Goal: Task Accomplishment & Management: Complete application form

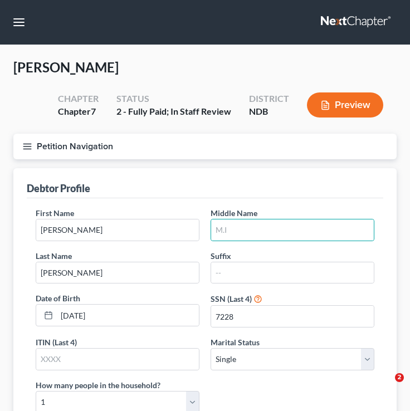
select select "0"
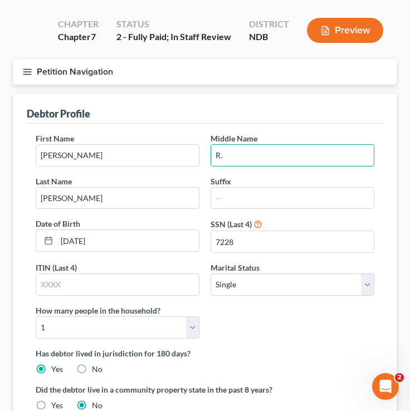
scroll to position [77, 0]
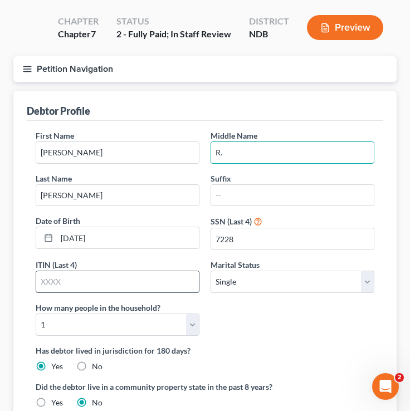
type input "R."
click at [103, 291] on div at bounding box center [118, 282] width 164 height 22
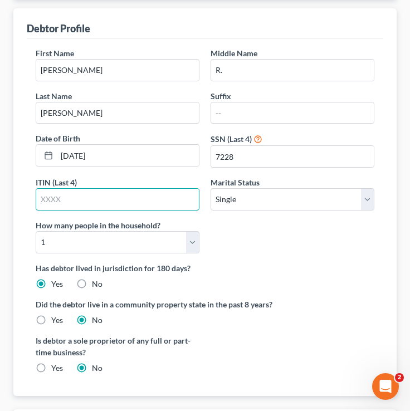
scroll to position [171, 0]
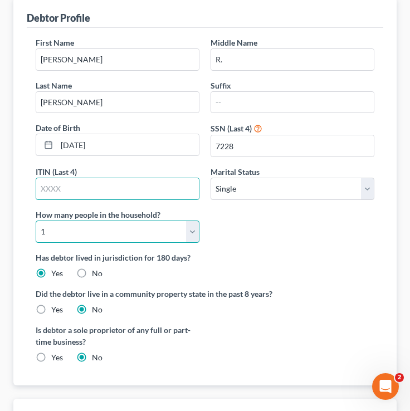
click at [113, 239] on select "Select 1 2 3 4 5 6 7 8 9 10 11 12 13 14 15 16 17 18 19 20" at bounding box center [118, 232] width 164 height 22
select select "6"
click at [36, 221] on select "Select 1 2 3 4 5 6 7 8 9 10 11 12 13 14 15 16 17 18 19 20" at bounding box center [118, 232] width 164 height 22
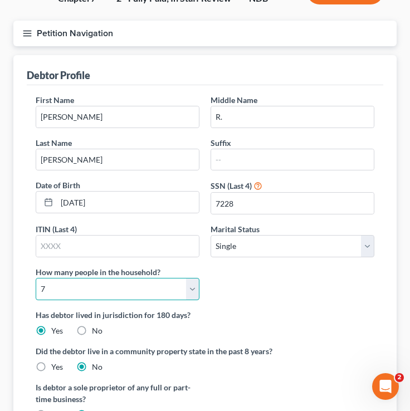
scroll to position [0, 0]
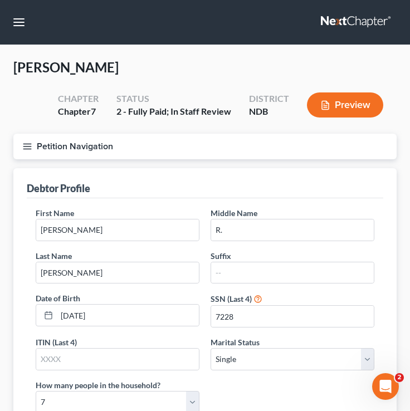
click at [30, 147] on icon "button" at bounding box center [27, 147] width 10 height 10
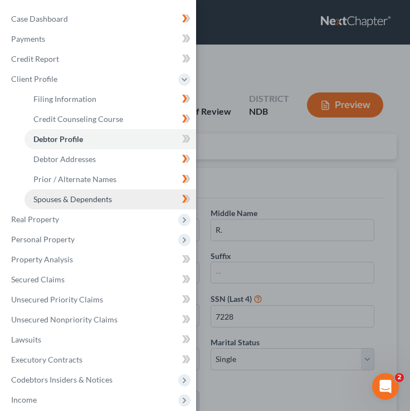
click at [91, 196] on span "Spouses & Dependents" at bounding box center [72, 199] width 79 height 9
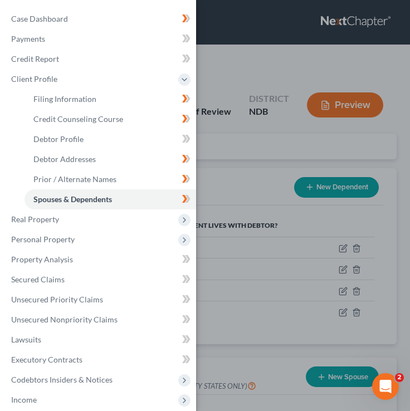
click at [211, 203] on div "Case Dashboard Payments Invoices Payments Payments Credit Report Client Profile" at bounding box center [205, 205] width 410 height 411
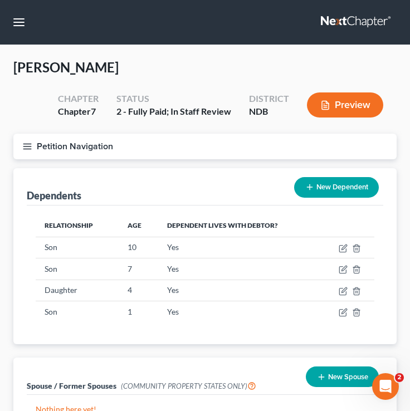
scroll to position [56, 0]
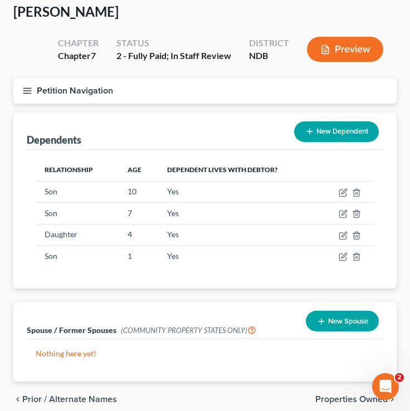
click at [27, 86] on icon "button" at bounding box center [27, 91] width 10 height 10
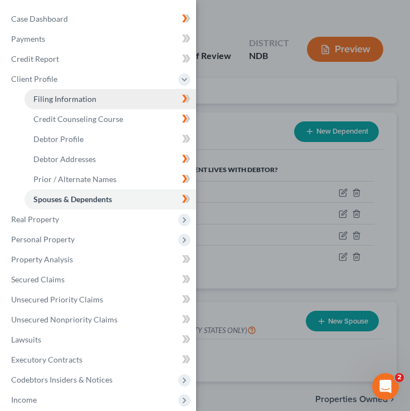
click at [75, 106] on link "Filing Information" at bounding box center [111, 99] width 172 height 20
select select "1"
select select "0"
select select "29"
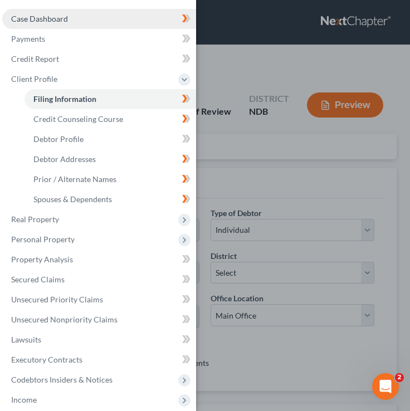
click at [71, 22] on link "Case Dashboard" at bounding box center [99, 19] width 194 height 20
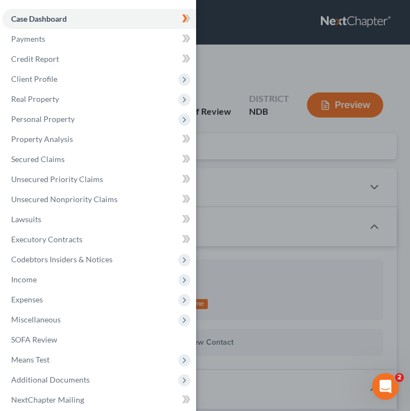
click at [293, 144] on div "Case Dashboard Payments Invoices Payments Payments Credit Report Client Profile" at bounding box center [205, 205] width 410 height 411
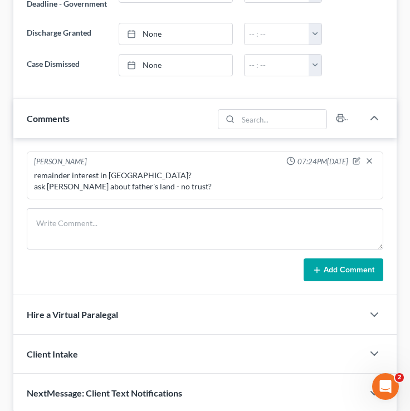
scroll to position [703, 0]
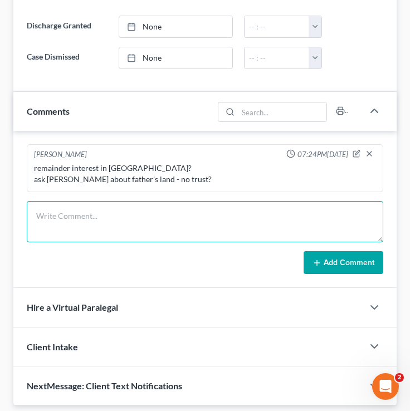
click at [152, 218] on textarea at bounding box center [205, 221] width 357 height 41
type textarea "are partners two daughters her dependents?"
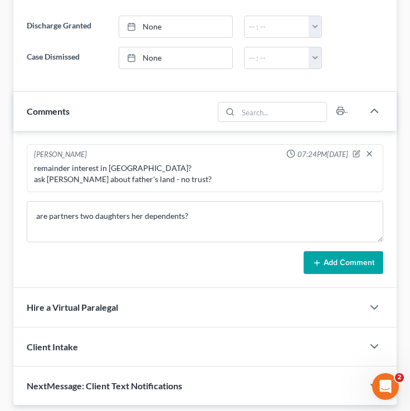
click at [337, 275] on button "Add Comment" at bounding box center [344, 262] width 80 height 23
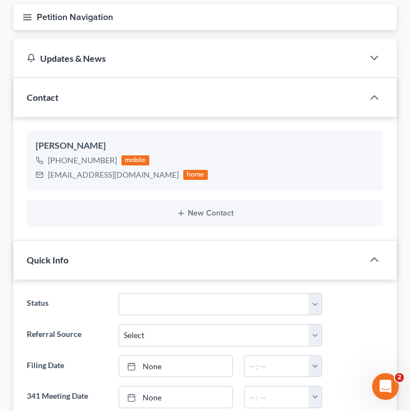
scroll to position [0, 0]
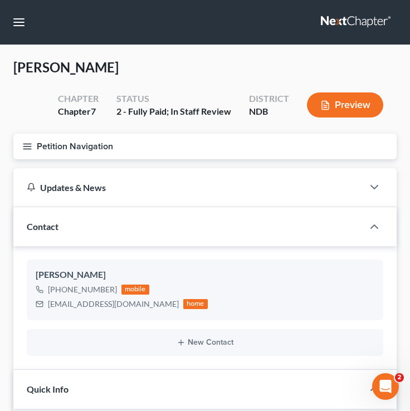
click at [24, 153] on button "Petition Navigation" at bounding box center [204, 147] width 383 height 26
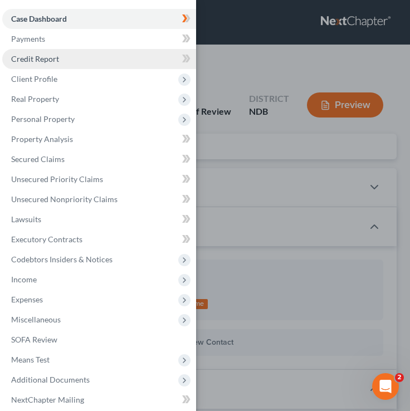
click at [154, 61] on link "Credit Report" at bounding box center [99, 59] width 194 height 20
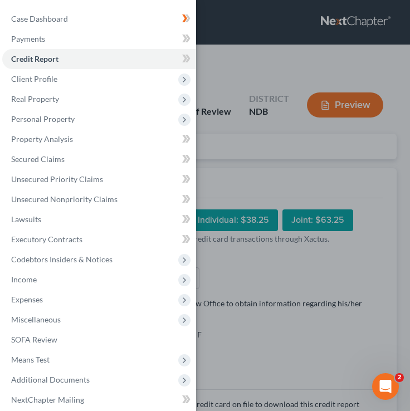
click at [286, 157] on div "Case Dashboard Payments Invoices Payments Payments Credit Report Client Profile" at bounding box center [205, 205] width 410 height 411
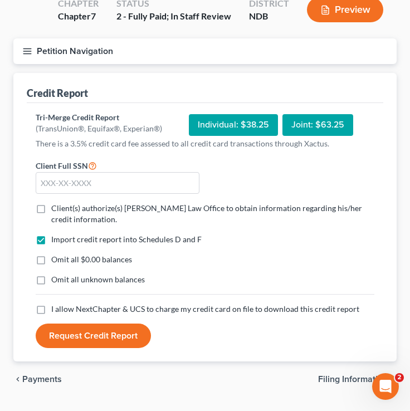
scroll to position [100, 0]
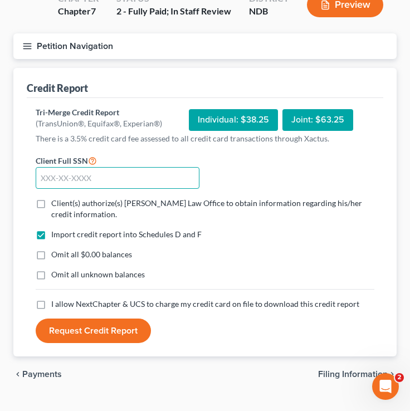
click at [161, 183] on input "text" at bounding box center [118, 178] width 164 height 22
type input "475-17-7228"
click at [51, 254] on label "Omit all $0.00 balances" at bounding box center [91, 254] width 81 height 11
click at [56, 254] on input "Omit all $0.00 balances" at bounding box center [59, 252] width 7 height 7
checkbox input "true"
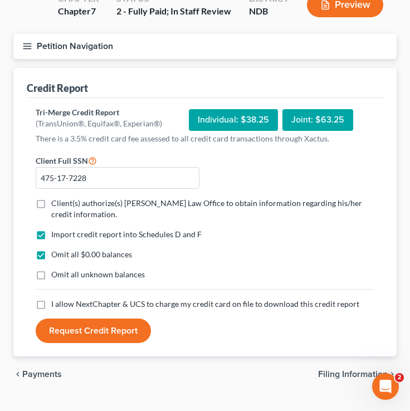
click at [51, 205] on label "Client(s) authorize(s) Bulie Diaz Law Office to obtain information regarding hi…" at bounding box center [212, 209] width 323 height 22
click at [56, 205] on input "Client(s) authorize(s) Bulie Diaz Law Office to obtain information regarding hi…" at bounding box center [59, 201] width 7 height 7
checkbox input "true"
click at [51, 308] on label "I allow NextChapter & UCS to charge my credit card on file to download this cre…" at bounding box center [205, 304] width 308 height 11
click at [56, 306] on input "I allow NextChapter & UCS to charge my credit card on file to download this cre…" at bounding box center [59, 302] width 7 height 7
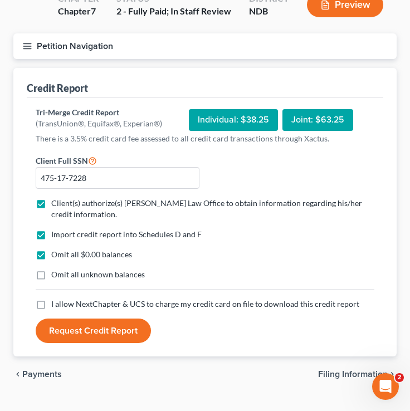
checkbox input "true"
click at [75, 333] on button "Request Credit Report" at bounding box center [93, 331] width 115 height 25
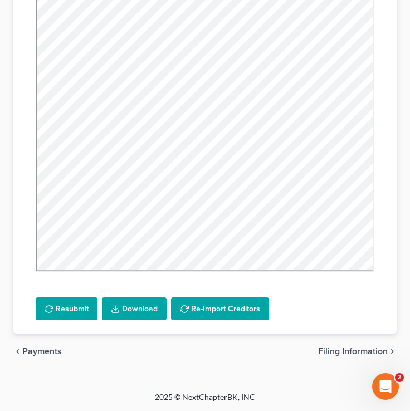
scroll to position [0, 0]
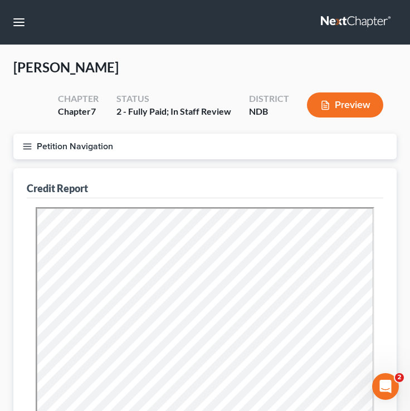
click at [30, 157] on button "Petition Navigation" at bounding box center [204, 147] width 383 height 26
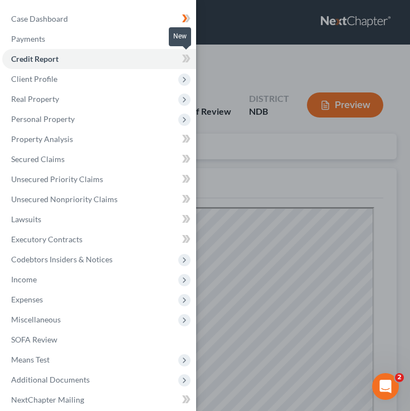
click at [181, 61] on span at bounding box center [187, 60] width 20 height 17
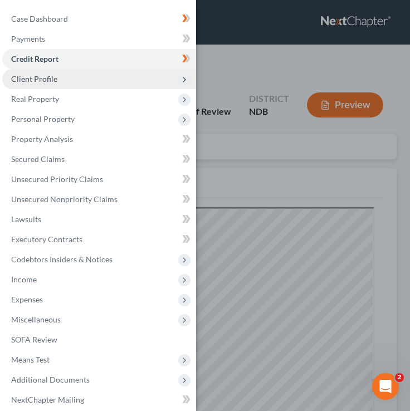
click at [154, 77] on span "Client Profile" at bounding box center [99, 79] width 194 height 20
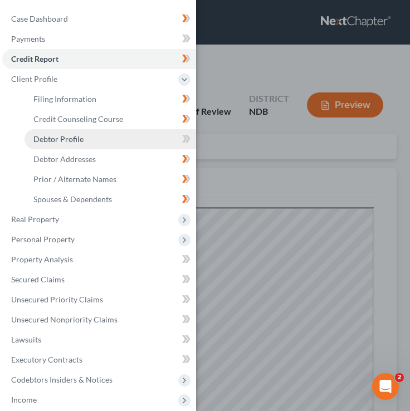
click at [149, 139] on link "Debtor Profile" at bounding box center [111, 139] width 172 height 20
select select "0"
select select "6"
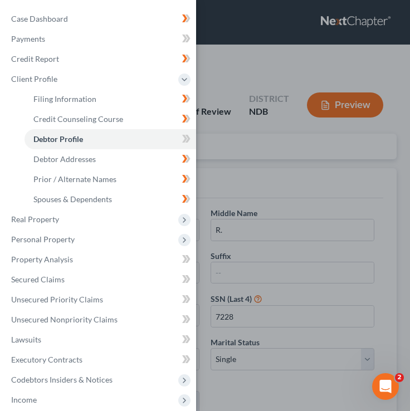
click at [262, 141] on div "Case Dashboard Payments Invoices Payments Payments Credit Report Client Profile" at bounding box center [205, 205] width 410 height 411
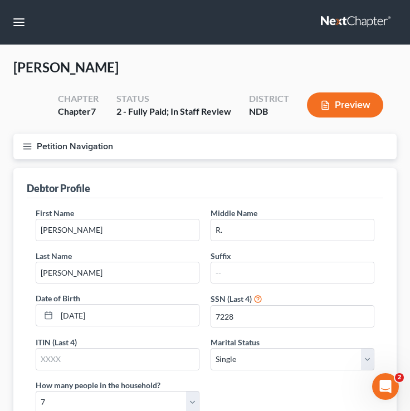
click at [30, 144] on line "button" at bounding box center [27, 144] width 8 height 0
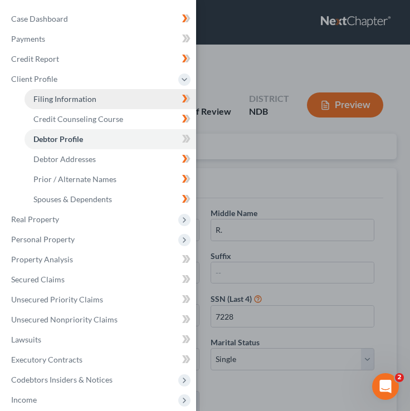
click at [75, 99] on span "Filing Information" at bounding box center [64, 98] width 63 height 9
select select "1"
select select "0"
select select "60"
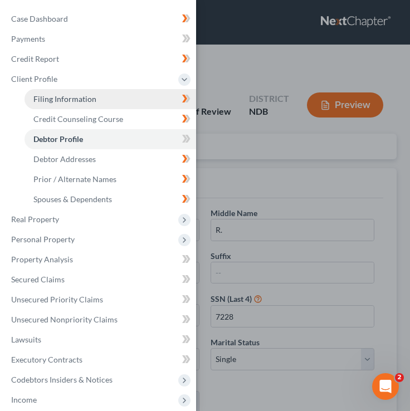
select select "0"
select select "29"
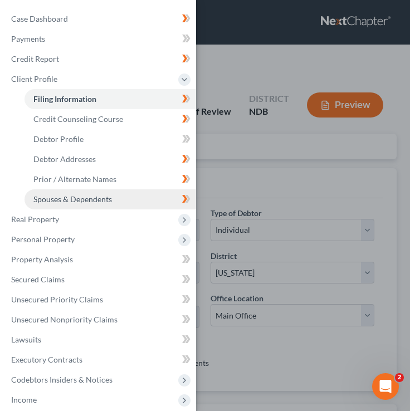
click at [91, 196] on span "Spouses & Dependents" at bounding box center [72, 199] width 79 height 9
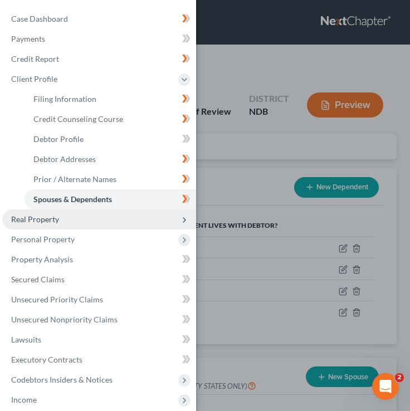
click at [86, 217] on span "Real Property" at bounding box center [99, 220] width 194 height 20
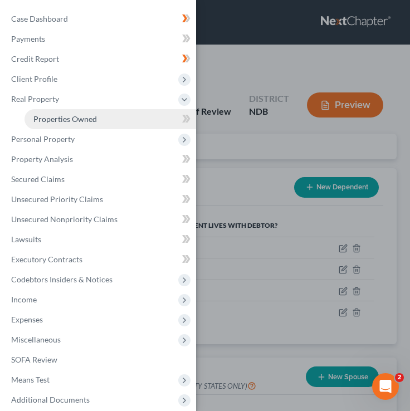
click at [103, 123] on link "Properties Owned" at bounding box center [111, 119] width 172 height 20
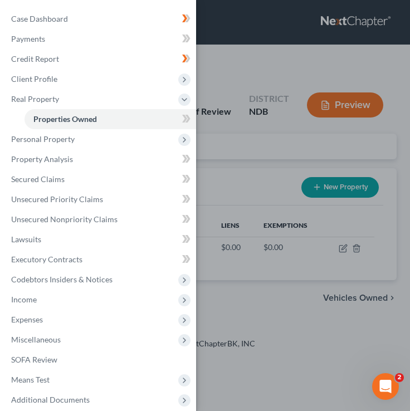
click at [273, 178] on div "Case Dashboard Payments Invoices Payments Payments Credit Report Client Profile" at bounding box center [205, 205] width 410 height 411
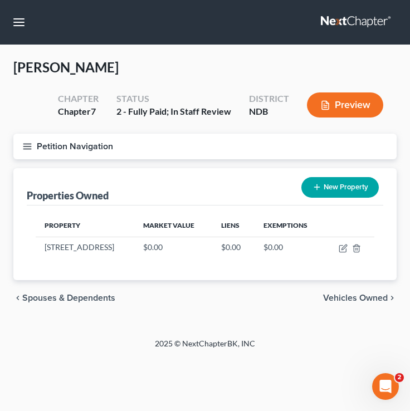
click at [370, 298] on span "Vehicles Owned" at bounding box center [355, 298] width 65 height 9
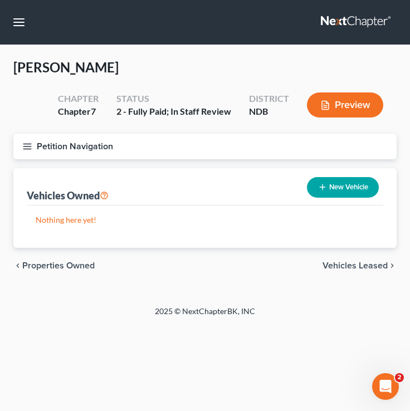
click at [360, 262] on span "Vehicles Leased" at bounding box center [355, 265] width 65 height 9
click at [29, 150] on icon "button" at bounding box center [27, 147] width 10 height 10
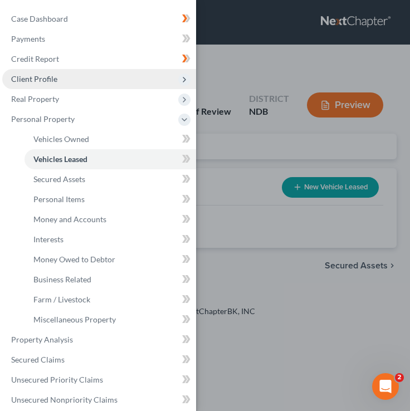
click at [57, 82] on span "Client Profile" at bounding box center [99, 79] width 194 height 20
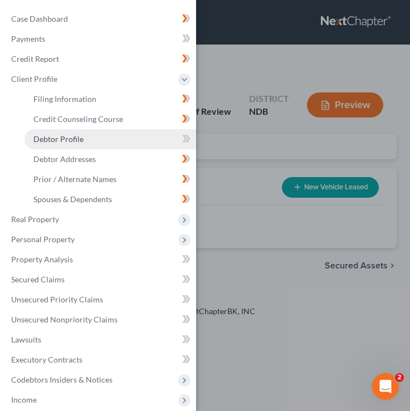
click at [108, 148] on link "Debtor Profile" at bounding box center [111, 139] width 172 height 20
select select "0"
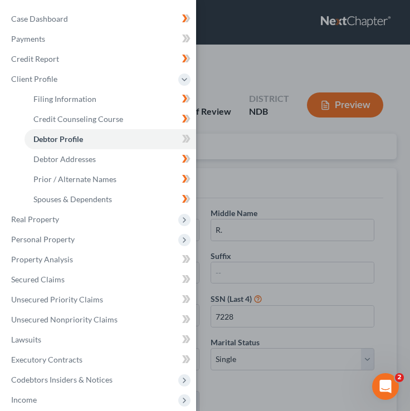
click at [310, 179] on div "Case Dashboard Payments Invoices Payments Payments Credit Report Client Profile" at bounding box center [205, 205] width 410 height 411
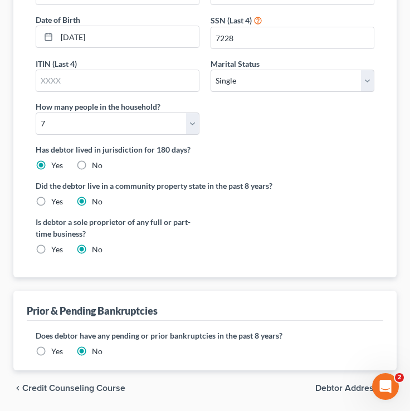
scroll to position [279, 0]
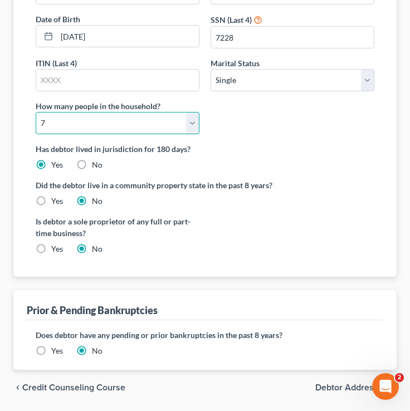
click at [87, 119] on select "Select 1 2 3 4 5 6 7 8 9 10 11 12 13 14 15 16 17 18 19 20" at bounding box center [118, 123] width 164 height 22
select select "7"
click at [36, 112] on select "Select 1 2 3 4 5 6 7 8 9 10 11 12 13 14 15 16 17 18 19 20" at bounding box center [118, 123] width 164 height 22
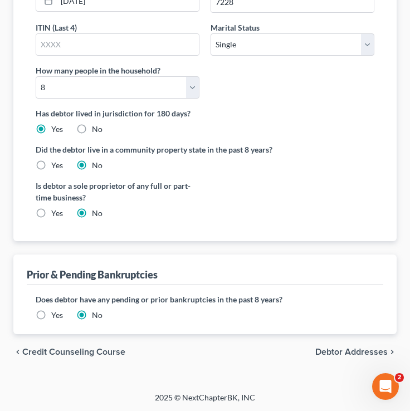
click at [337, 355] on span "Debtor Addresses" at bounding box center [351, 352] width 72 height 9
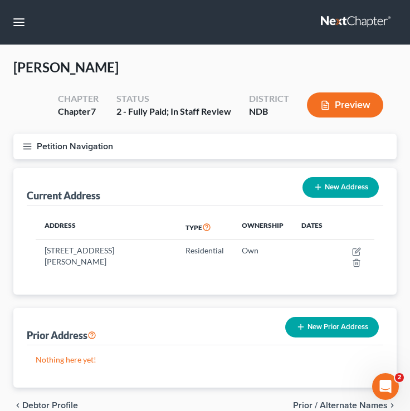
click at [28, 145] on icon "button" at bounding box center [27, 147] width 10 height 10
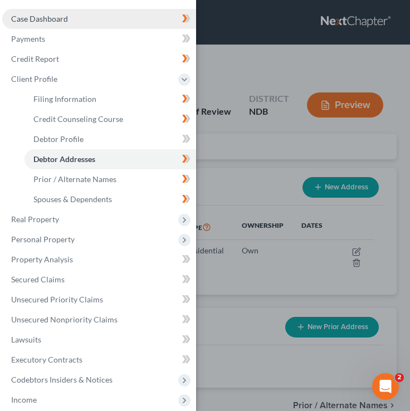
click at [74, 14] on link "Case Dashboard" at bounding box center [99, 19] width 194 height 20
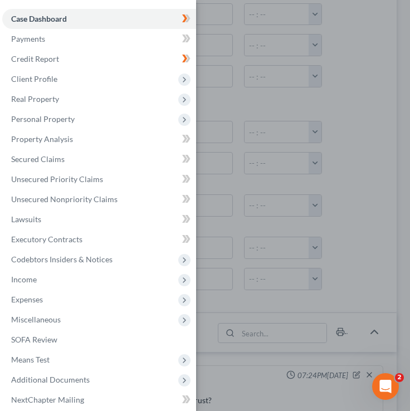
click at [250, 266] on div "Case Dashboard Payments Invoices Payments Payments Credit Report Client Profile" at bounding box center [205, 205] width 410 height 411
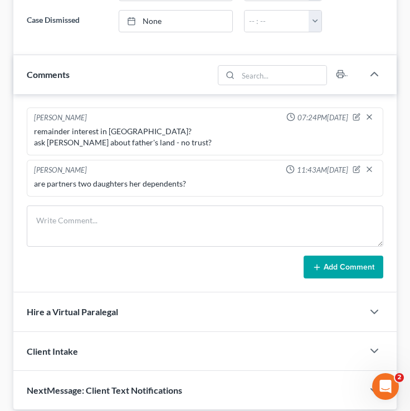
scroll to position [762, 0]
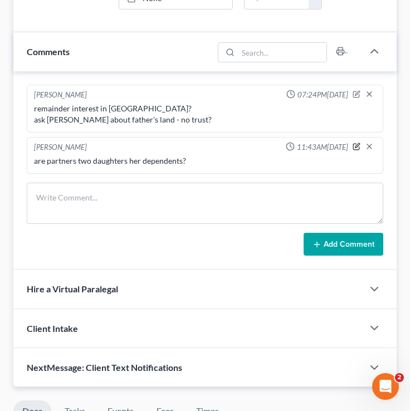
click at [357, 150] on icon "button" at bounding box center [357, 147] width 8 height 8
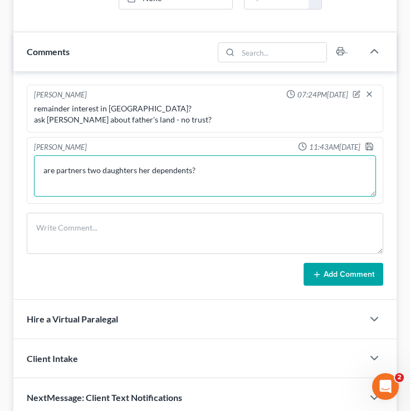
drag, startPoint x: 219, startPoint y: 195, endPoint x: 2, endPoint y: 180, distance: 217.3
click at [2, 180] on div "Biddle, Danielle Upgraded Chapter Chapter 7 Status 2 - Fully Paid; In Staff Rev…" at bounding box center [205, 65] width 410 height 1564
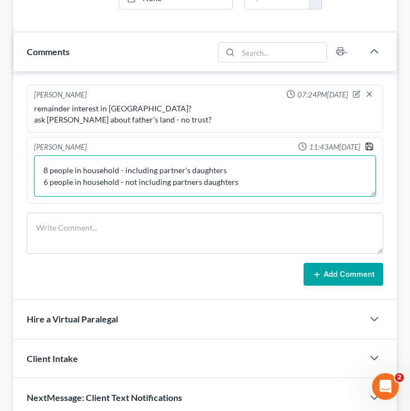
type textarea "8 people in household - including partner's daughters 6 people in household - n…"
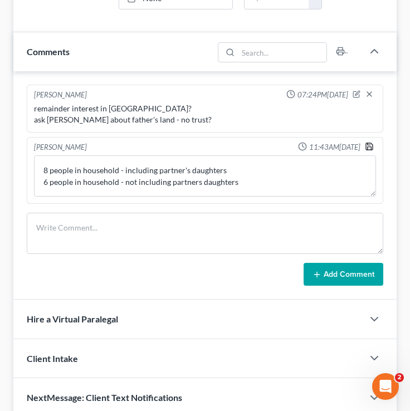
click at [370, 151] on icon "button" at bounding box center [369, 146] width 9 height 9
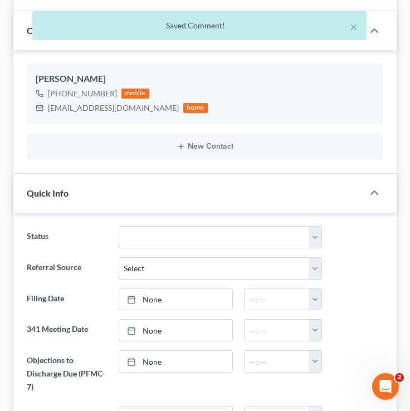
scroll to position [0, 0]
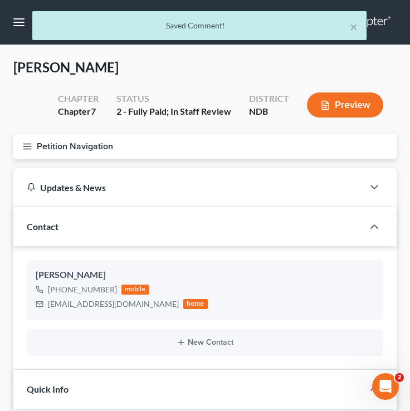
click at [30, 145] on icon "button" at bounding box center [27, 147] width 10 height 10
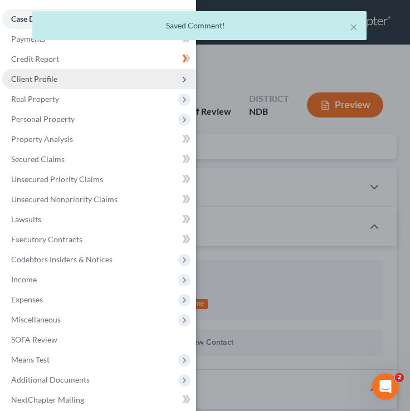
click at [100, 70] on span "Client Profile" at bounding box center [99, 79] width 194 height 20
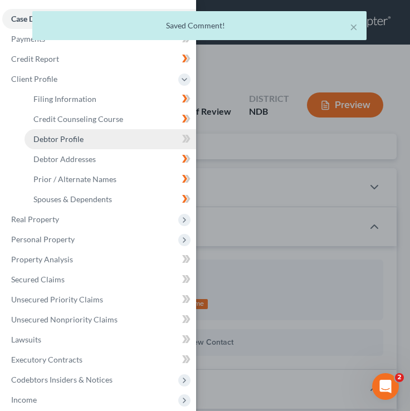
click at [110, 140] on link "Debtor Profile" at bounding box center [111, 139] width 172 height 20
select select "0"
select select "7"
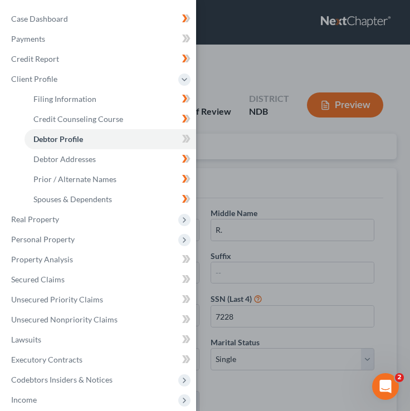
click at [289, 176] on div "Case Dashboard Payments Invoices Payments Payments Credit Report Client Profile" at bounding box center [205, 205] width 410 height 411
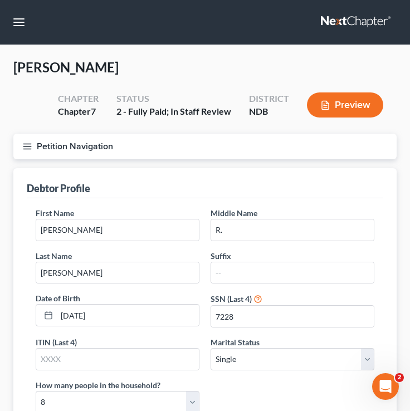
click at [281, 371] on div "First Name Danielle Middle Name R. Last Name Biddle Suffix Date of Birth 01/16/…" at bounding box center [205, 314] width 350 height 215
click at [279, 352] on select "Select Single Married Separated Divorced Widowed" at bounding box center [293, 359] width 164 height 22
click at [238, 353] on select "Select Single Married Separated Divorced Widowed" at bounding box center [293, 359] width 164 height 22
select select "3"
click at [211, 348] on select "Select Single Married Separated Divorced Widowed" at bounding box center [293, 359] width 164 height 22
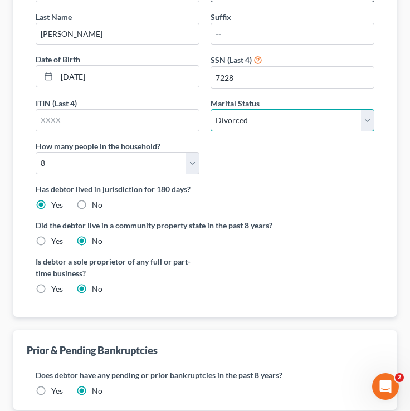
scroll to position [315, 0]
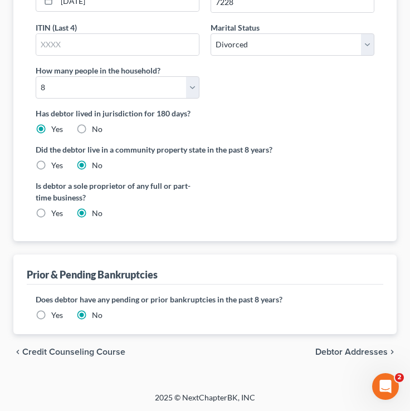
click at [334, 349] on span "Debtor Addresses" at bounding box center [351, 352] width 72 height 9
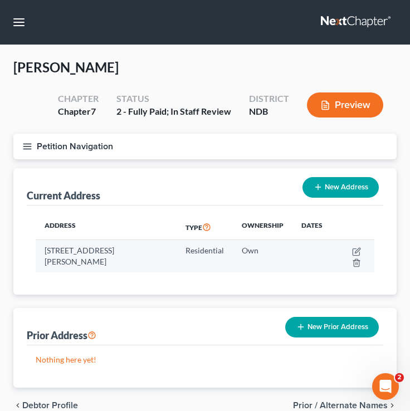
scroll to position [54, 0]
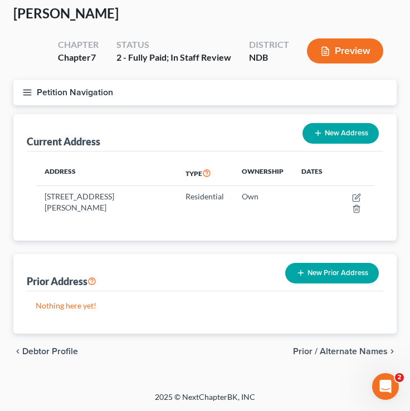
click at [323, 349] on span "Prior / Alternate Names" at bounding box center [340, 351] width 95 height 9
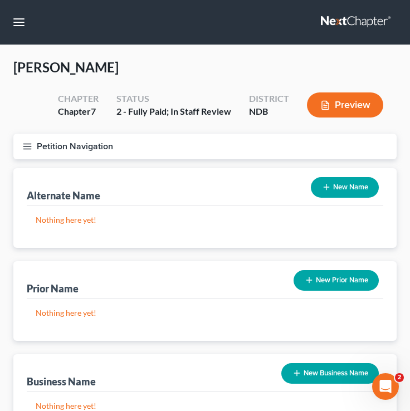
click at [22, 142] on icon "button" at bounding box center [27, 147] width 10 height 10
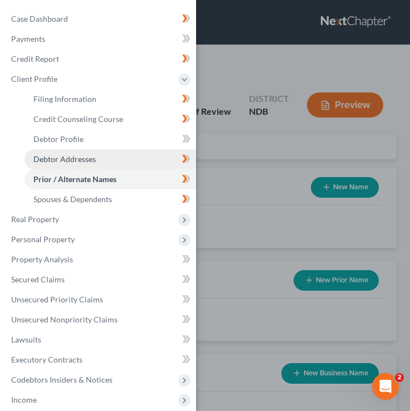
click at [64, 158] on span "Debtor Addresses" at bounding box center [64, 158] width 62 height 9
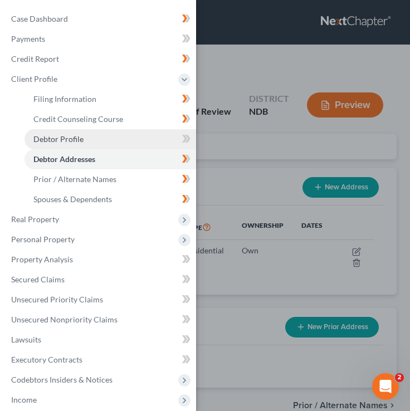
click at [77, 137] on span "Debtor Profile" at bounding box center [58, 138] width 50 height 9
select select "3"
select select "7"
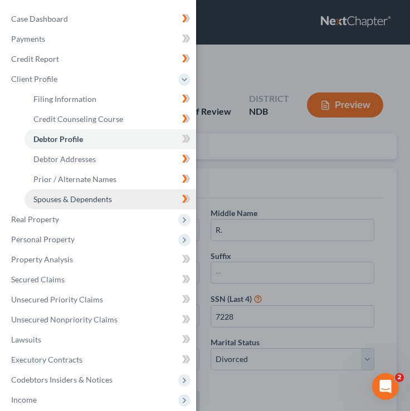
click at [80, 198] on span "Spouses & Dependents" at bounding box center [72, 199] width 79 height 9
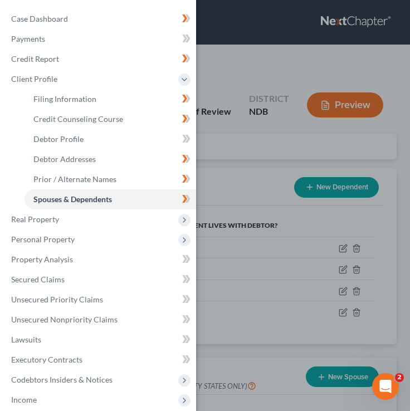
click at [242, 160] on div "Case Dashboard Payments Invoices Payments Payments Credit Report Client Profile" at bounding box center [205, 205] width 410 height 411
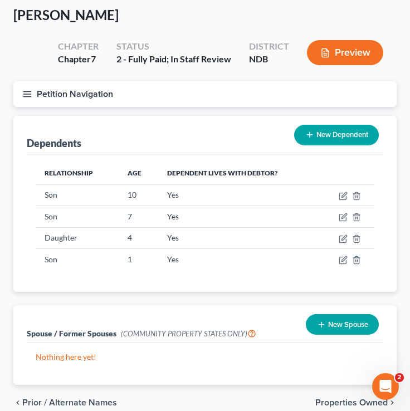
scroll to position [81, 0]
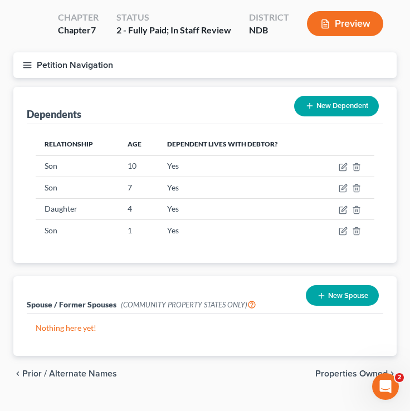
click at [28, 60] on icon "button" at bounding box center [27, 65] width 10 height 10
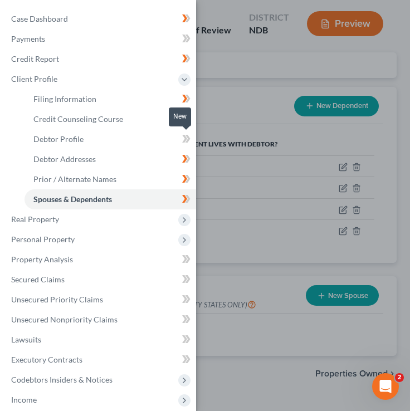
click at [185, 137] on icon at bounding box center [184, 139] width 5 height 8
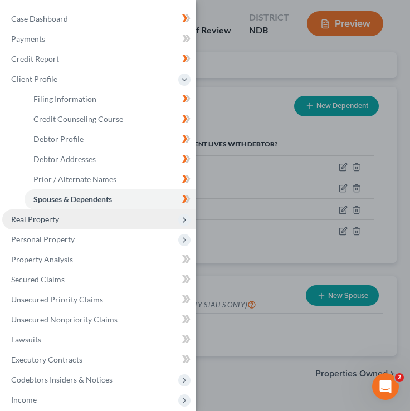
click at [123, 210] on span "Real Property" at bounding box center [99, 220] width 194 height 20
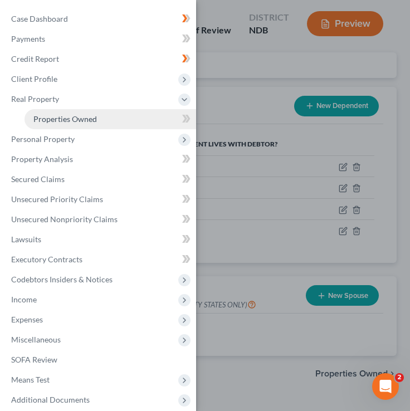
click at [110, 123] on link "Properties Owned" at bounding box center [111, 119] width 172 height 20
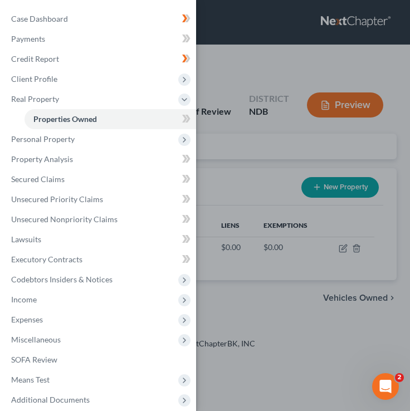
click at [275, 242] on div "Case Dashboard Payments Invoices Payments Payments Credit Report Client Profile" at bounding box center [205, 205] width 410 height 411
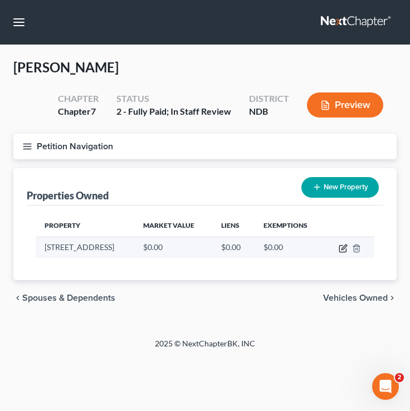
click at [342, 250] on icon "button" at bounding box center [343, 248] width 9 height 9
select select "29"
select select "8"
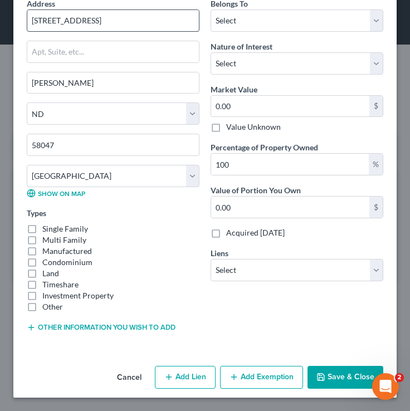
scroll to position [67, 0]
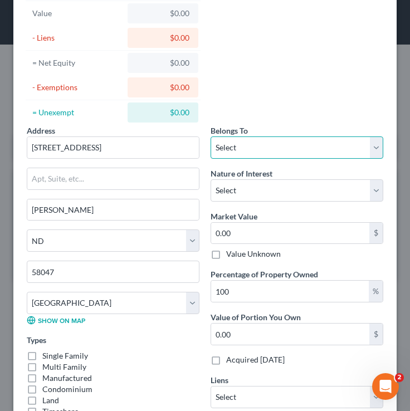
click at [250, 152] on select "Select Debtor 1 Only Debtor 2 Only Debtor 1 And Debtor 2 Only At Least One Of T…" at bounding box center [297, 148] width 173 height 22
select select "0"
click at [211, 137] on select "Select Debtor 1 Only Debtor 2 Only Debtor 1 And Debtor 2 Only At Least One Of T…" at bounding box center [297, 148] width 173 height 22
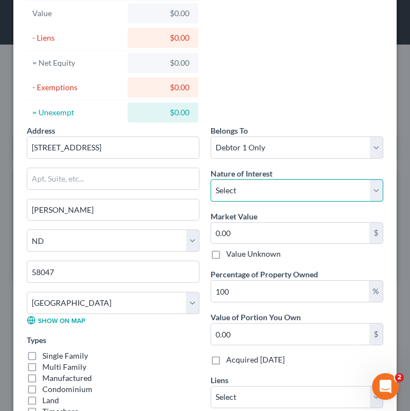
click at [250, 189] on select "Select Fee Simple Joint Tenant Life Estate Equitable Interest Future Interest T…" at bounding box center [297, 190] width 173 height 22
select select "0"
click at [211, 179] on select "Select Fee Simple Joint Tenant Life Estate Equitable Interest Future Interest T…" at bounding box center [297, 190] width 173 height 22
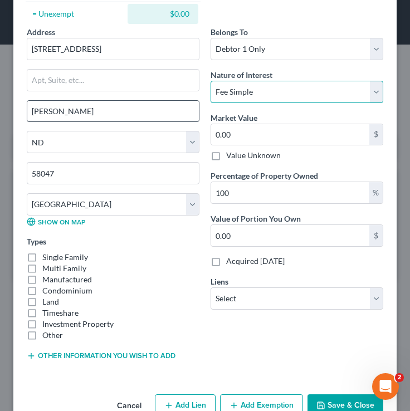
scroll to position [194, 0]
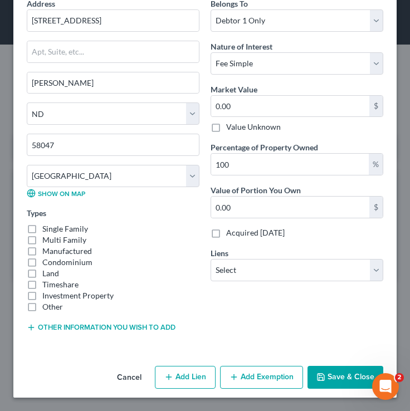
click at [42, 229] on label "Single Family" at bounding box center [65, 228] width 46 height 11
click at [47, 229] on input "Single Family" at bounding box center [50, 226] width 7 height 7
checkbox input "true"
click at [41, 324] on button "Other information you wish to add" at bounding box center [101, 327] width 149 height 9
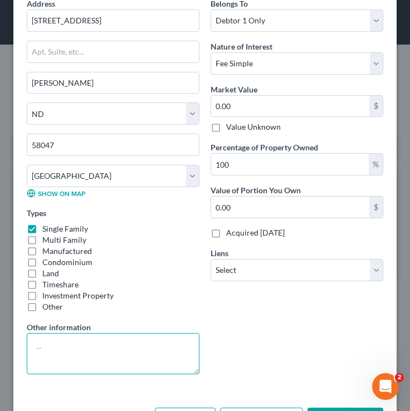
click at [65, 334] on textarea at bounding box center [113, 353] width 173 height 41
type textarea "add legal description"
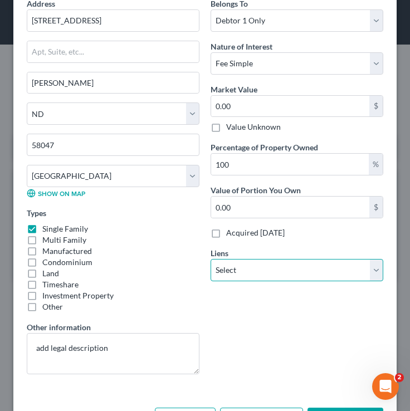
click at [261, 270] on select "Select Nstar/Cooper - $337,549.00 Ally Fincl - $121,344.00 Westgate Resorts Ltd…" at bounding box center [297, 270] width 173 height 22
select select "0"
click at [211, 259] on select "Select Nstar/Cooper - $337,549.00 Ally Fincl - $121,344.00 Westgate Resorts Ltd…" at bounding box center [297, 270] width 173 height 22
select select
select select "45"
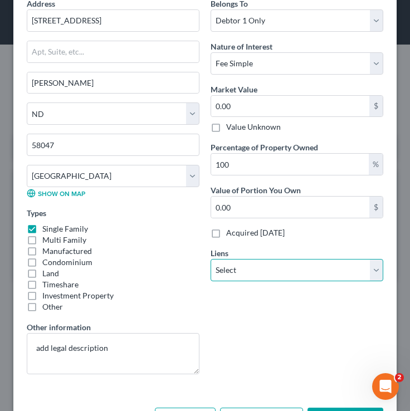
select select "0"
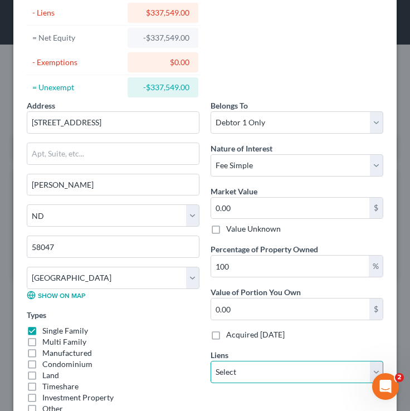
scroll to position [93, 0]
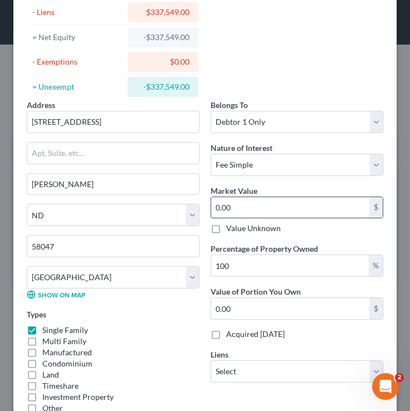
click at [244, 211] on input "0.00" at bounding box center [290, 207] width 158 height 21
click at [241, 211] on input "0.00" at bounding box center [290, 207] width 158 height 21
type input "0."
type input "0"
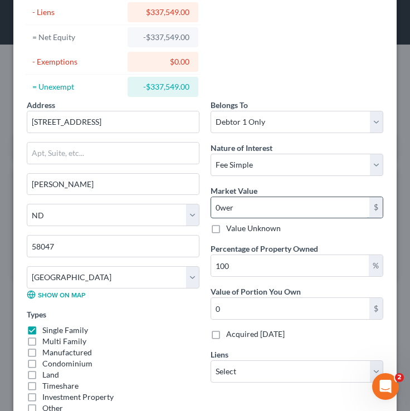
type input "0"
type input "2"
type input "2.00"
type input "20"
type input "20.00"
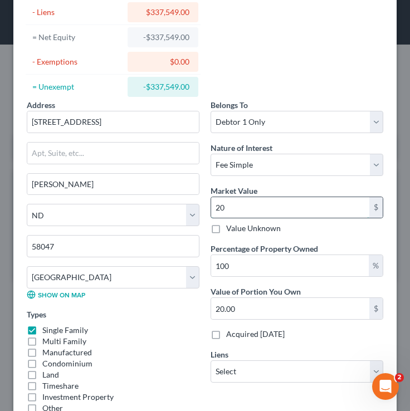
type input "207"
type input "207.00"
type input "2072"
type input "2,072.00"
type input "2,0720"
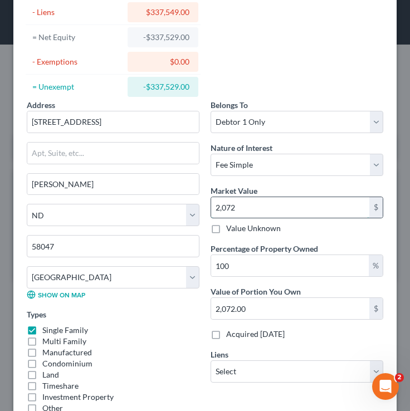
type input "20,720.00"
type input "20,7200"
type input "207,200.00"
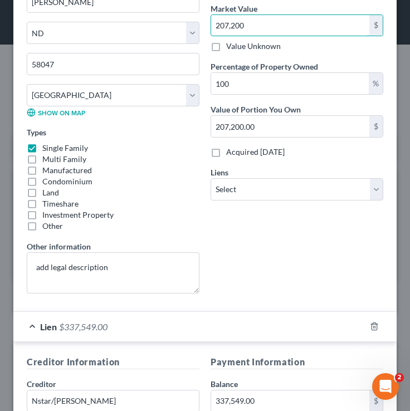
scroll to position [289, 0]
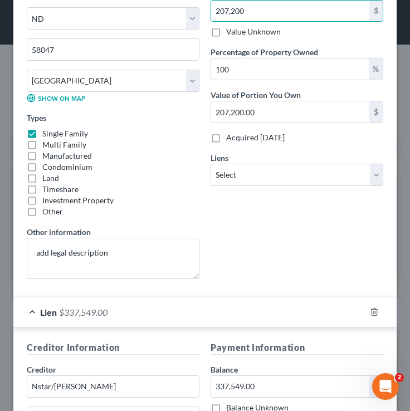
type input "207,200"
click at [117, 237] on div "Other information add legal description" at bounding box center [113, 252] width 173 height 53
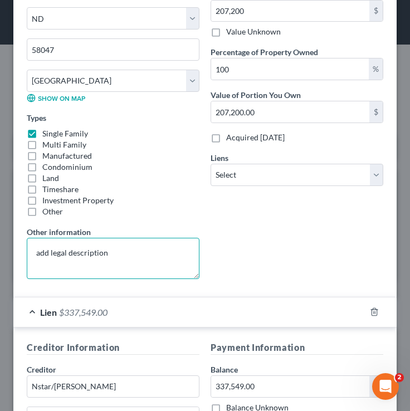
drag, startPoint x: 135, startPoint y: 257, endPoint x: 0, endPoint y: 255, distance: 134.9
click at [0, 255] on div "Edit Property × Address * 7896 Buckthorn Ave Horace State AL AK AR AZ CA CO CT …" at bounding box center [205, 205] width 410 height 411
click at [153, 253] on textarea "add legal description" at bounding box center [113, 258] width 173 height 41
drag, startPoint x: 159, startPoint y: 256, endPoint x: 52, endPoint y: 251, distance: 106.5
click at [52, 252] on textarea "add legal description" at bounding box center [113, 258] width 173 height 41
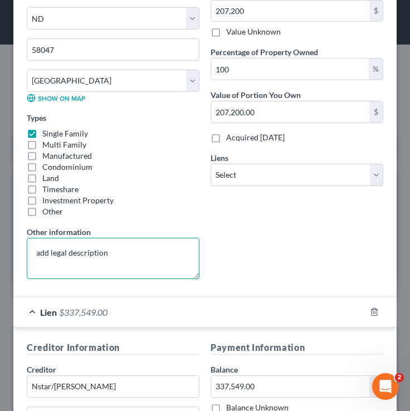
click at [110, 257] on textarea "add legal description" at bounding box center [113, 258] width 173 height 41
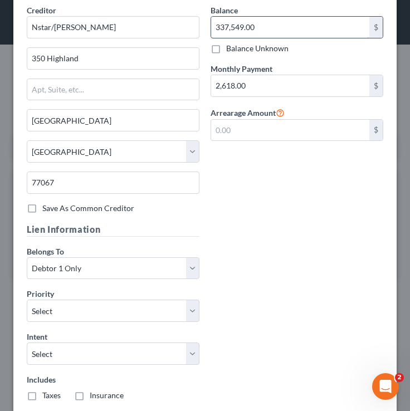
scroll to position [718, 0]
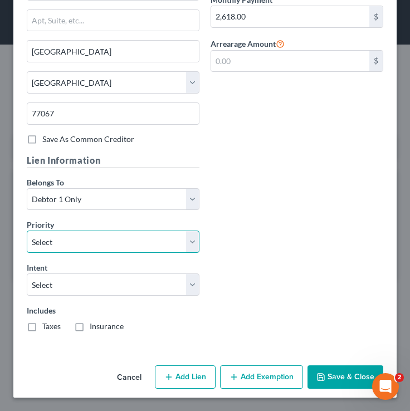
click at [179, 236] on select "Select 1st 2nd 3rd 4th 5th 6th 7th 8th 9th 10th 11th 12th 13th 14th 15th 16th 1…" at bounding box center [113, 242] width 173 height 22
select select "0"
click at [27, 231] on select "Select 1st 2nd 3rd 4th 5th 6th 7th 8th 9th 10th 11th 12th 13th 14th 15th 16th 1…" at bounding box center [113, 242] width 173 height 22
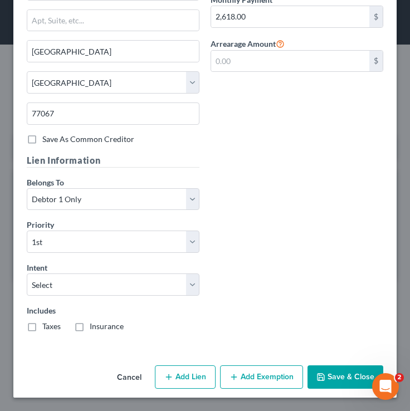
click at [139, 300] on div "Lien Information Belongs To * Select Debtor 1 Only Debtor 2 Only Debtor 1 And D…" at bounding box center [113, 247] width 184 height 187
click at [132, 283] on select "Select Surrender Redeem Reaffirm Avoid Other" at bounding box center [113, 285] width 173 height 22
select select "2"
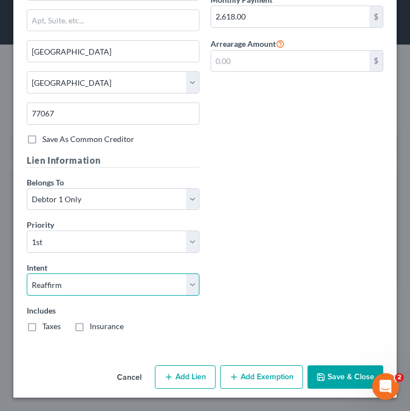
click at [27, 274] on select "Select Surrender Redeem Reaffirm Avoid Other" at bounding box center [113, 285] width 173 height 22
drag, startPoint x: 30, startPoint y: 325, endPoint x: 37, endPoint y: 325, distance: 7.2
click at [42, 325] on label "Taxes" at bounding box center [51, 326] width 18 height 11
click at [47, 325] on input "Taxes" at bounding box center [50, 324] width 7 height 7
checkbox input "true"
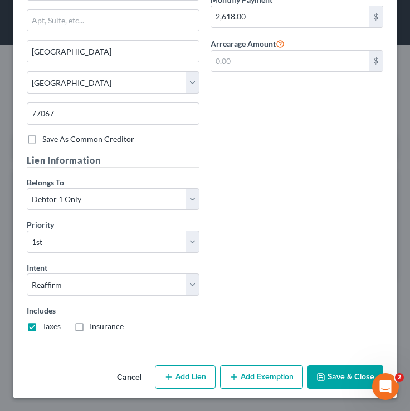
drag, startPoint x: 77, startPoint y: 325, endPoint x: 147, endPoint y: 298, distance: 74.8
click at [90, 325] on label "Insurance" at bounding box center [107, 326] width 34 height 11
click at [94, 325] on input "Insurance" at bounding box center [97, 324] width 7 height 7
checkbox input "true"
click at [349, 373] on button "Save & Close" at bounding box center [346, 377] width 76 height 23
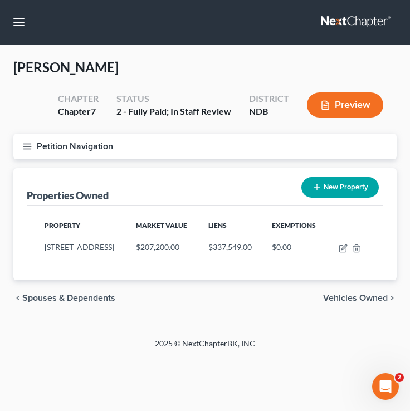
click at [27, 147] on line "button" at bounding box center [27, 147] width 8 height 0
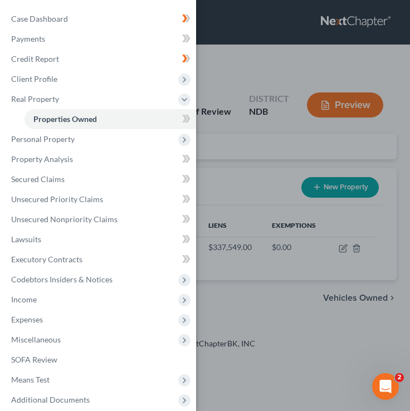
click at [186, 119] on div "New" at bounding box center [180, 111] width 22 height 18
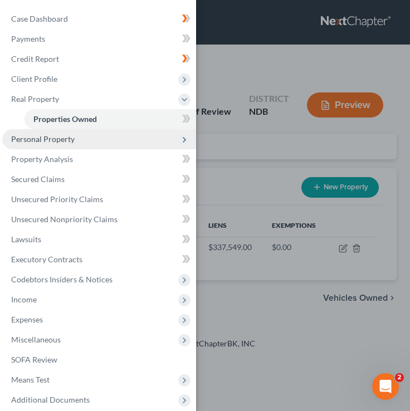
click at [145, 143] on span "Personal Property" at bounding box center [99, 139] width 194 height 20
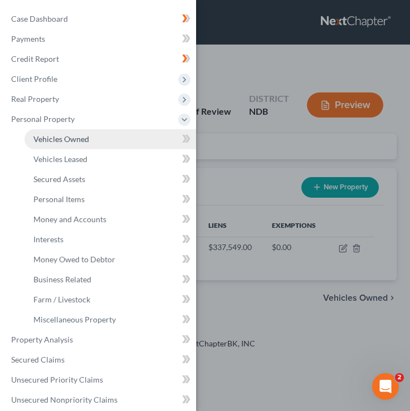
click at [130, 141] on link "Vehicles Owned" at bounding box center [111, 139] width 172 height 20
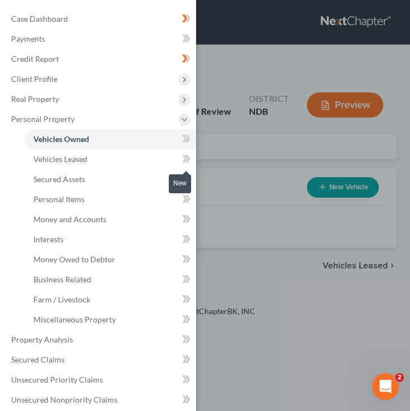
click at [186, 159] on icon at bounding box center [184, 159] width 5 height 8
click at [184, 296] on icon at bounding box center [184, 299] width 5 height 8
click at [186, 319] on icon at bounding box center [184, 319] width 5 height 8
click at [185, 281] on icon at bounding box center [184, 279] width 5 height 8
click at [183, 256] on icon at bounding box center [184, 259] width 5 height 8
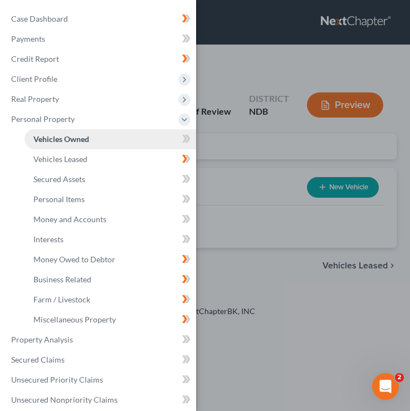
click at [168, 142] on link "Vehicles Owned" at bounding box center [111, 139] width 172 height 20
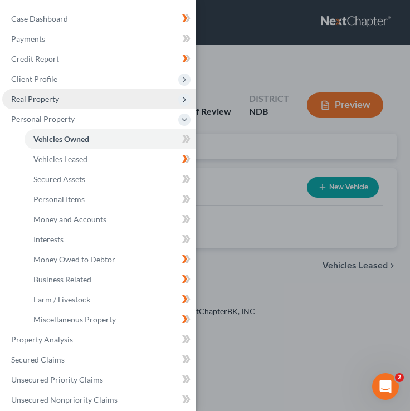
click at [164, 105] on span "Real Property" at bounding box center [99, 99] width 194 height 20
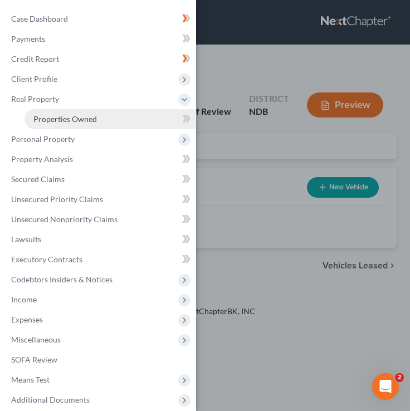
click at [154, 120] on link "Properties Owned" at bounding box center [111, 119] width 172 height 20
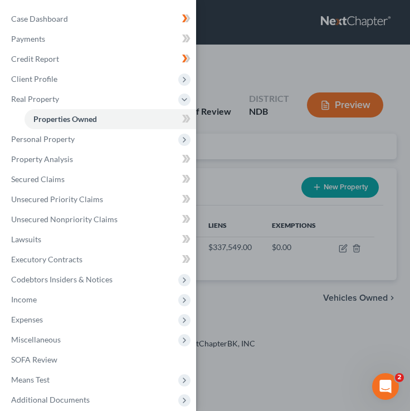
click at [187, 117] on icon at bounding box center [186, 119] width 8 height 14
click at [270, 132] on div "Case Dashboard Payments Invoices Payments Payments Credit Report Client Profile" at bounding box center [205, 205] width 410 height 411
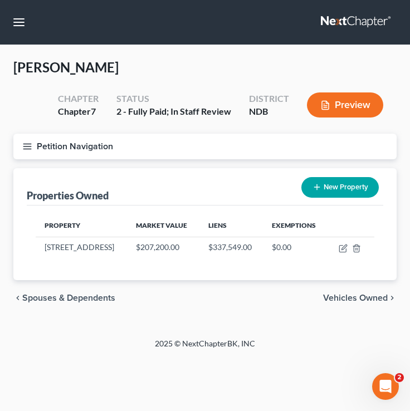
click at [31, 144] on icon "button" at bounding box center [27, 147] width 10 height 10
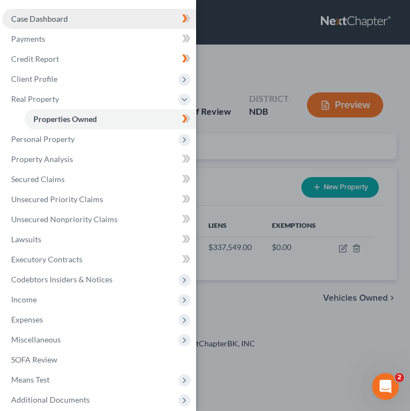
click at [65, 21] on span "Case Dashboard" at bounding box center [39, 18] width 57 height 9
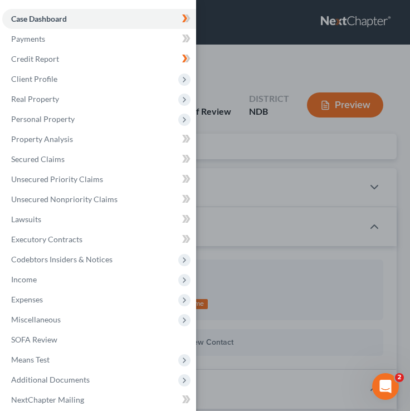
click at [214, 59] on div "Case Dashboard Payments Invoices Payments Payments Credit Report Client Profile" at bounding box center [205, 205] width 410 height 411
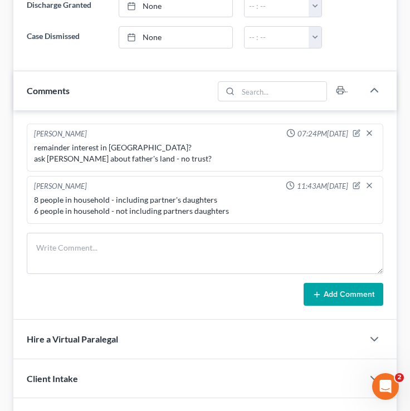
scroll to position [725, 0]
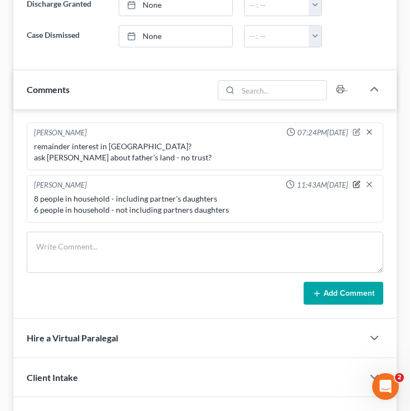
click at [356, 188] on icon "button" at bounding box center [357, 185] width 8 height 8
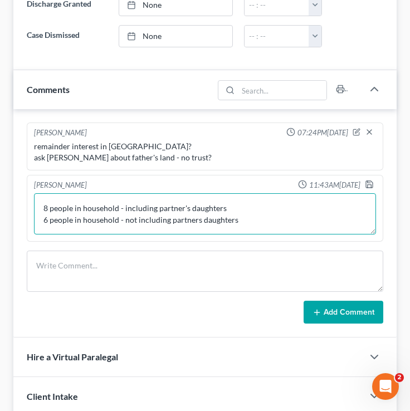
click at [249, 225] on textarea "8 people in household - including partner's daughters 6 people in household - n…" at bounding box center [205, 213] width 342 height 41
click at [251, 233] on textarea "8 people in household - including partner's daughters 6 people in household - n…" at bounding box center [205, 213] width 342 height 41
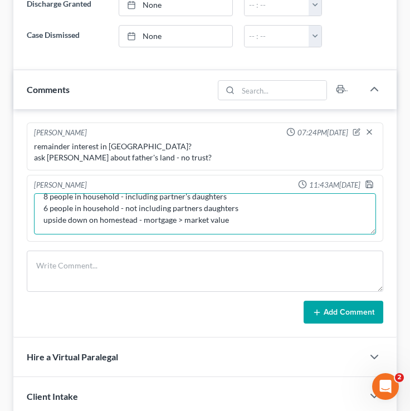
type textarea "8 people in household - including partner's daughters 6 people in household - n…"
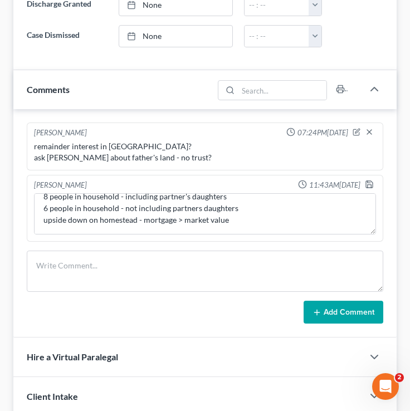
click at [342, 322] on button "Add Comment" at bounding box center [344, 312] width 80 height 23
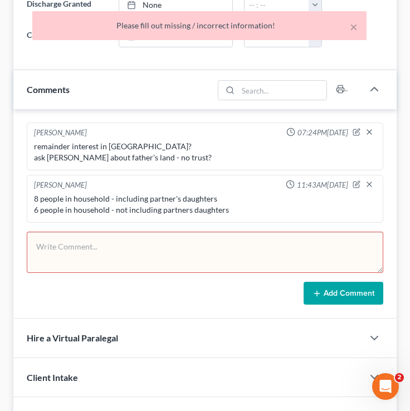
click at [262, 191] on div "Brooke Benner 11:43AM, 10/15/2025" at bounding box center [205, 185] width 347 height 11
click at [359, 188] on icon "button" at bounding box center [356, 185] width 6 height 6
type textarea "8 people in household - including partner's daughters 6 people in household - n…"
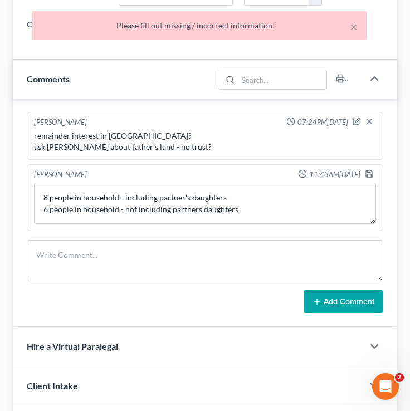
scroll to position [737, 0]
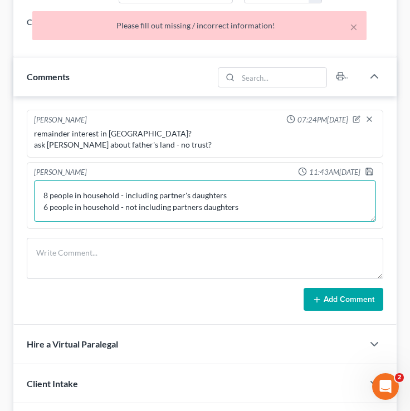
click at [265, 216] on textarea "8 people in household - including partner's daughters 6 people in household - n…" at bounding box center [205, 201] width 342 height 41
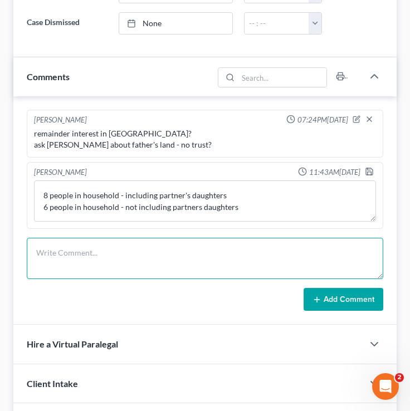
click at [208, 259] on textarea at bounding box center [205, 258] width 357 height 41
type textarea "m"
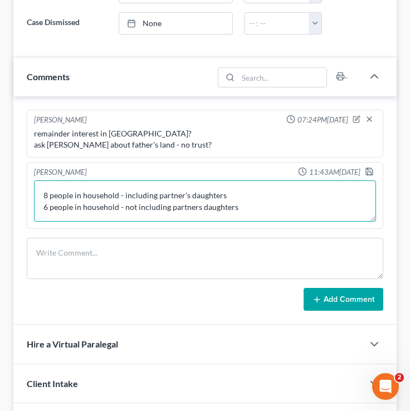
click at [320, 218] on textarea "8 people in household - including partner's daughters 6 people in household - n…" at bounding box center [205, 201] width 342 height 41
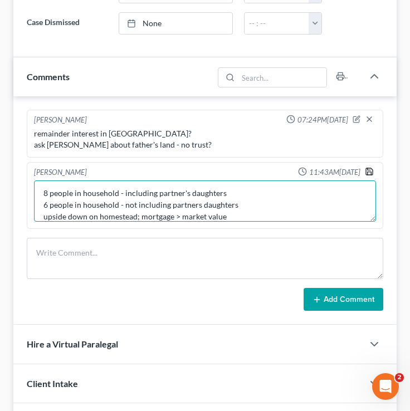
type textarea "8 people in household - including partner's daughters 6 people in household - n…"
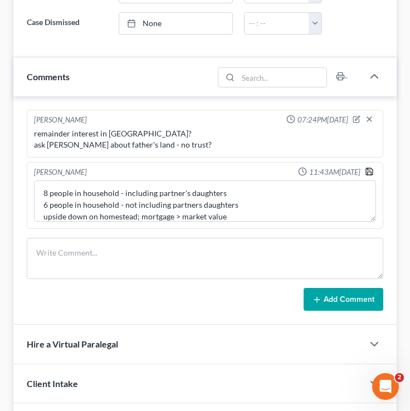
click at [372, 175] on icon "button" at bounding box center [369, 171] width 7 height 7
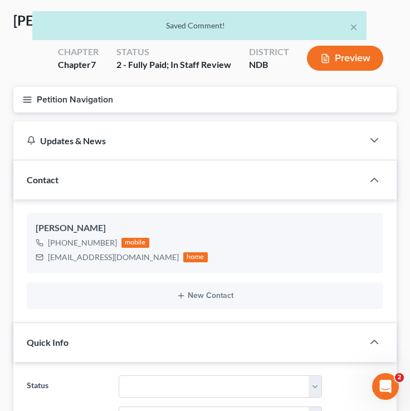
scroll to position [0, 0]
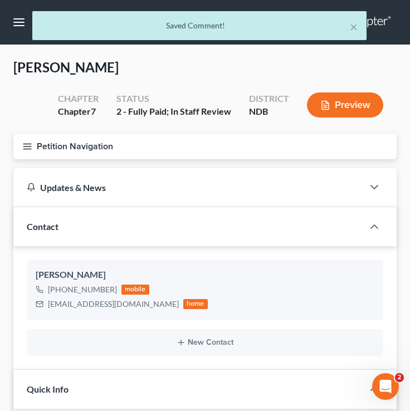
click at [21, 153] on button "Petition Navigation" at bounding box center [204, 147] width 383 height 26
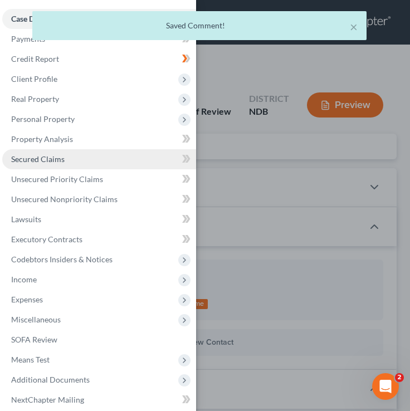
click at [104, 156] on link "Secured Claims" at bounding box center [99, 159] width 194 height 20
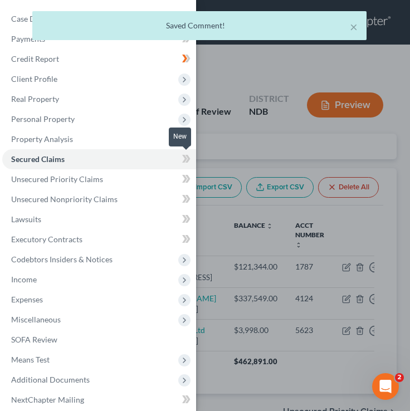
click at [183, 159] on icon at bounding box center [186, 159] width 8 height 14
click at [184, 181] on icon at bounding box center [184, 179] width 5 height 8
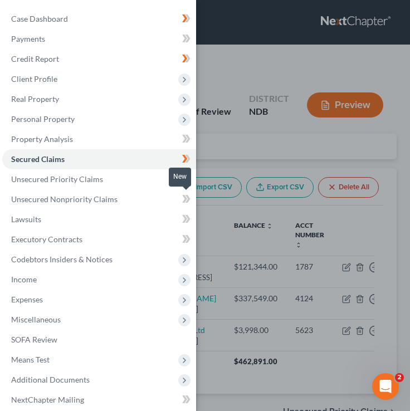
click at [186, 195] on icon at bounding box center [186, 199] width 8 height 14
click at [182, 240] on icon at bounding box center [186, 239] width 8 height 14
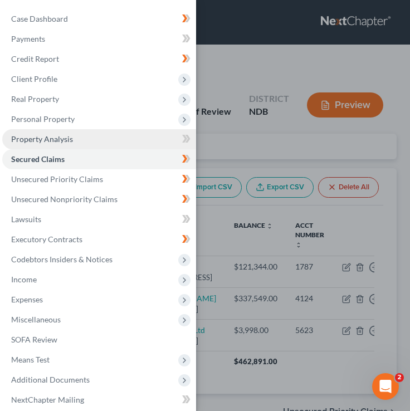
click at [160, 137] on link "Property Analysis" at bounding box center [99, 139] width 194 height 20
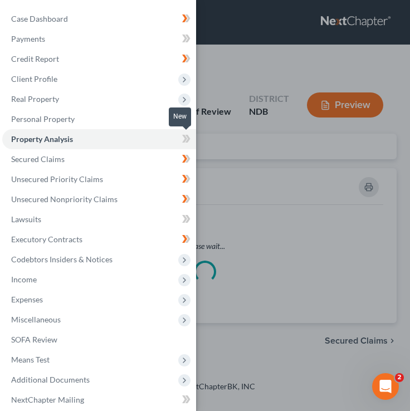
click at [186, 140] on icon at bounding box center [186, 139] width 8 height 14
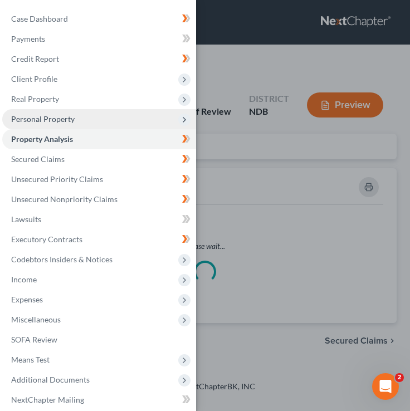
click at [147, 124] on span "Personal Property" at bounding box center [99, 119] width 194 height 20
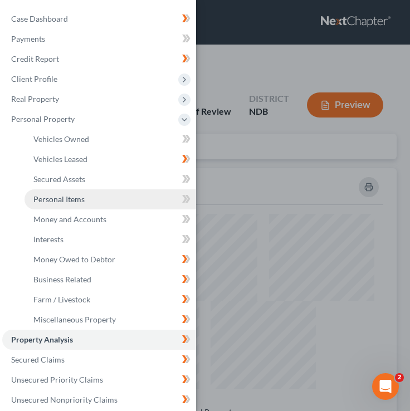
scroll to position [276, 383]
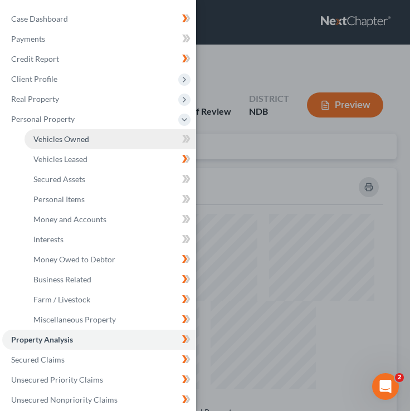
click at [121, 142] on link "Vehicles Owned" at bounding box center [111, 139] width 172 height 20
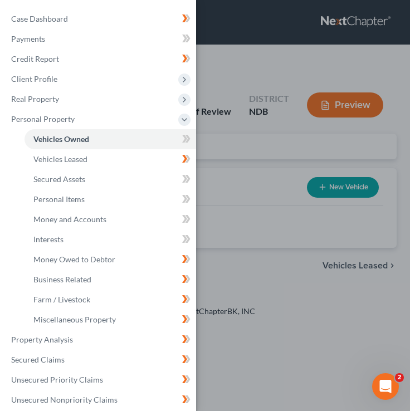
click at [307, 148] on div "Case Dashboard Payments Invoices Payments Payments Credit Report Client Profile" at bounding box center [205, 205] width 410 height 411
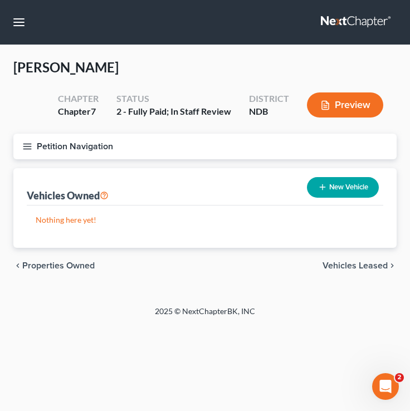
click at [327, 189] on button "New Vehicle" at bounding box center [343, 187] width 72 height 21
select select "0"
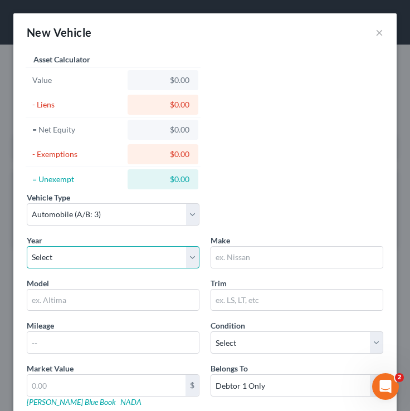
click at [110, 261] on select "Select 2026 2025 2024 2023 2022 2021 2020 2019 2018 2017 2016 2015 2014 2013 20…" at bounding box center [113, 257] width 173 height 22
select select "1"
click at [27, 246] on select "Select 2026 2025 2024 2023 2022 2021 2020 2019 2018 2017 2016 2015 2014 2013 20…" at bounding box center [113, 257] width 173 height 22
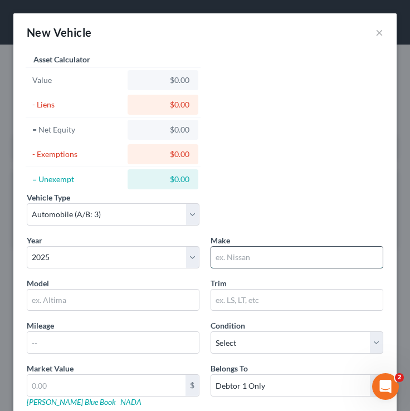
click at [287, 257] on input "text" at bounding box center [297, 257] width 172 height 21
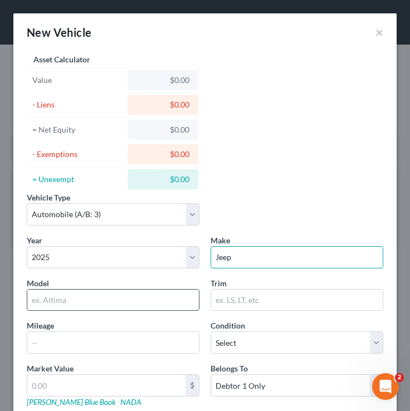
type input "Jeep"
click at [125, 294] on input "text" at bounding box center [113, 300] width 172 height 21
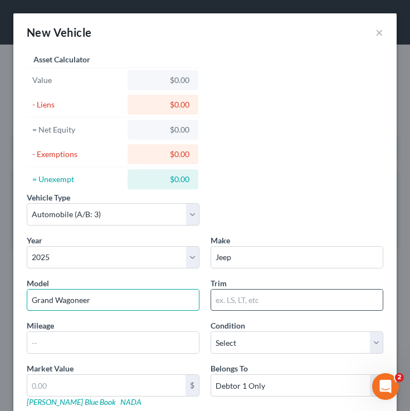
type input "Grand Wagoneer"
click at [247, 303] on input "text" at bounding box center [297, 300] width 172 height 21
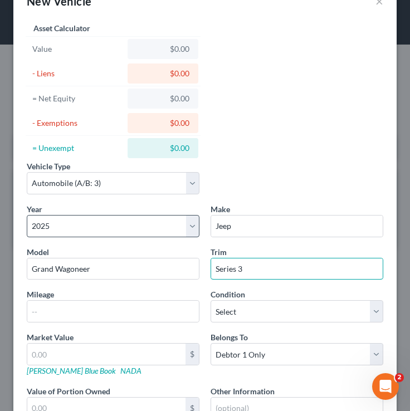
scroll to position [33, 0]
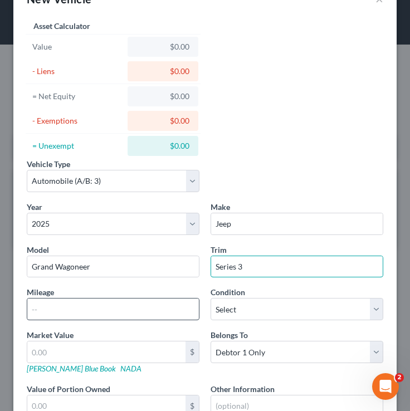
type input "Series 3"
click at [103, 314] on input "text" at bounding box center [113, 309] width 172 height 21
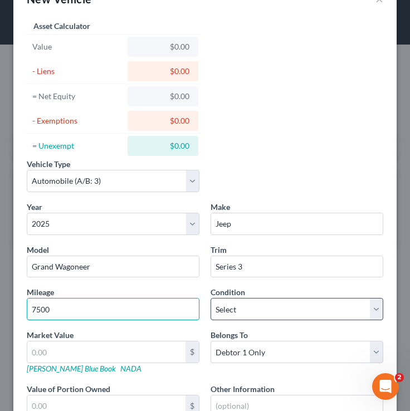
type input "7500"
click at [278, 305] on select "Select Excellent Very Good Good Fair Poor" at bounding box center [297, 309] width 173 height 22
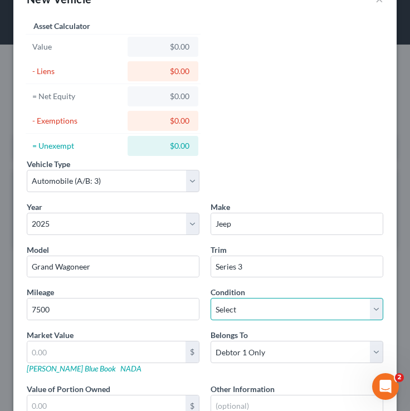
select select "2"
click at [211, 298] on select "Select Excellent Very Good Good Fair Poor" at bounding box center [297, 309] width 173 height 22
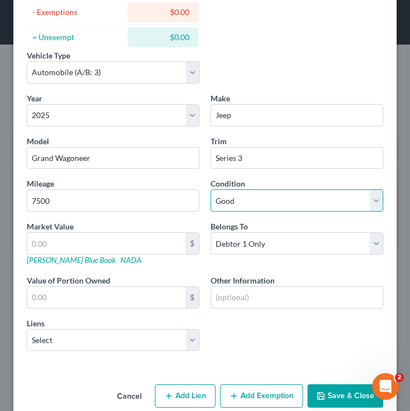
scroll to position [143, 0]
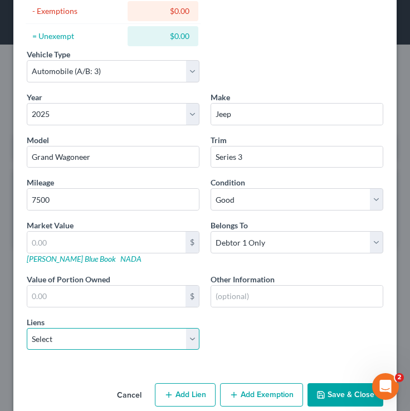
click at [110, 340] on select "Select Ally Fincl - $121,344.00 Westgate Resorts Ltd - $3,998.00" at bounding box center [113, 339] width 173 height 22
select select "0"
click at [27, 328] on select "Select Ally Fincl - $121,344.00 Westgate Resorts Ltd - $3,998.00" at bounding box center [113, 339] width 173 height 22
select select
select select "24"
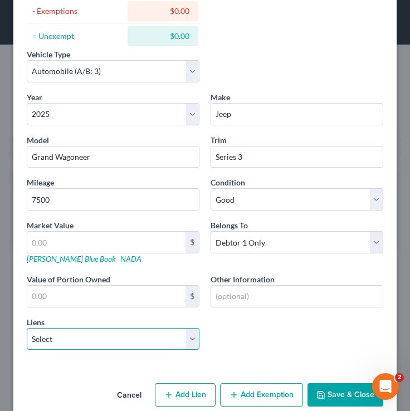
select select "0"
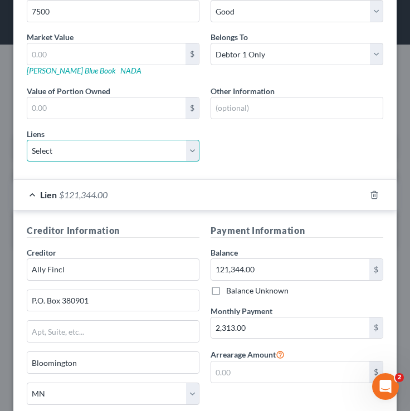
scroll to position [334, 0]
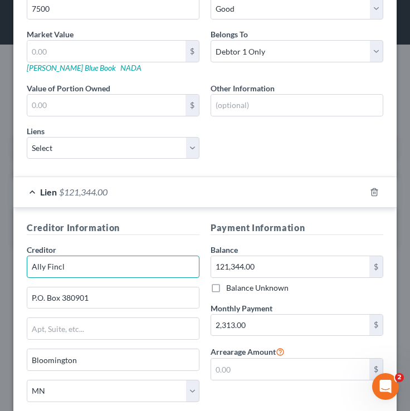
click at [75, 271] on input "Ally Fincl" at bounding box center [113, 267] width 173 height 22
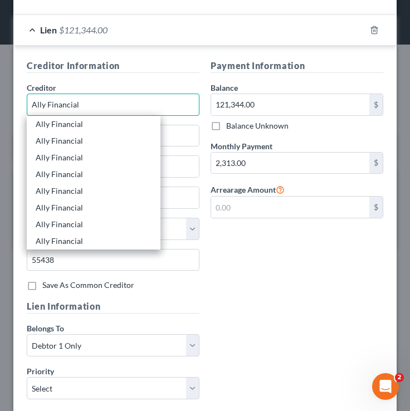
scroll to position [509, 0]
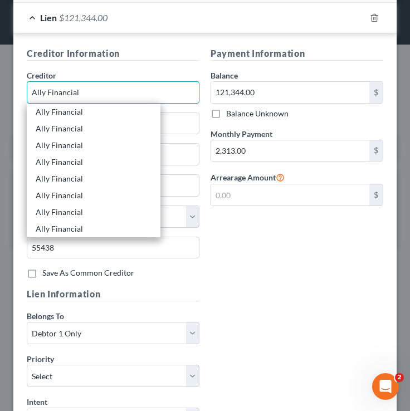
type input "Ally Financial"
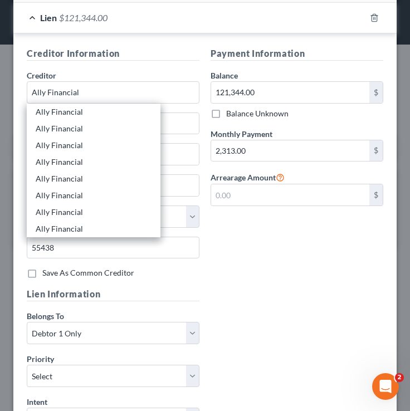
click at [311, 252] on div "Payment Information Balance 121,344.00 $ Balance Unknown Balance Undetermined 1…" at bounding box center [297, 167] width 184 height 241
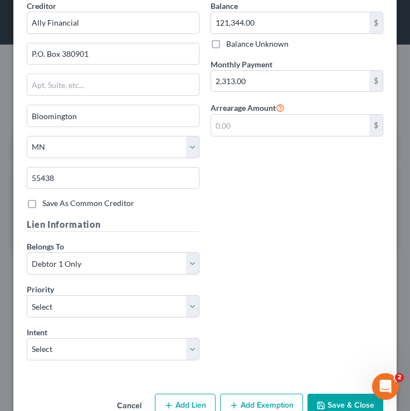
scroll to position [606, 0]
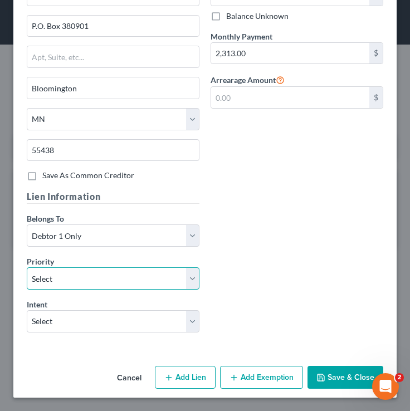
click at [149, 280] on select "Select 1st 2nd 3rd 4th 5th 6th 7th 8th 9th 10th 11th 12th 13th 14th 15th 16th 1…" at bounding box center [113, 279] width 173 height 22
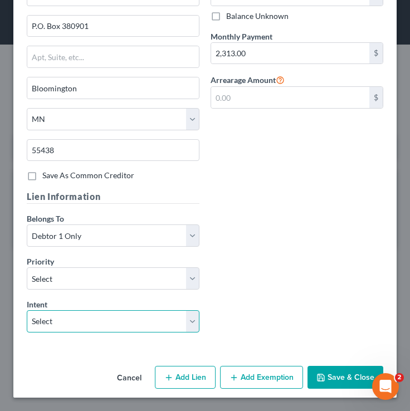
click at [110, 329] on select "Select Surrender Redeem Reaffirm Avoid Other" at bounding box center [113, 321] width 173 height 22
select select "0"
click at [27, 310] on select "Select Surrender Redeem Reaffirm Avoid Other" at bounding box center [113, 321] width 173 height 22
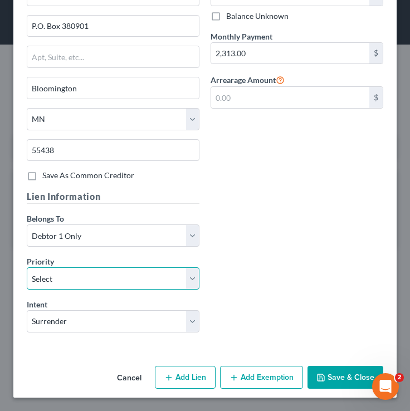
click at [140, 271] on select "Select 1st 2nd 3rd 4th 5th 6th 7th 8th 9th 10th 11th 12th 13th 14th 15th 16th 1…" at bounding box center [113, 279] width 173 height 22
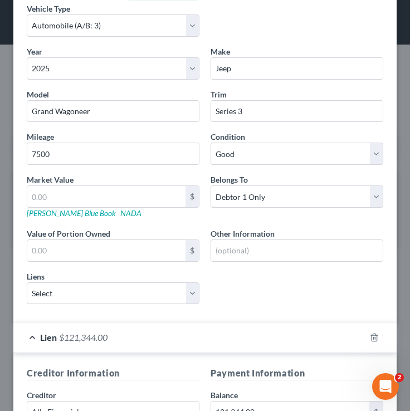
scroll to position [184, 0]
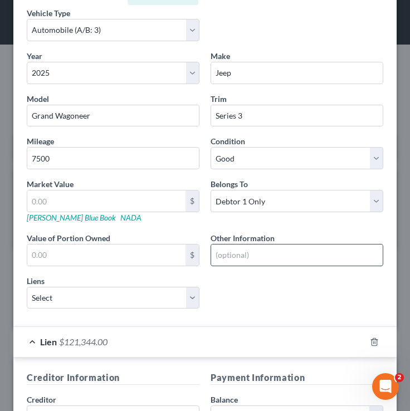
click at [242, 248] on input "text" at bounding box center [297, 255] width 172 height 21
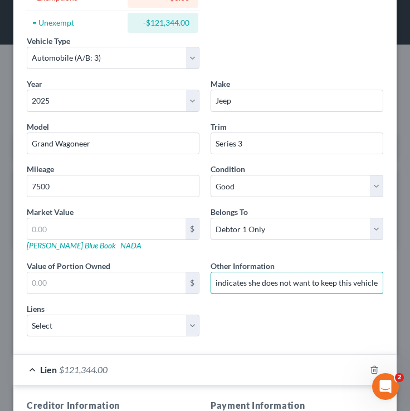
scroll to position [153, 0]
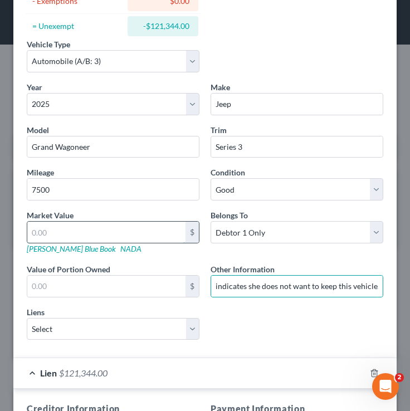
click at [120, 234] on input "text" at bounding box center [106, 232] width 158 height 21
click at [54, 232] on input "text" at bounding box center [106, 232] width 158 height 21
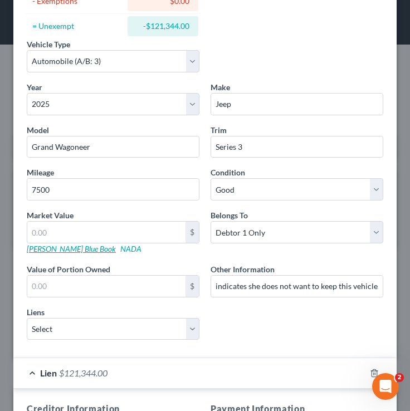
click at [38, 249] on link "Kelly Blue Book" at bounding box center [71, 248] width 89 height 9
click at [91, 238] on input "text" at bounding box center [106, 232] width 158 height 21
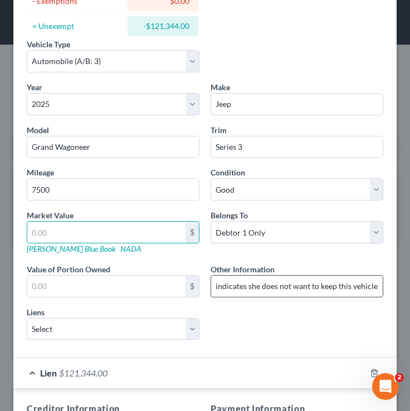
click at [328, 283] on input "indicates she does not want to keep this vehicle." at bounding box center [297, 286] width 172 height 21
click at [216, 282] on input "indicates she does not want to keep this vehicle." at bounding box center [297, 286] width 172 height 21
click at [217, 288] on input "value was not available in Kelly Blue Book. indicates she does not want to keep…" at bounding box center [297, 286] width 172 height 21
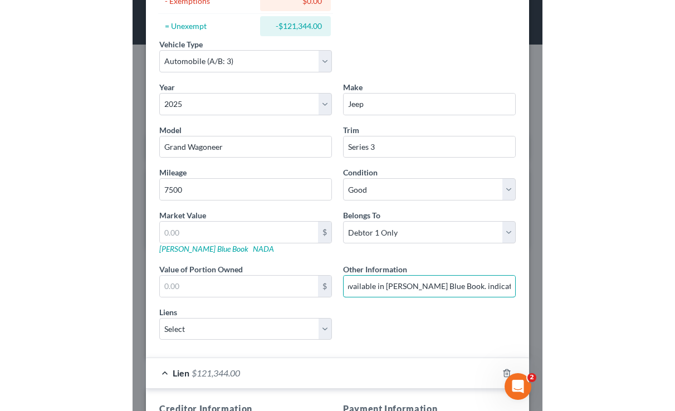
scroll to position [0, 169]
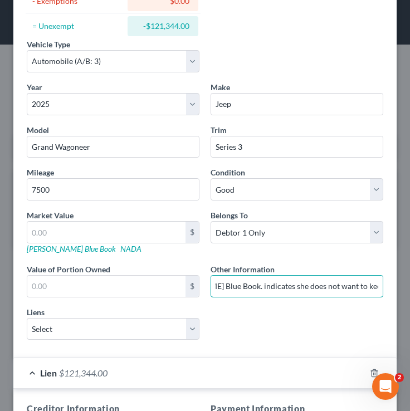
drag, startPoint x: 374, startPoint y: 286, endPoint x: 393, endPoint y: 288, distance: 19.6
click at [393, 288] on div "Vehicle Type Select Automobile (A/B: 3) Truck (A/B: 3) Trailer (A/B: 4) Watercr…" at bounding box center [204, 356] width 383 height 917
click at [229, 289] on input "market value was not available in Kelly Blue Book. indicates she does not want …" at bounding box center [297, 286] width 172 height 21
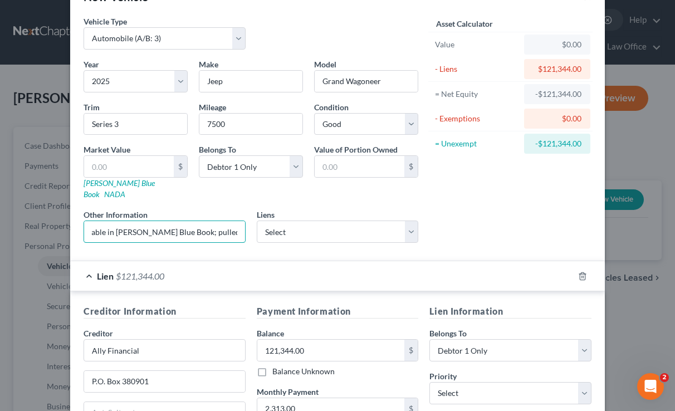
scroll to position [0, 0]
drag, startPoint x: 150, startPoint y: 220, endPoint x: 78, endPoint y: 220, distance: 72.5
click at [78, 220] on div "Other Information market value was not available in Kelly Blue Book; pulled MV …" at bounding box center [164, 226] width 173 height 34
click at [133, 221] on input "market value was not available in Kelly Blue Book; pulled MV from Lexis Report.…" at bounding box center [164, 231] width 161 height 21
drag, startPoint x: 139, startPoint y: 221, endPoint x: 82, endPoint y: 220, distance: 57.4
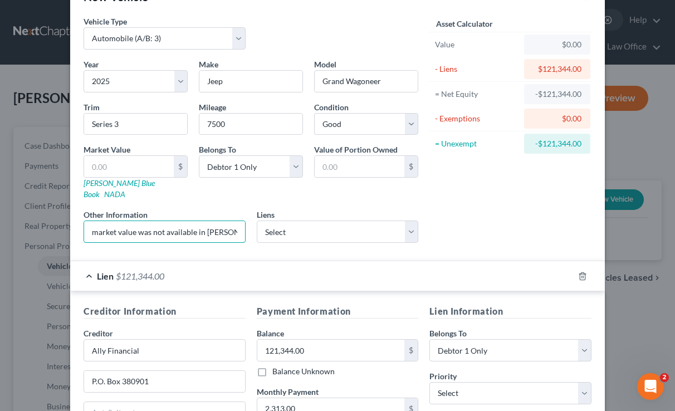
click at [82, 220] on div "Other Information market value was not available in Kelly Blue Book; pulled MV …" at bounding box center [164, 226] width 173 height 34
click at [133, 223] on input "MV was not available in Kelly Blue Book; pulled MV from Lexis Report. Indicates…" at bounding box center [164, 231] width 161 height 21
drag, startPoint x: 234, startPoint y: 221, endPoint x: 115, endPoint y: 213, distance: 118.4
click at [115, 221] on input "MV unavailable in Kelly Blue Book; pulled MV from Lexis Report. Indicates she d…" at bounding box center [164, 231] width 161 height 21
click at [232, 221] on input "MV unavailable in Kelly Blue Book; pulled MV from Lexis Report. Indicates she d…" at bounding box center [164, 231] width 161 height 21
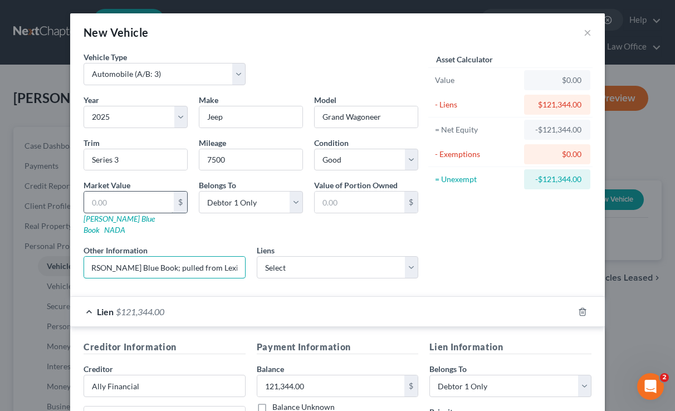
type input "MV unavailable in Kelly Blue Book; pulled from Lexis Report. Indicates she does…"
click at [117, 196] on input "text" at bounding box center [129, 202] width 90 height 21
type input "1"
type input "1.00"
type input "10"
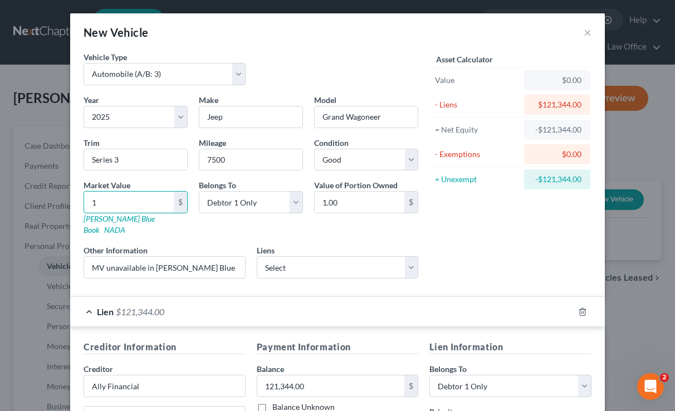
type input "10.00"
type input "109"
type input "109.00"
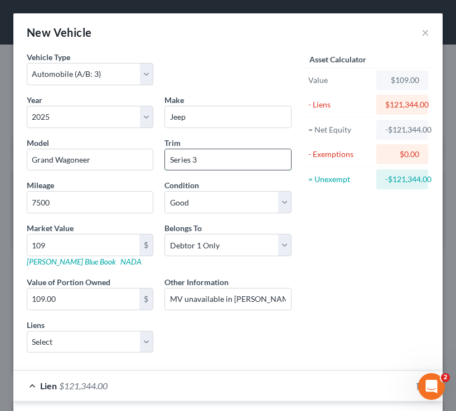
click at [271, 162] on input "Series 3" at bounding box center [227, 159] width 125 height 21
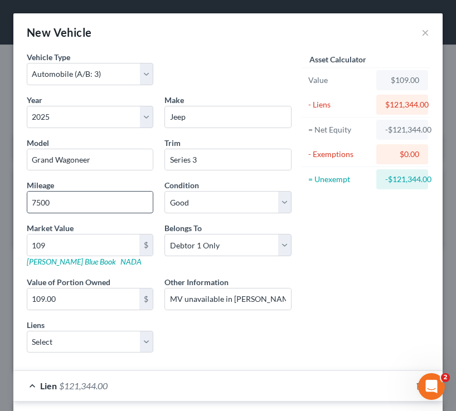
click at [71, 208] on input "7500" at bounding box center [89, 202] width 125 height 21
click at [71, 240] on input "109" at bounding box center [83, 245] width 112 height 21
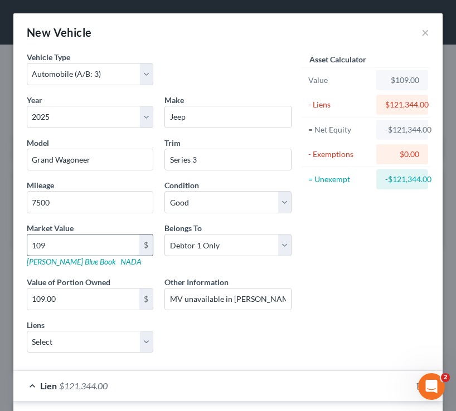
type input "1"
type input "1.00"
type input "10"
type input "10.00"
type input "107"
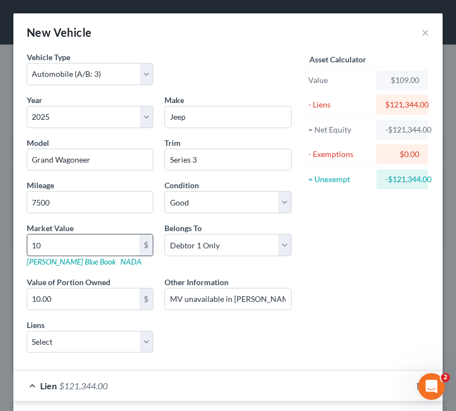
type input "107.00"
type input "1079"
type input "1,079.00"
type input "1,0794"
type input "10,794.00"
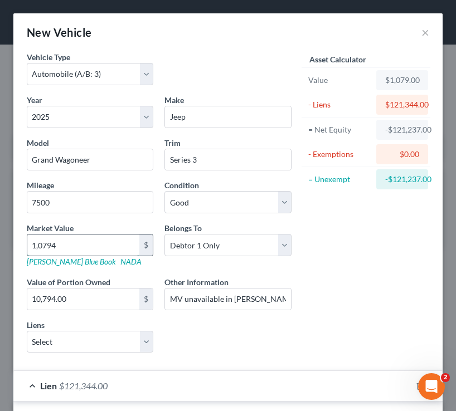
type input "1,07945"
type input "107,945.00"
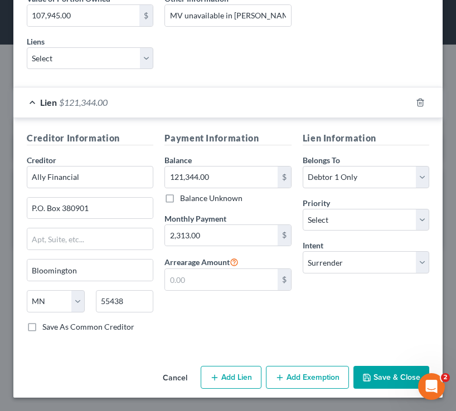
type input "107,945"
click at [378, 379] on button "Save & Close" at bounding box center [391, 377] width 76 height 23
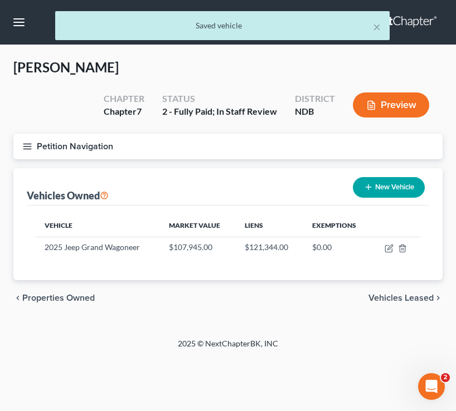
click at [391, 302] on span "Vehicles Leased" at bounding box center [400, 298] width 65 height 9
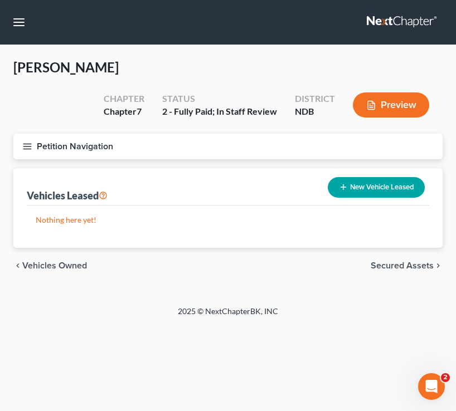
click at [29, 149] on line "button" at bounding box center [27, 149] width 8 height 0
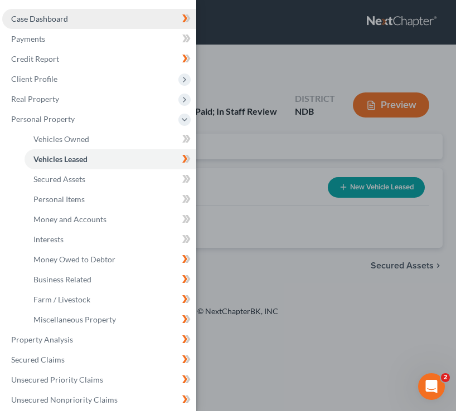
click at [111, 11] on link "Case Dashboard" at bounding box center [99, 19] width 194 height 20
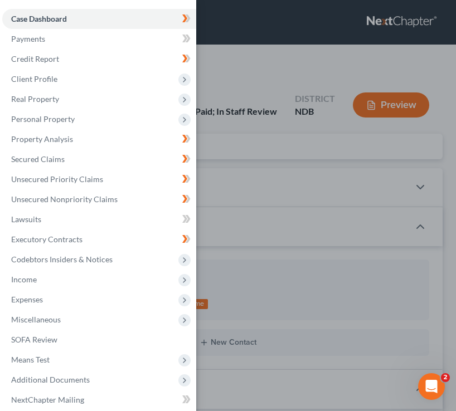
click at [280, 122] on div "Case Dashboard Payments Invoices Payments Payments Credit Report Client Profile" at bounding box center [228, 205] width 456 height 411
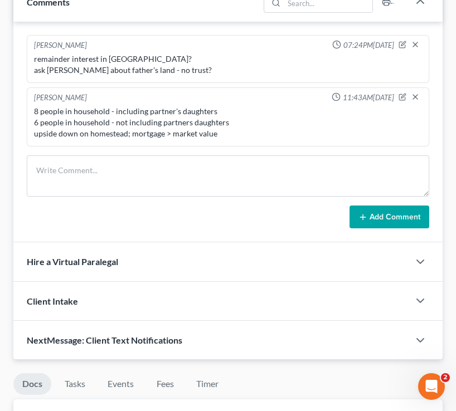
scroll to position [798, 0]
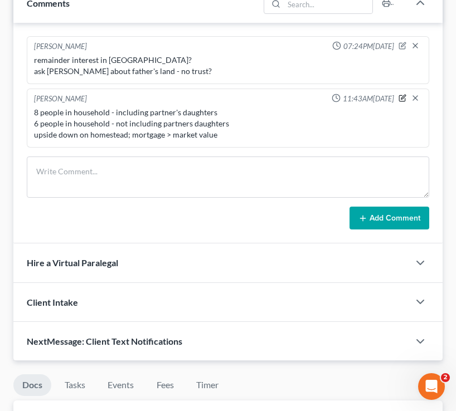
click at [403, 95] on icon "button" at bounding box center [403, 97] width 4 height 4
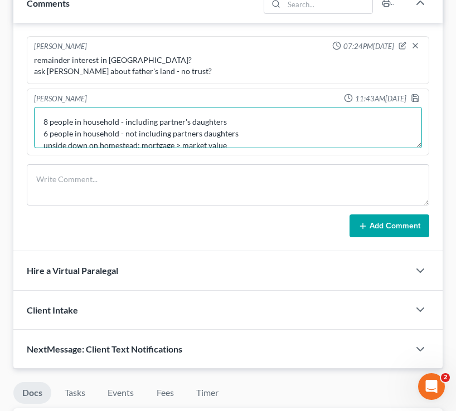
drag, startPoint x: 231, startPoint y: 134, endPoint x: 40, endPoint y: 111, distance: 192.0
click at [40, 112] on textarea "8 people in household - including partner's daughters 6 people in household - n…" at bounding box center [228, 127] width 388 height 41
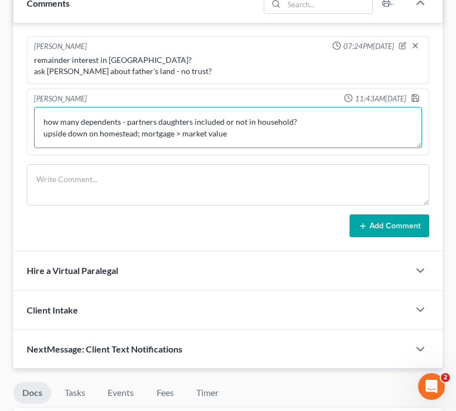
click at [236, 135] on textarea "how many dependents - partners daughters included or not in household? upside d…" at bounding box center [228, 127] width 388 height 41
click at [300, 119] on textarea "how many dependents - partners daughters included or not in household? upside d…" at bounding box center [228, 127] width 388 height 41
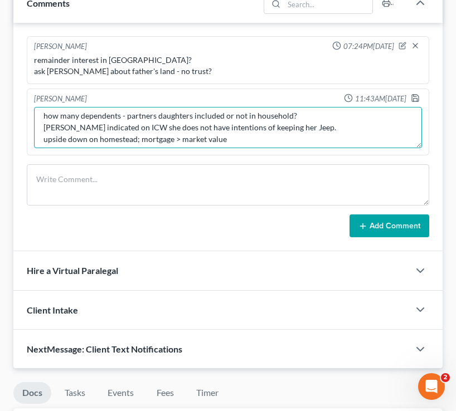
scroll to position [14, 0]
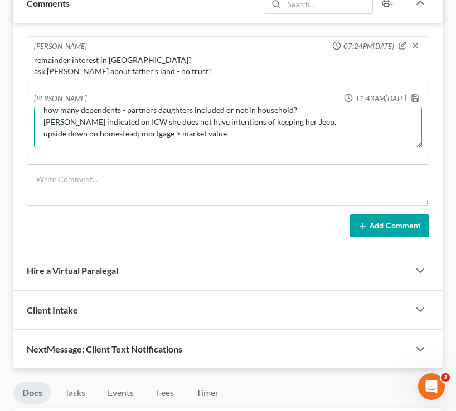
click at [268, 126] on textarea "how many dependents - partners daughters included or not in household? Danielle…" at bounding box center [228, 127] width 388 height 41
type textarea "how many dependents - partners daughters included or not in household? [PERSON_…"
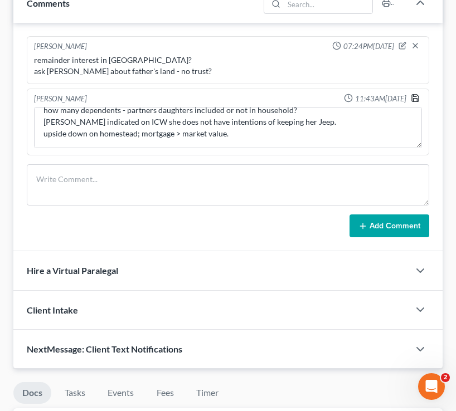
click at [410, 95] on icon "button" at bounding box center [415, 98] width 7 height 7
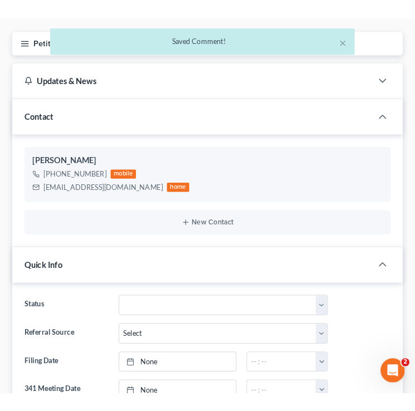
scroll to position [0, 0]
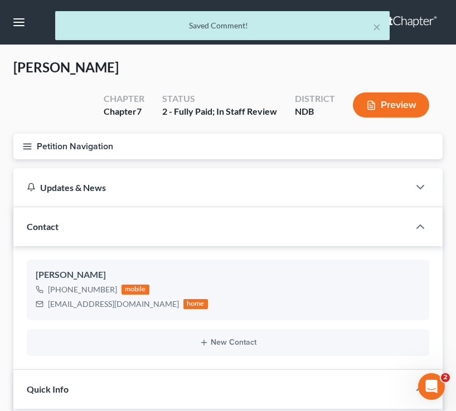
click at [24, 139] on button "Petition Navigation" at bounding box center [227, 147] width 429 height 26
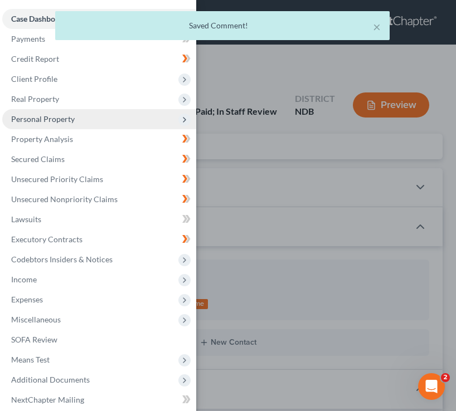
click at [124, 113] on span "Personal Property" at bounding box center [99, 119] width 194 height 20
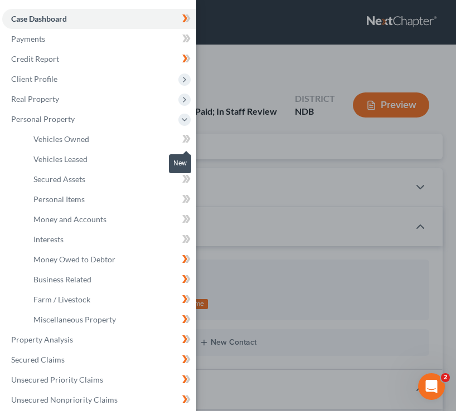
click at [184, 137] on icon at bounding box center [184, 139] width 5 height 8
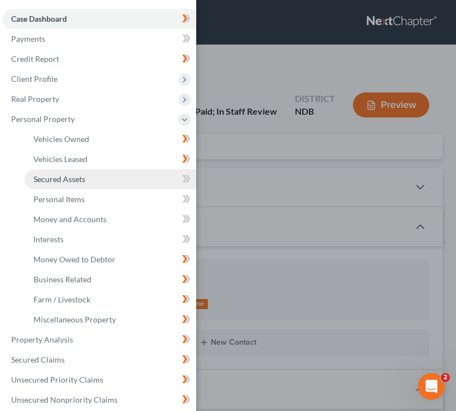
click at [106, 182] on link "Secured Assets" at bounding box center [111, 179] width 172 height 20
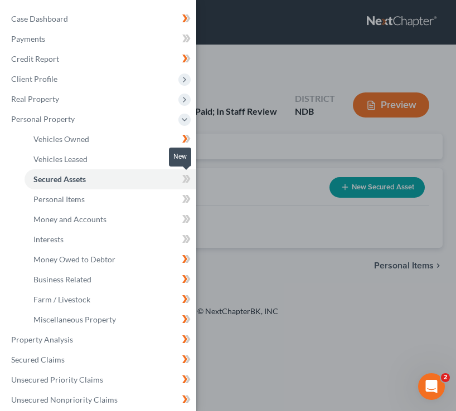
click at [184, 177] on icon at bounding box center [184, 179] width 5 height 8
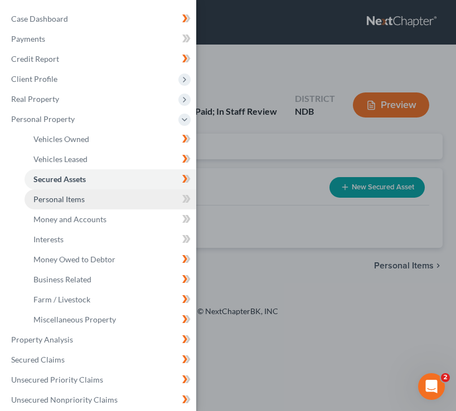
click at [143, 206] on link "Personal Items" at bounding box center [111, 199] width 172 height 20
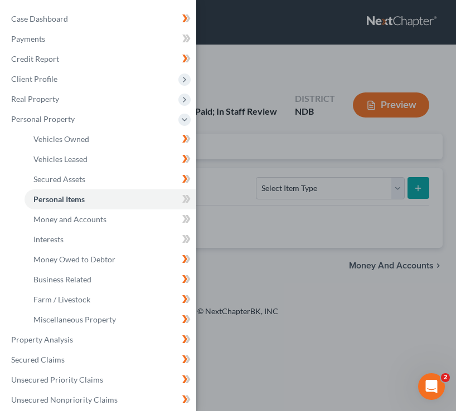
click at [264, 189] on div "Case Dashboard Payments Invoices Payments Payments Credit Report Client Profile" at bounding box center [228, 205] width 456 height 411
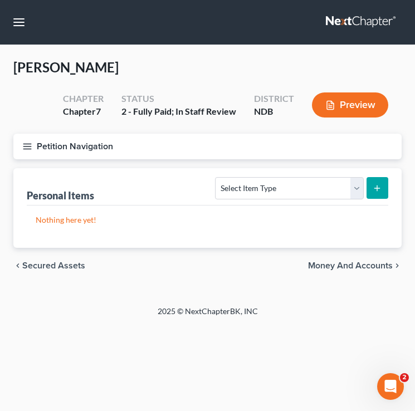
click at [293, 201] on div "Personal Items Select Item Type Clothing (A/B: 11) Collectibles Of Value (A/B: …" at bounding box center [208, 186] width 362 height 37
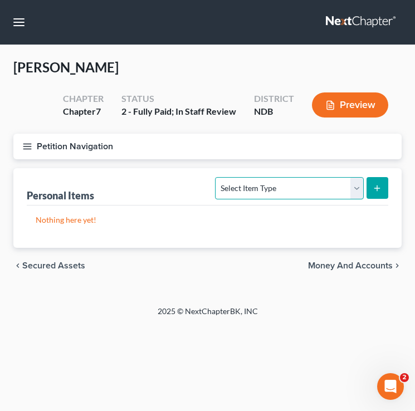
click at [265, 189] on select "Select Item Type Clothing (A/B: 11) Collectibles Of Value (A/B: 8) Electronics …" at bounding box center [289, 188] width 148 height 22
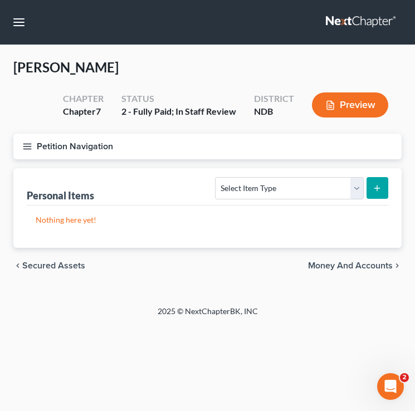
click at [381, 187] on icon "submit" at bounding box center [377, 188] width 9 height 9
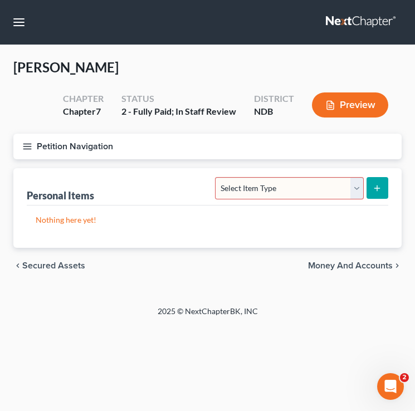
click at [311, 185] on select "Select Item Type Clothing (A/B: 11) Collectibles Of Value (A/B: 8) Electronics …" at bounding box center [289, 188] width 148 height 22
select select "clothing"
click at [217, 177] on select "Select Item Type Clothing (A/B: 11) Collectibles Of Value (A/B: 8) Electronics …" at bounding box center [289, 188] width 148 height 22
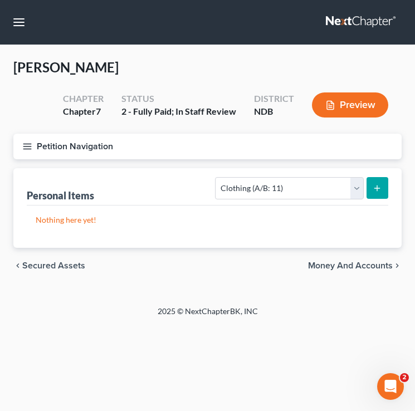
click at [366, 193] on form "Select Item Type Clothing (A/B: 11) Collectibles Of Value (A/B: 8) Electronics …" at bounding box center [301, 188] width 173 height 23
click at [393, 196] on div "Personal Items Select Item Type Clothing (A/B: 11) Collectibles Of Value (A/B: …" at bounding box center [207, 208] width 388 height 80
click at [368, 191] on button "submit" at bounding box center [378, 188] width 22 height 22
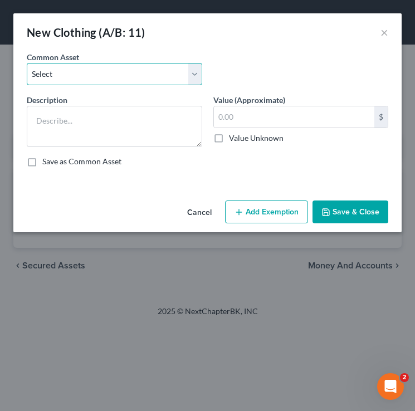
click at [158, 74] on select "Select Clothing and wearing apparel Normal amount of clothing & other wearing a…" at bounding box center [115, 74] width 176 height 22
select select "0"
click at [27, 63] on select "Select Clothing and wearing apparel Normal amount of clothing & other wearing a…" at bounding box center [115, 74] width 176 height 22
type textarea "Clothing and wearing apparel"
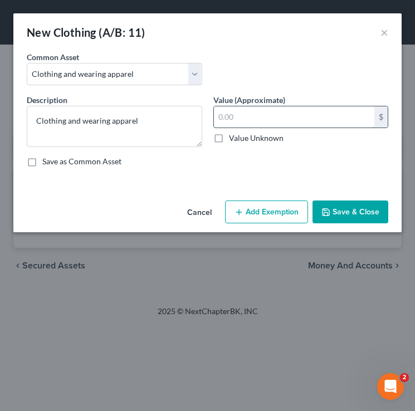
click at [275, 113] on input "text" at bounding box center [294, 116] width 161 height 21
type input "200"
click at [363, 216] on button "Save & Close" at bounding box center [351, 212] width 76 height 23
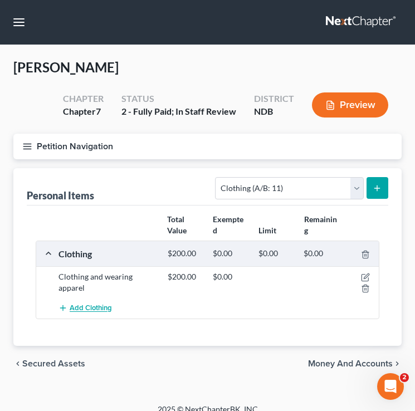
click at [101, 308] on span "Add Clothing" at bounding box center [91, 308] width 42 height 9
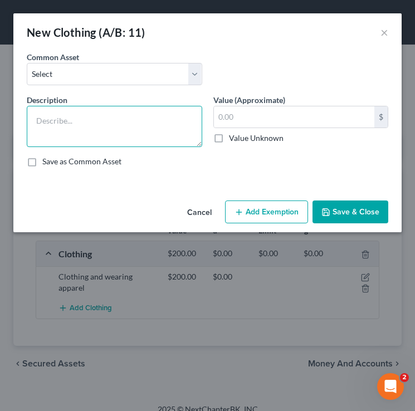
click at [98, 123] on textarea at bounding box center [115, 126] width 176 height 41
type textarea "f"
type textarea "F"
type textarea "Costume Jewelry"
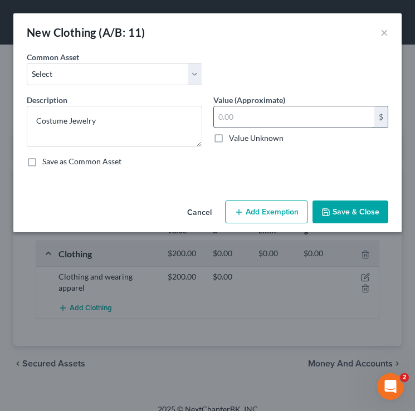
click at [247, 124] on input "text" at bounding box center [294, 116] width 161 height 21
type input "10"
click at [367, 206] on button "Save & Close" at bounding box center [351, 212] width 76 height 23
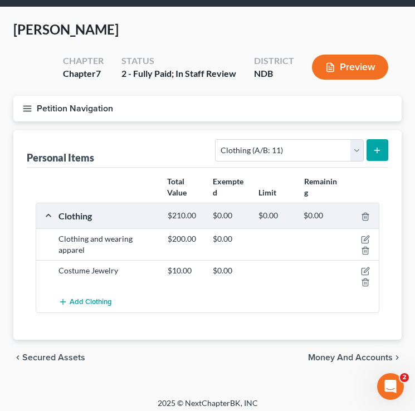
scroll to position [44, 0]
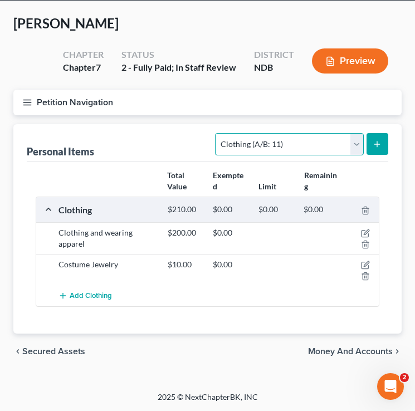
click at [286, 150] on select "Select Item Type Clothing (A/B: 11) Collectibles Of Value (A/B: 8) Electronics …" at bounding box center [289, 144] width 148 height 22
click at [271, 144] on select "Select Item Type Clothing (A/B: 11) Collectibles Of Value (A/B: 8) Electronics …" at bounding box center [289, 144] width 148 height 22
click at [217, 133] on select "Select Item Type Clothing (A/B: 11) Collectibles Of Value (A/B: 8) Electronics …" at bounding box center [289, 144] width 148 height 22
click at [270, 144] on select "Select Item Type Clothing (A/B: 11) Collectibles Of Value (A/B: 8) Electronics …" at bounding box center [289, 144] width 148 height 22
select select "household_goods"
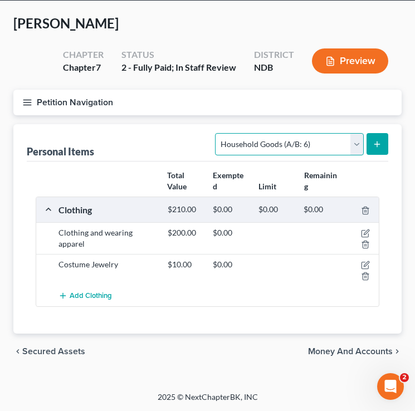
click at [217, 133] on select "Select Item Type Clothing (A/B: 11) Collectibles Of Value (A/B: 8) Electronics …" at bounding box center [289, 144] width 148 height 22
click at [375, 147] on icon "submit" at bounding box center [377, 144] width 9 height 9
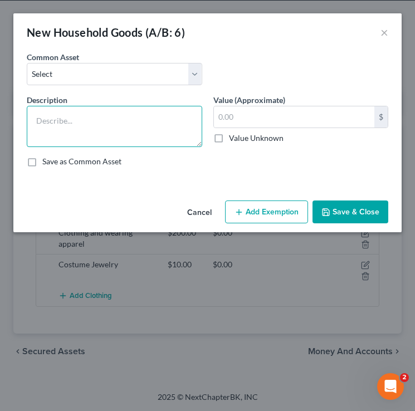
click at [127, 118] on textarea at bounding box center [115, 126] width 176 height 41
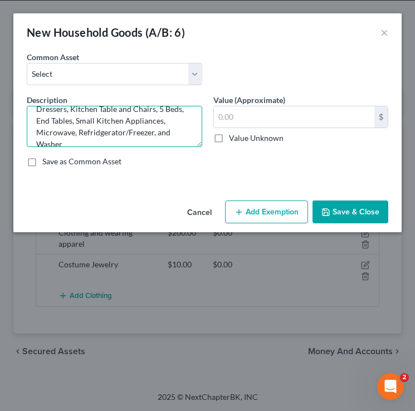
scroll to position [26, 0]
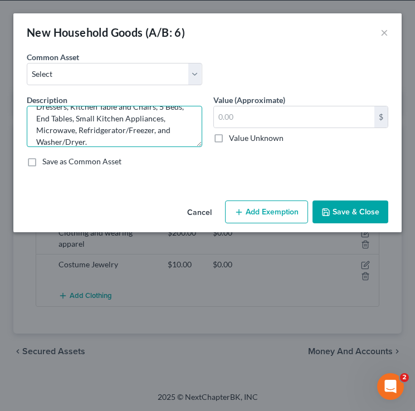
click at [101, 130] on textarea "Couch, Recliner, Entertainment Center, 4 Dressers, Kitchen Table and Chairs, 5 …" at bounding box center [115, 126] width 176 height 41
type textarea "Couch, Recliner, Entertainment Center, 4 Dressers, Kitchen Table and Chairs, 5 …"
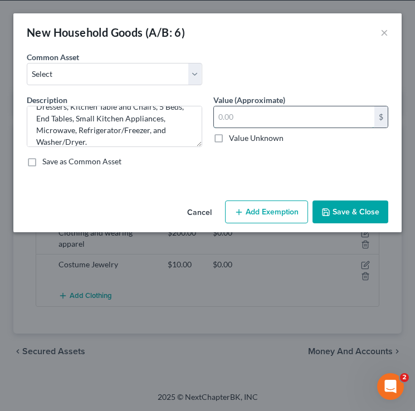
click at [247, 119] on input "text" at bounding box center [294, 116] width 161 height 21
click at [264, 113] on input "text" at bounding box center [294, 116] width 161 height 21
type input "1,345"
click at [327, 211] on icon "button" at bounding box center [326, 212] width 9 height 9
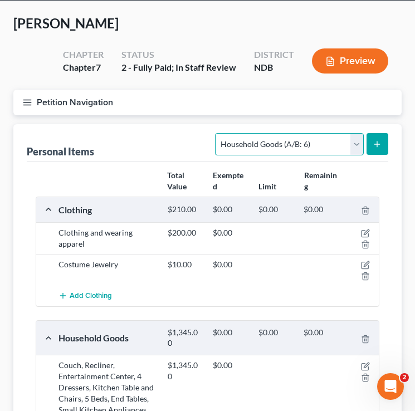
click at [300, 147] on select "Select Item Type Clothing (A/B: 11) Collectibles Of Value (A/B: 8) Electronics …" at bounding box center [289, 144] width 148 height 22
select select "electronics"
click at [217, 133] on select "Select Item Type Clothing (A/B: 11) Collectibles Of Value (A/B: 8) Electronics …" at bounding box center [289, 144] width 148 height 22
click at [382, 147] on icon "submit" at bounding box center [377, 144] width 9 height 9
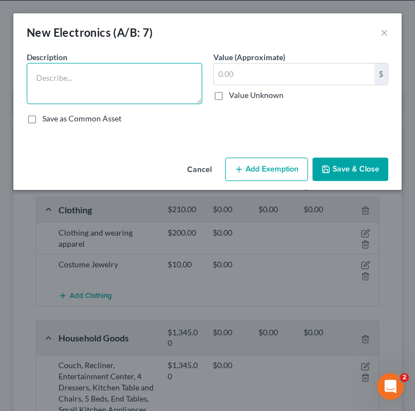
click at [154, 85] on textarea at bounding box center [115, 83] width 176 height 41
type textarea "TV and Cellphone"
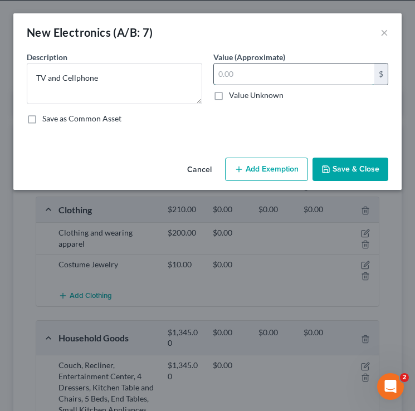
click at [326, 67] on input "text" at bounding box center [294, 74] width 161 height 21
type input "160"
click at [358, 166] on button "Save & Close" at bounding box center [351, 169] width 76 height 23
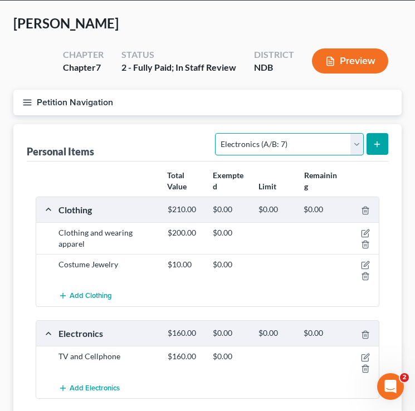
click at [294, 146] on select "Select Item Type Clothing (A/B: 11) Collectibles Of Value (A/B: 8) Electronics …" at bounding box center [289, 144] width 148 height 22
select select "sports_and_hobby_equipment"
click at [217, 133] on select "Select Item Type Clothing (A/B: 11) Collectibles Of Value (A/B: 8) Electronics …" at bounding box center [289, 144] width 148 height 22
click at [373, 148] on button "submit" at bounding box center [378, 144] width 22 height 22
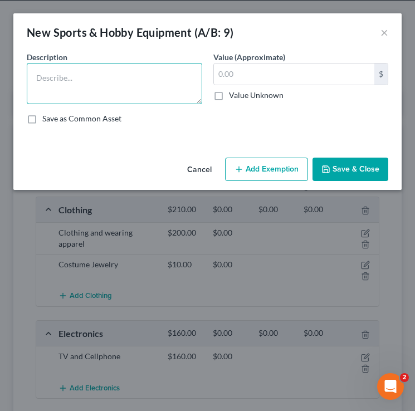
click at [159, 83] on textarea at bounding box center [115, 83] width 176 height 41
type textarea "Childrens Bicycle"
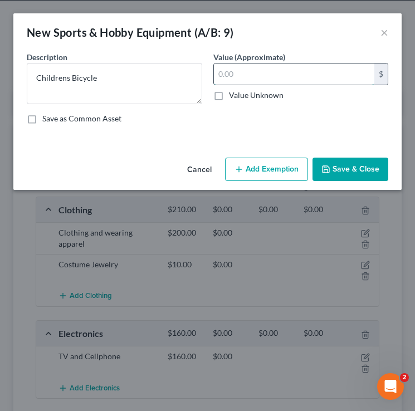
click at [256, 71] on input "text" at bounding box center [294, 74] width 161 height 21
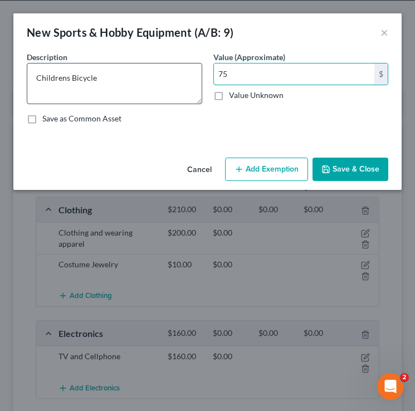
type input "75"
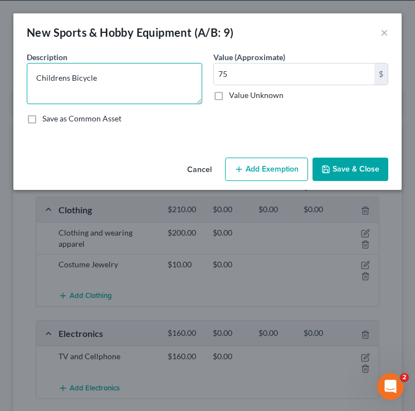
click at [46, 80] on textarea "Childrens Bicycle" at bounding box center [115, 83] width 176 height 41
type textarea "Children's Bicycle"
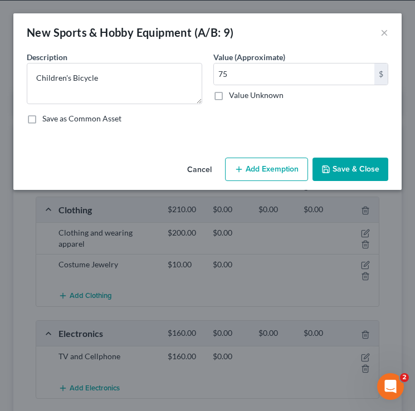
click at [356, 170] on button "Save & Close" at bounding box center [351, 169] width 76 height 23
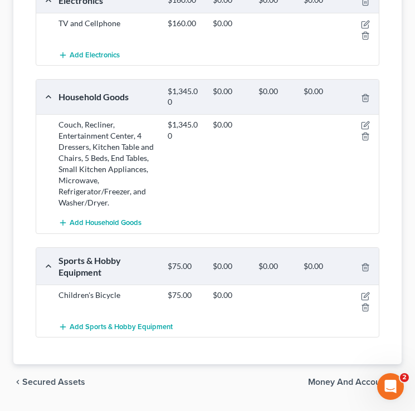
scroll to position [408, 0]
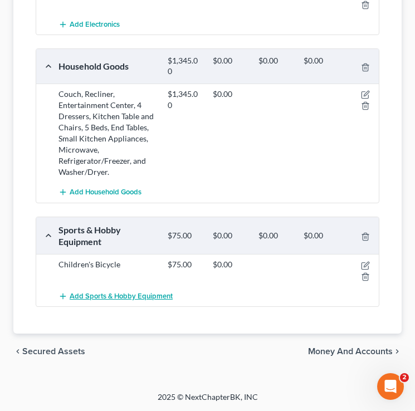
click at [144, 293] on span "Add Sports & Hobby Equipment" at bounding box center [121, 296] width 103 height 9
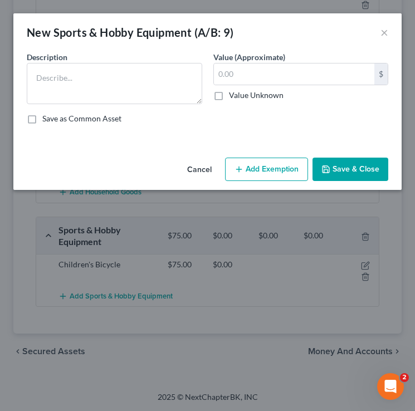
click at [136, 57] on div "Description *" at bounding box center [114, 77] width 187 height 53
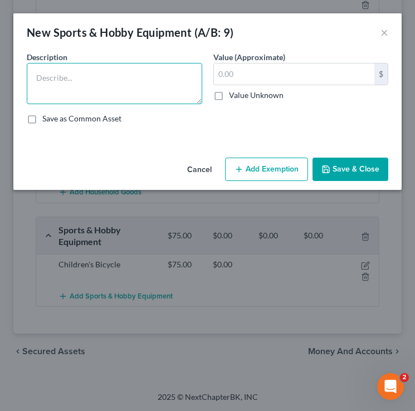
click at [128, 71] on textarea at bounding box center [115, 83] width 176 height 41
type textarea "Used Golf Clubs"
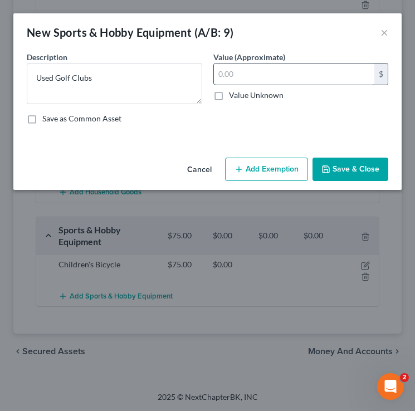
click at [250, 75] on input "text" at bounding box center [294, 74] width 161 height 21
type input "200"
click at [334, 172] on button "Save & Close" at bounding box center [351, 169] width 76 height 23
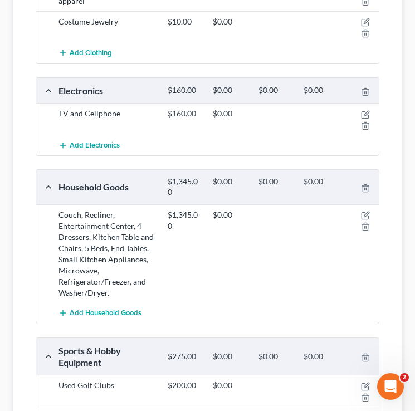
scroll to position [286, 0]
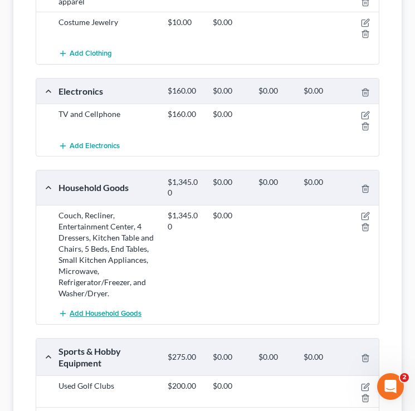
click at [116, 312] on span "Add Household Goods" at bounding box center [106, 313] width 72 height 9
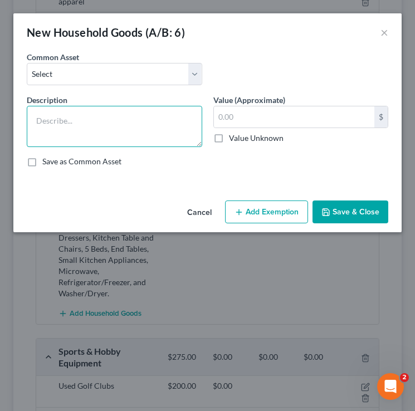
click at [127, 124] on textarea at bounding box center [115, 126] width 176 height 41
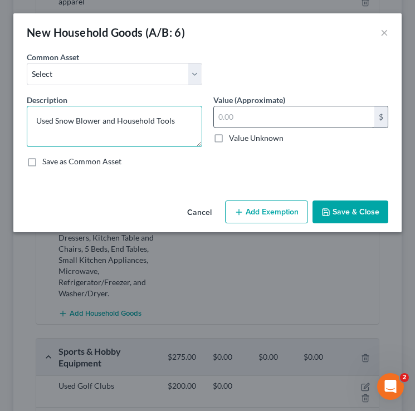
type textarea "Used Snow Blower and Household Tools"
click at [255, 113] on input "text" at bounding box center [294, 116] width 161 height 21
type input "7"
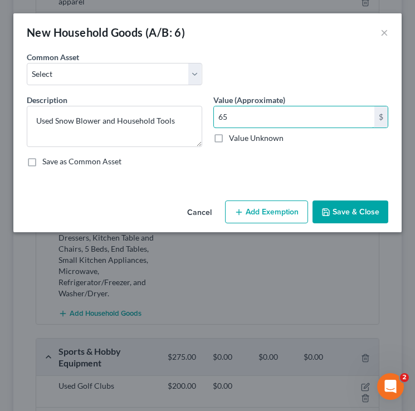
type input "65"
click at [354, 214] on button "Save & Close" at bounding box center [351, 212] width 76 height 23
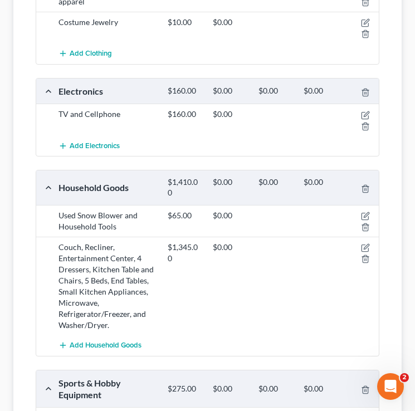
scroll to position [0, 0]
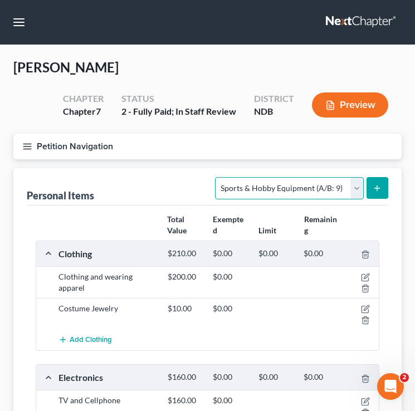
click at [298, 194] on select "Select Item Type Clothing (A/B: 11) Collectibles Of Value (A/B: 8) Electronics …" at bounding box center [289, 188] width 148 height 22
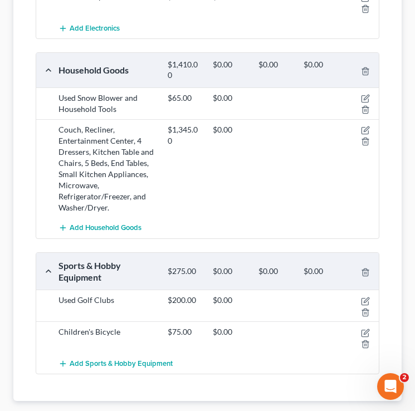
scroll to position [471, 0]
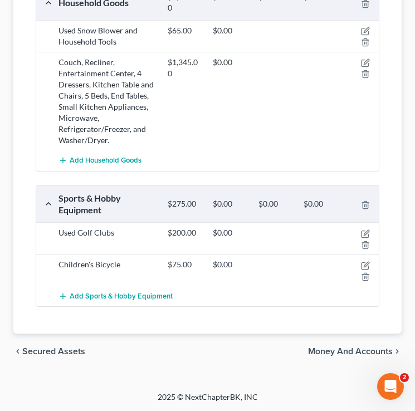
click at [324, 353] on span "Money and Accounts" at bounding box center [350, 351] width 85 height 9
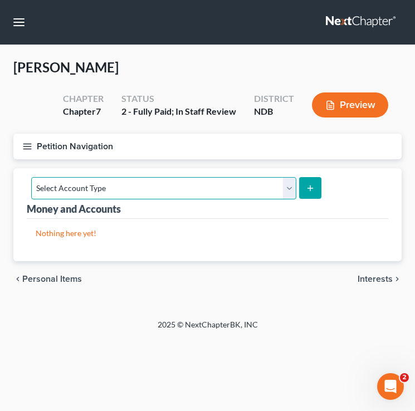
click at [249, 182] on select "Select Account Type Brokerage (A/B: 18, SOFA: 20) Cash on Hand (A/B: 16) Certif…" at bounding box center [163, 188] width 265 height 22
select select "cash_on_hand"
click at [31, 177] on select "Select Account Type Brokerage (A/B: 18, SOFA: 20) Cash on Hand (A/B: 16) Certif…" at bounding box center [163, 188] width 265 height 22
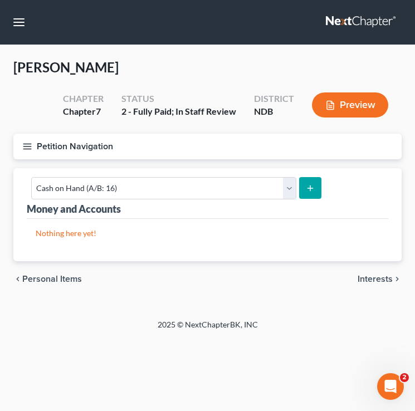
click at [302, 192] on button "submit" at bounding box center [310, 188] width 22 height 22
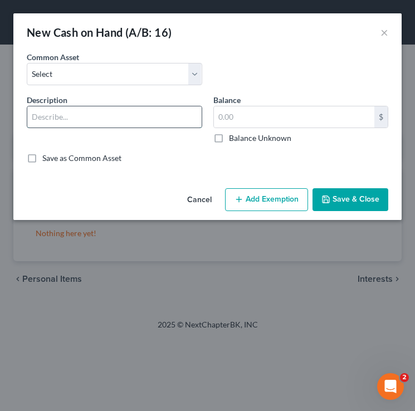
click at [140, 119] on input "text" at bounding box center [114, 116] width 174 height 21
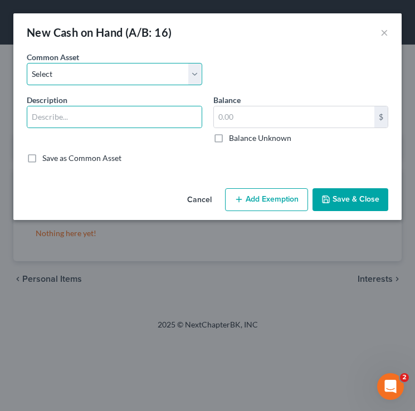
click at [144, 75] on select "Select Cash on Hand Cash on Hand Change jar" at bounding box center [115, 74] width 176 height 22
select select "0"
click at [27, 63] on select "Select Cash on Hand Cash on Hand Change jar" at bounding box center [115, 74] width 176 height 22
type input "Cash on Hand"
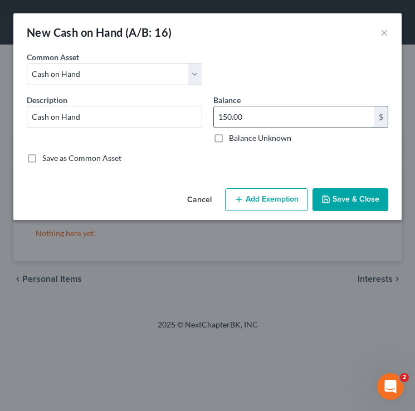
click at [250, 119] on input "150.00" at bounding box center [294, 116] width 161 height 21
type input "230"
click at [347, 200] on button "Save & Close" at bounding box center [351, 199] width 76 height 23
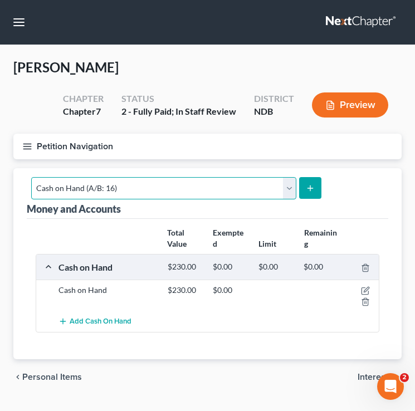
click at [236, 195] on select "Select Account Type Brokerage (A/B: 18, SOFA: 20) Cash on Hand (A/B: 16) Certif…" at bounding box center [163, 188] width 265 height 22
click at [274, 189] on select "Select Account Type Brokerage (A/B: 18, SOFA: 20) Cash on Hand (A/B: 16) Certif…" at bounding box center [163, 188] width 265 height 22
select select "checking"
click at [31, 177] on select "Select Account Type Brokerage (A/B: 18, SOFA: 20) Cash on Hand (A/B: 16) Certif…" at bounding box center [163, 188] width 265 height 22
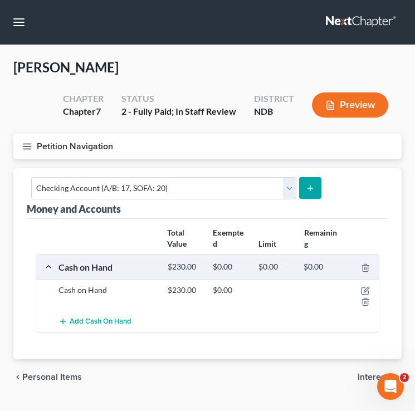
click at [299, 195] on button "submit" at bounding box center [310, 188] width 22 height 22
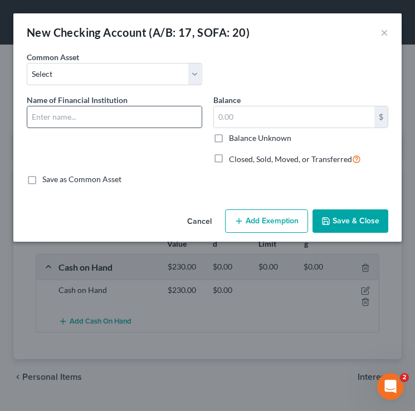
click at [136, 123] on input "text" at bounding box center [114, 116] width 174 height 21
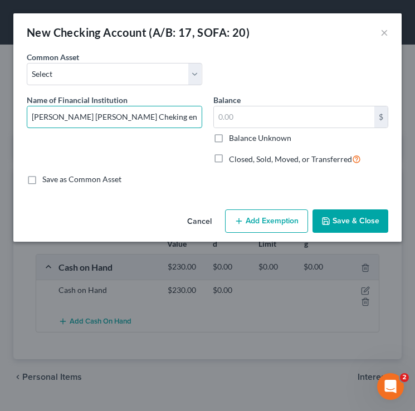
type input "JP Morgan Chase Cheking ending #"
click at [351, 217] on button "Save & Close" at bounding box center [351, 221] width 76 height 23
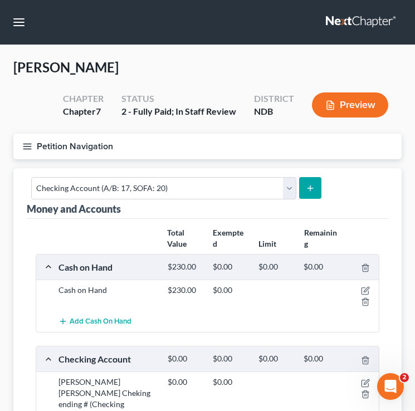
scroll to position [118, 0]
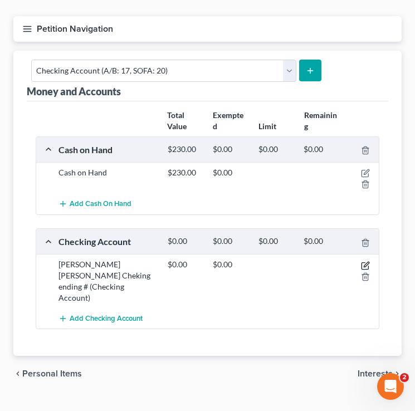
click at [365, 263] on icon "button" at bounding box center [365, 265] width 9 height 9
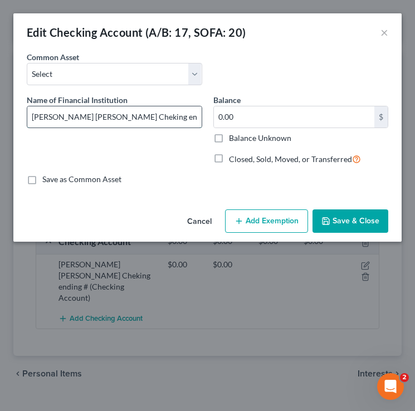
click at [172, 120] on input "JP Morgan Chase Cheking ending #" at bounding box center [114, 116] width 174 height 21
click at [387, 28] on button "×" at bounding box center [385, 32] width 8 height 13
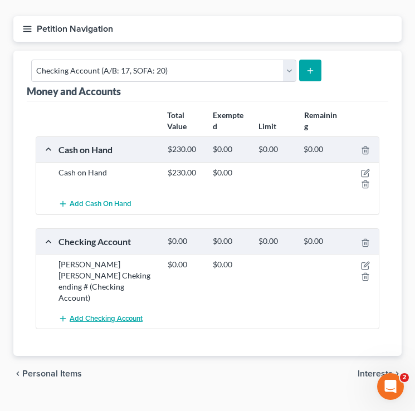
click at [102, 314] on span "Add Checking Account" at bounding box center [106, 318] width 73 height 9
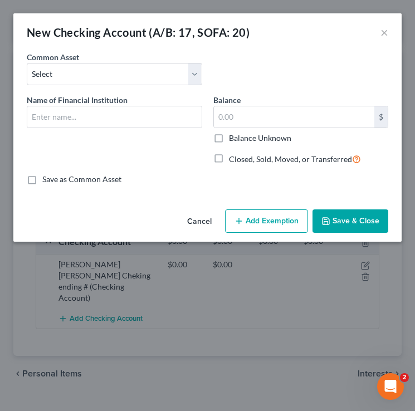
click at [71, 129] on div "Name of Financial Institution *" at bounding box center [114, 134] width 187 height 80
click at [66, 122] on input "text" at bounding box center [114, 116] width 174 height 21
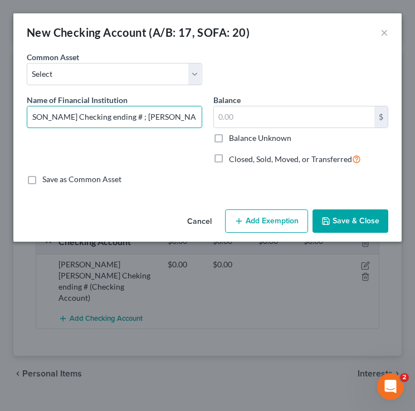
scroll to position [0, 87]
drag, startPoint x: 146, startPoint y: 118, endPoint x: 76, endPoint y: 120, distance: 69.7
click at [76, 120] on input "JP Morgan Chase Checking ending # ; Danielle and Partner shared account" at bounding box center [114, 116] width 174 height 21
click at [198, 119] on input "JP Morgan Chase Checking ending # ; shared account" at bounding box center [114, 116] width 174 height 21
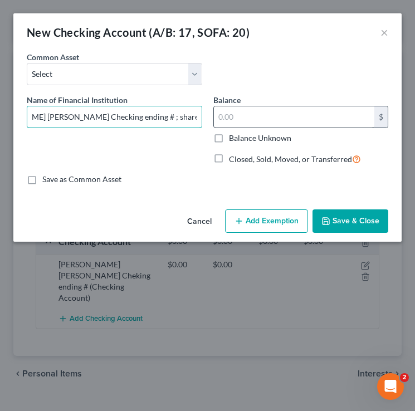
scroll to position [0, 60]
type input "JP Morgan Chase Checking ending # ; shared account with partner"
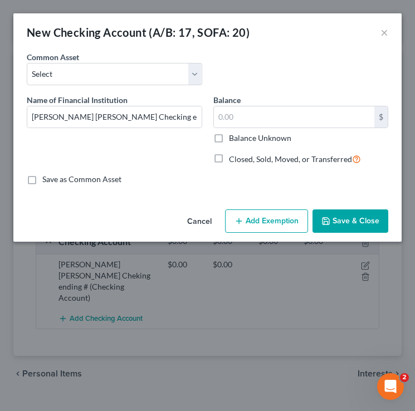
click at [352, 230] on button "Save & Close" at bounding box center [351, 221] width 76 height 23
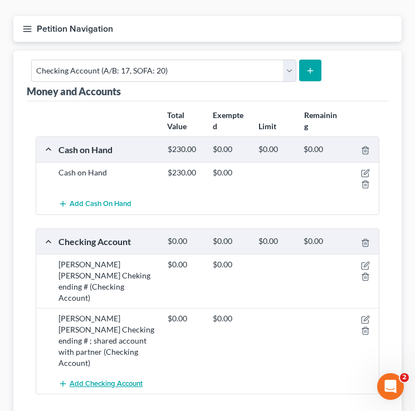
click at [95, 380] on span "Add Checking Account" at bounding box center [106, 384] width 73 height 9
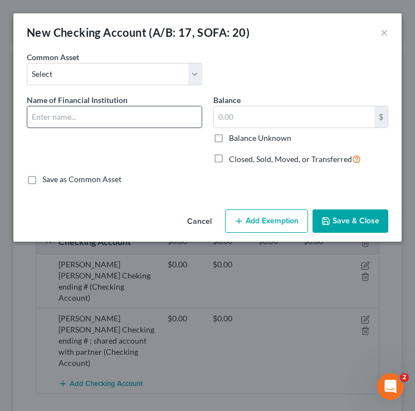
click at [114, 115] on input "text" at bounding box center [114, 116] width 174 height 21
type input "US Bank Checking ending #"
click at [330, 218] on icon "button" at bounding box center [326, 221] width 9 height 9
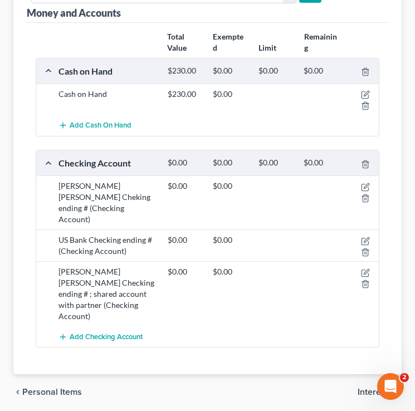
scroll to position [203, 0]
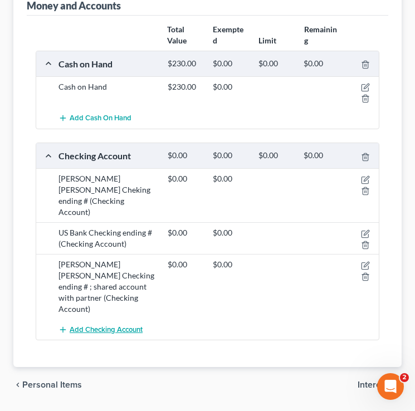
click at [99, 325] on span "Add Checking Account" at bounding box center [106, 329] width 73 height 9
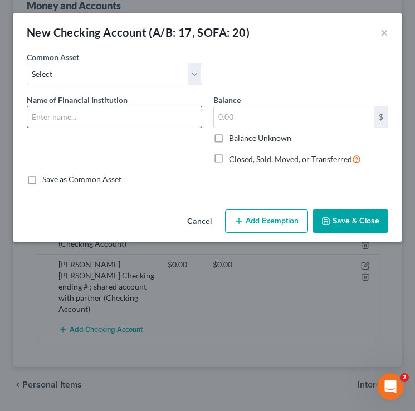
click at [93, 120] on input "text" at bounding box center [114, 116] width 174 height 21
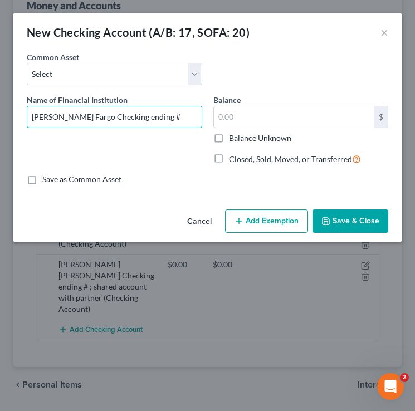
type input "Wells Fargo Checking ending #"
click at [345, 231] on button "Save & Close" at bounding box center [351, 221] width 76 height 23
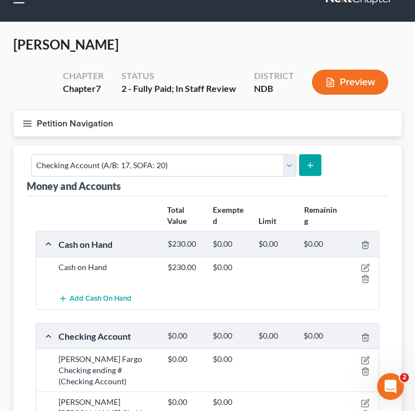
scroll to position [0, 0]
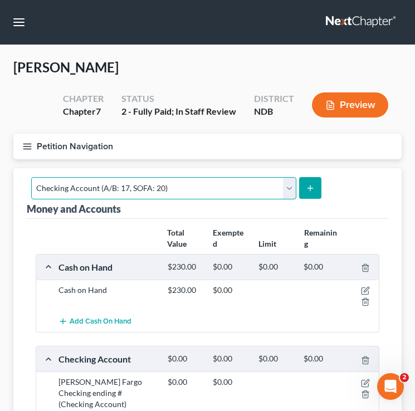
click at [192, 182] on select "Select Account Type Brokerage (A/B: 18, SOFA: 20) Cash on Hand (A/B: 16) Certif…" at bounding box center [163, 188] width 265 height 22
select select "savings"
click at [31, 177] on select "Select Account Type Brokerage (A/B: 18, SOFA: 20) Cash on Hand (A/B: 16) Certif…" at bounding box center [163, 188] width 265 height 22
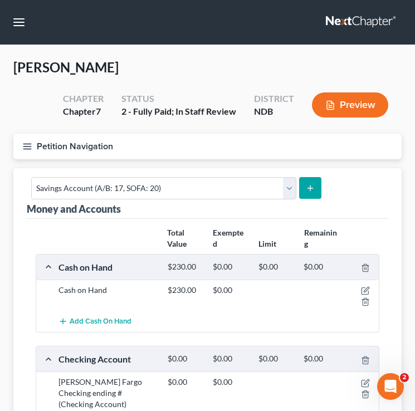
click at [305, 197] on button "submit" at bounding box center [310, 188] width 22 height 22
click at [306, 190] on icon "submit" at bounding box center [310, 188] width 9 height 9
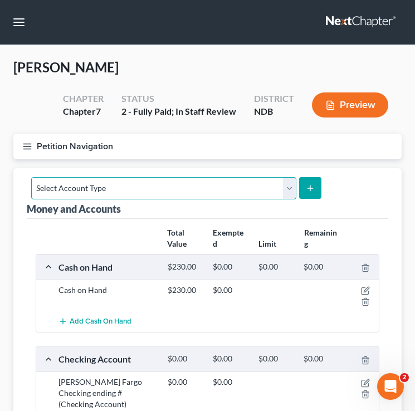
click at [261, 184] on select "Select Account Type Brokerage (A/B: 18, SOFA: 20) Cash on Hand (A/B: 16) Certif…" at bounding box center [163, 188] width 265 height 22
select select "savings"
click at [31, 177] on select "Select Account Type Brokerage (A/B: 18, SOFA: 20) Cash on Hand (A/B: 16) Certif…" at bounding box center [163, 188] width 265 height 22
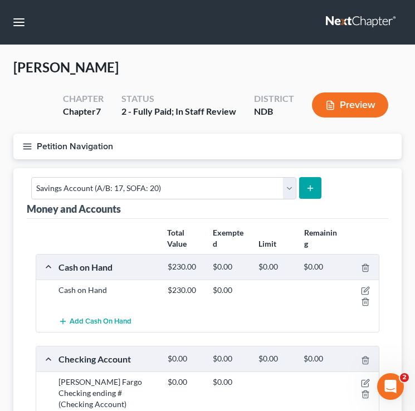
click at [312, 180] on button "submit" at bounding box center [310, 188] width 22 height 22
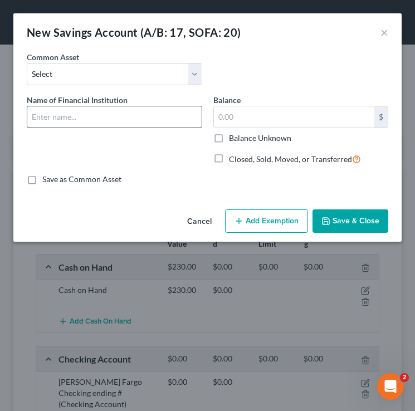
click at [146, 120] on input "text" at bounding box center [114, 116] width 174 height 21
type input "J"
type input "Chase Savings ending #"
click at [358, 215] on button "Save & Close" at bounding box center [351, 221] width 76 height 23
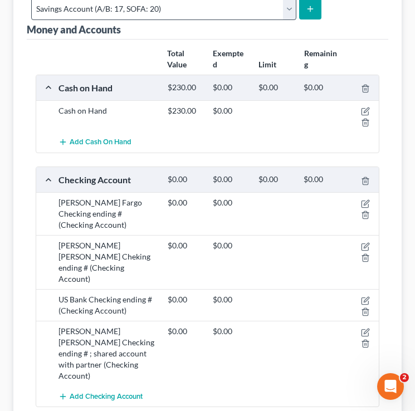
scroll to position [181, 0]
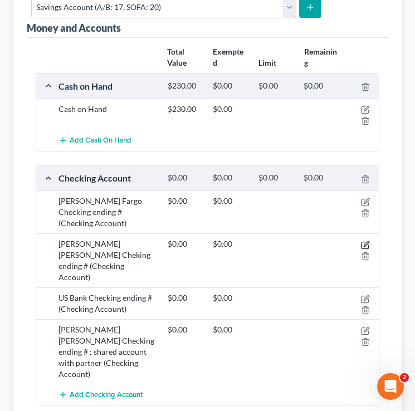
click at [367, 241] on icon "button" at bounding box center [365, 245] width 9 height 9
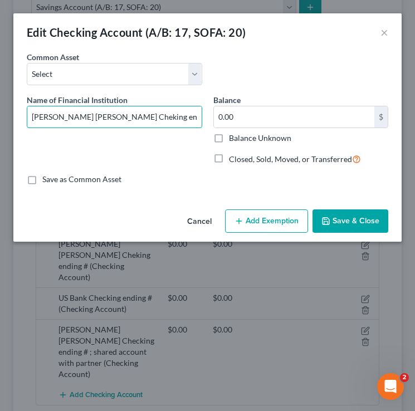
drag, startPoint x: 71, startPoint y: 117, endPoint x: 0, endPoint y: 116, distance: 70.8
click at [0, 116] on div "Edit Checking Account (A/B: 17, SOFA: 20) × An exemption set must first be sele…" at bounding box center [207, 205] width 415 height 411
type input "Chase Checking ending #"
click at [364, 213] on button "Save & Close" at bounding box center [351, 221] width 76 height 23
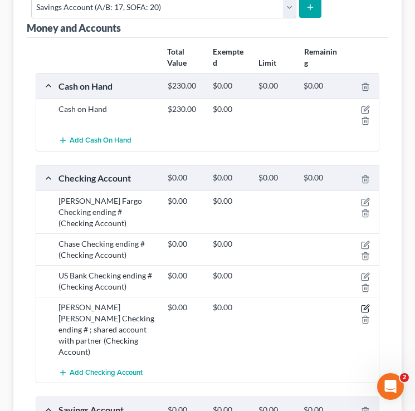
click at [366, 304] on icon "button" at bounding box center [365, 308] width 9 height 9
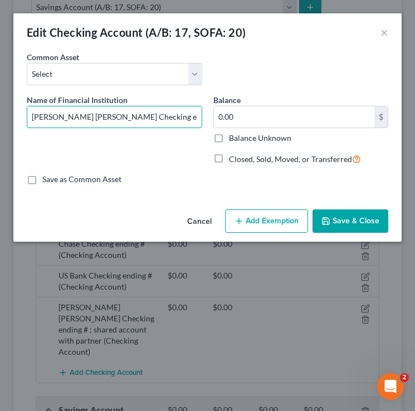
drag, startPoint x: 71, startPoint y: 118, endPoint x: 0, endPoint y: 116, distance: 71.4
click at [0, 116] on div "Edit Checking Account (A/B: 17, SOFA: 20) × An exemption set must first be sele…" at bounding box center [207, 205] width 415 height 411
type input "Chase Checking ending # ; shared account with partner"
click at [354, 222] on button "Save & Close" at bounding box center [351, 221] width 76 height 23
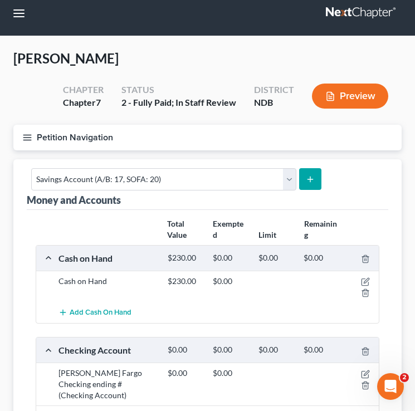
scroll to position [0, 0]
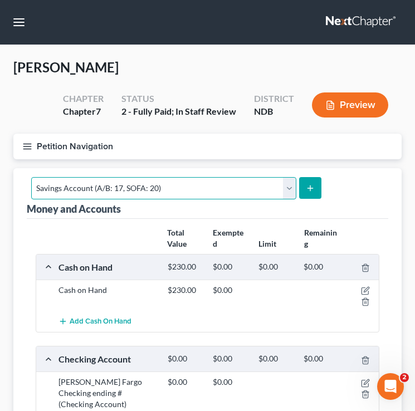
click at [250, 188] on select "Select Account Type Brokerage (A/B: 18, SOFA: 20) Cash on Hand (A/B: 16) Certif…" at bounding box center [163, 188] width 265 height 22
select select "other"
click at [31, 177] on select "Select Account Type Brokerage (A/B: 18, SOFA: 20) Cash on Hand (A/B: 16) Certif…" at bounding box center [163, 188] width 265 height 22
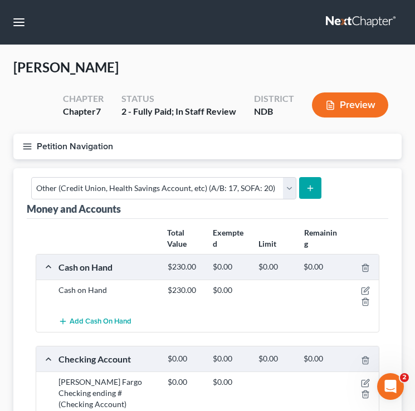
click at [307, 195] on button "submit" at bounding box center [310, 188] width 22 height 22
click at [22, 149] on icon "button" at bounding box center [27, 147] width 10 height 10
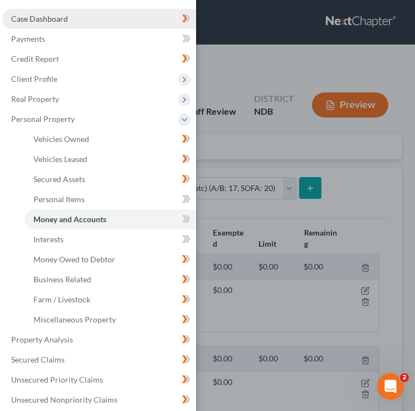
click at [83, 16] on link "Case Dashboard" at bounding box center [99, 19] width 194 height 20
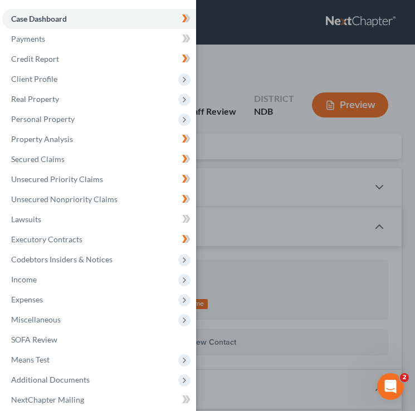
click at [317, 234] on div "Case Dashboard Payments Invoices Payments Payments Credit Report Client Profile" at bounding box center [207, 205] width 415 height 411
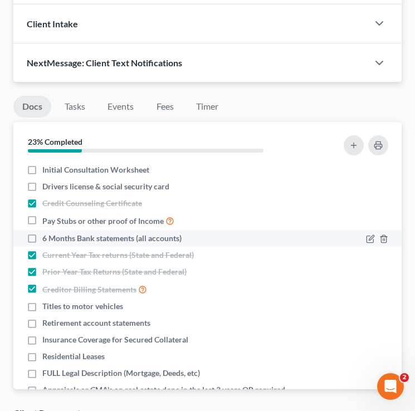
scroll to position [1090, 0]
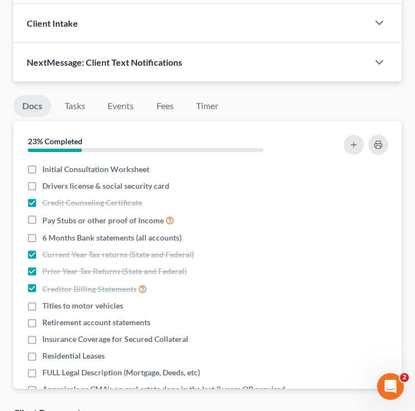
click at [212, 120] on li "Timer" at bounding box center [207, 108] width 40 height 26
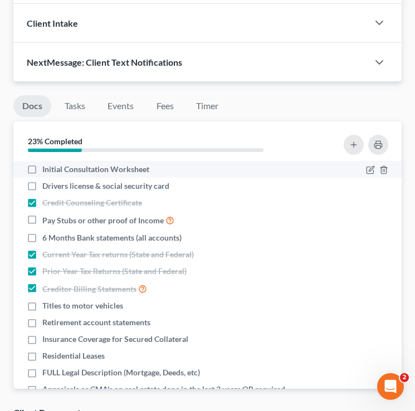
click at [42, 167] on label "Initial Consultation Worksheet" at bounding box center [95, 169] width 107 height 11
click at [47, 167] on input "Initial Consultation Worksheet" at bounding box center [50, 167] width 7 height 7
checkbox input "true"
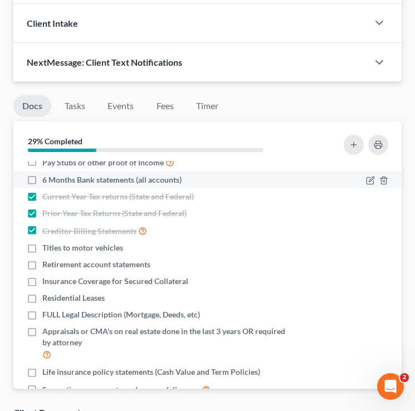
scroll to position [60, 0]
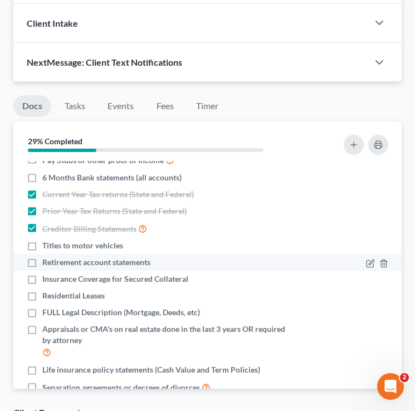
click at [42, 261] on label "Retirement account statements" at bounding box center [96, 262] width 108 height 11
click at [47, 261] on input "Retirement account statements" at bounding box center [50, 260] width 7 height 7
checkbox input "true"
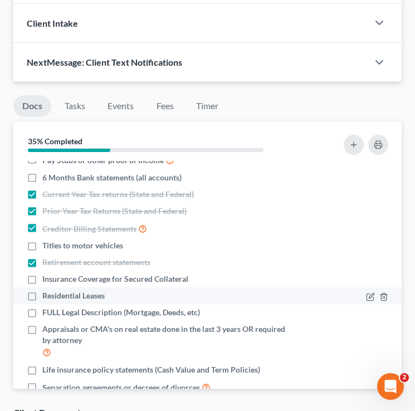
click at [42, 293] on label "Residential Leases" at bounding box center [73, 295] width 62 height 11
click at [47, 293] on input "Residential Leases" at bounding box center [50, 293] width 7 height 7
checkbox input "true"
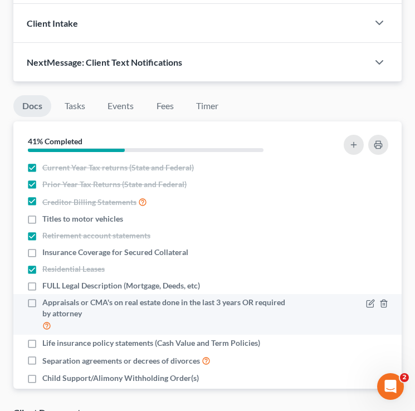
scroll to position [102, 0]
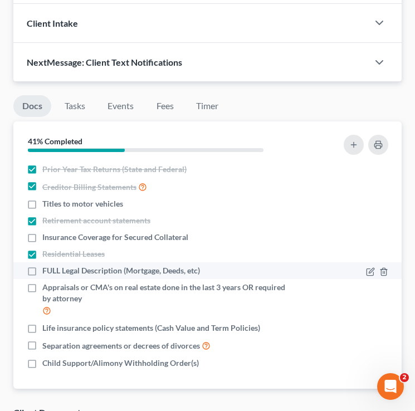
click at [42, 272] on label "FULL Legal Description (Mortgage, Deeds, etc)" at bounding box center [121, 270] width 158 height 11
click at [47, 272] on input "FULL Legal Description (Mortgage, Deeds, etc)" at bounding box center [50, 268] width 7 height 7
checkbox input "true"
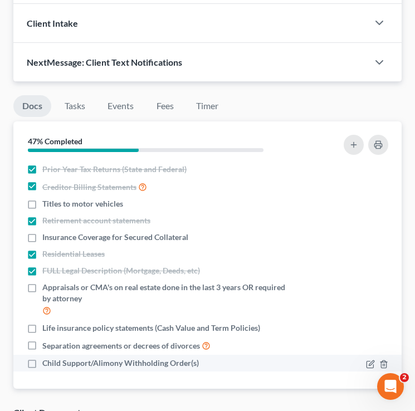
click at [42, 363] on label "Child Support/Alimony Withholding Order(s)" at bounding box center [120, 363] width 157 height 11
click at [47, 363] on input "Child Support/Alimony Withholding Order(s)" at bounding box center [50, 361] width 7 height 7
click at [42, 364] on label "Child Support/Alimony Withholding Order(s)" at bounding box center [120, 363] width 157 height 11
click at [47, 364] on input "Child Support/Alimony Withholding Order(s)" at bounding box center [50, 361] width 7 height 7
checkbox input "false"
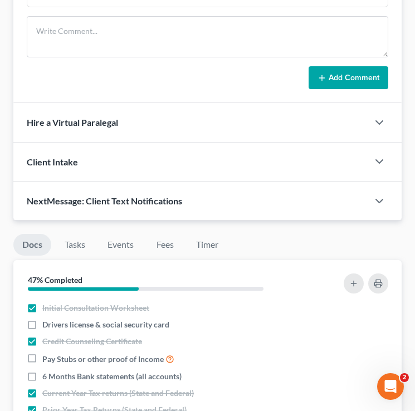
scroll to position [950, 0]
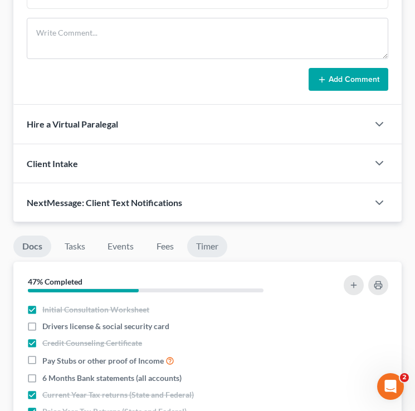
click at [205, 251] on link "Timer" at bounding box center [207, 247] width 40 height 22
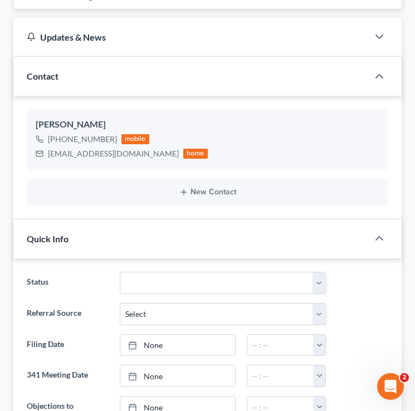
scroll to position [0, 0]
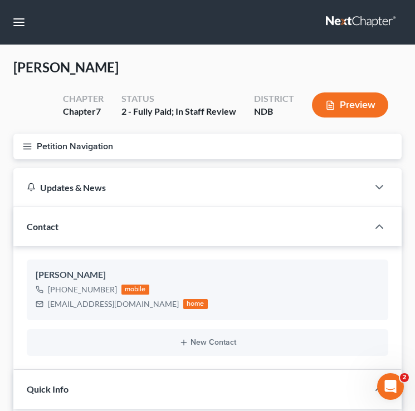
click at [27, 155] on button "Petition Navigation" at bounding box center [207, 147] width 388 height 26
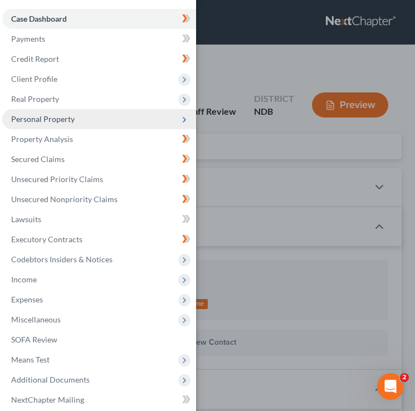
click at [91, 111] on span "Personal Property" at bounding box center [99, 119] width 194 height 20
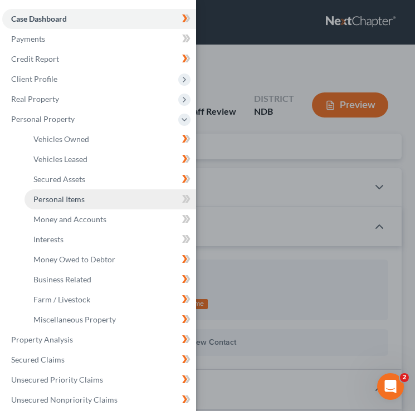
click at [99, 200] on link "Personal Items" at bounding box center [111, 199] width 172 height 20
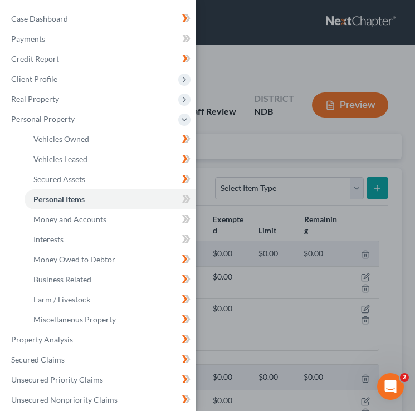
click at [276, 132] on div "Case Dashboard Payments Invoices Payments Payments Credit Report Client Profile" at bounding box center [207, 205] width 415 height 411
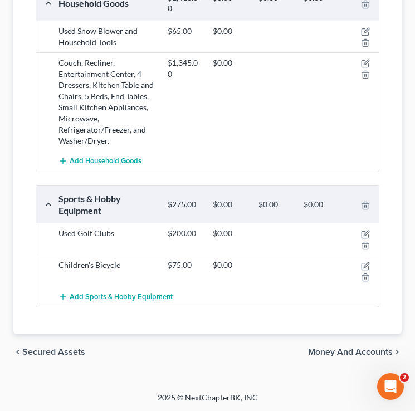
scroll to position [471, 0]
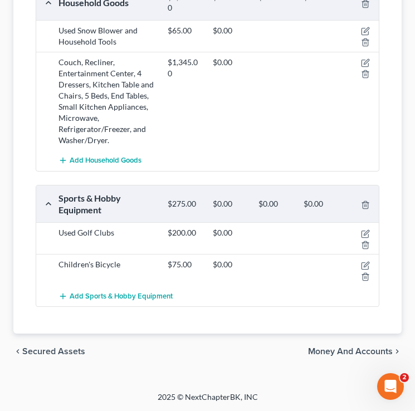
click at [354, 357] on div "chevron_left Secured Assets Money and Accounts chevron_right" at bounding box center [207, 352] width 388 height 36
click at [352, 351] on span "Money and Accounts" at bounding box center [350, 351] width 85 height 9
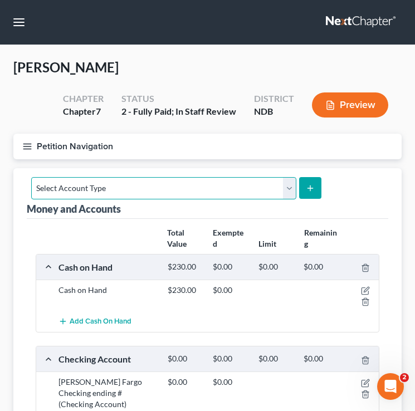
click at [164, 188] on select "Select Account Type Brokerage (A/B: 18, SOFA: 20) Cash on Hand (A/B: 16) Certif…" at bounding box center [163, 188] width 265 height 22
select select "other"
click at [31, 177] on select "Select Account Type Brokerage (A/B: 18, SOFA: 20) Cash on Hand (A/B: 16) Certif…" at bounding box center [163, 188] width 265 height 22
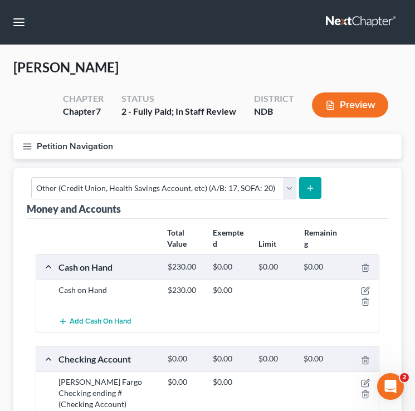
click at [310, 189] on icon "submit" at bounding box center [310, 188] width 9 height 9
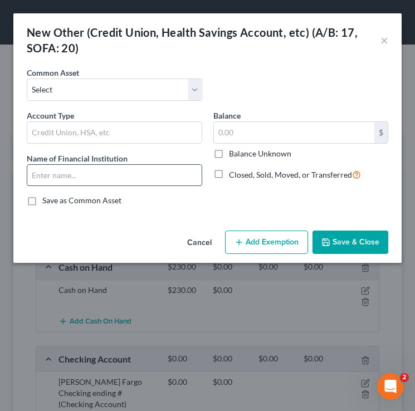
click at [123, 167] on input "text" at bounding box center [114, 175] width 174 height 21
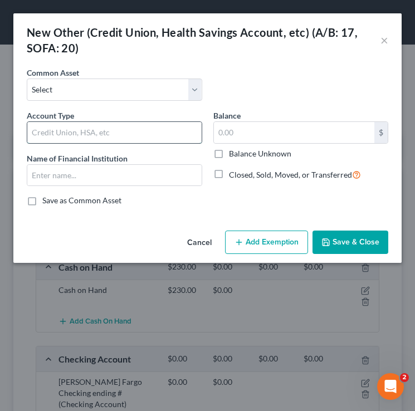
click at [112, 128] on input "text" at bounding box center [114, 132] width 174 height 21
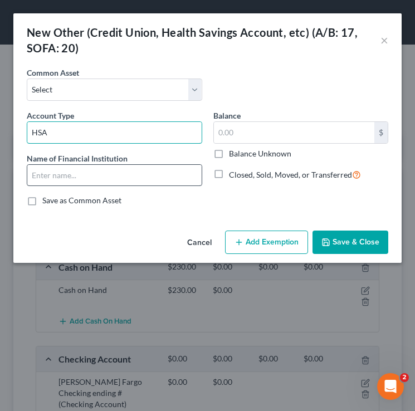
type input "HSA"
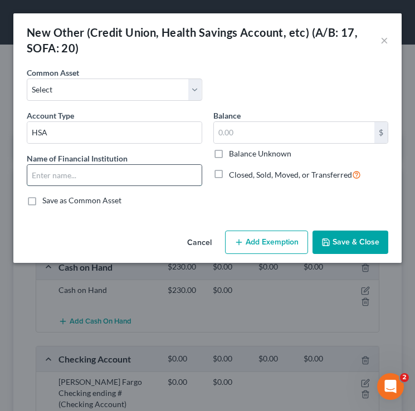
click at [66, 176] on input "text" at bounding box center [114, 175] width 174 height 21
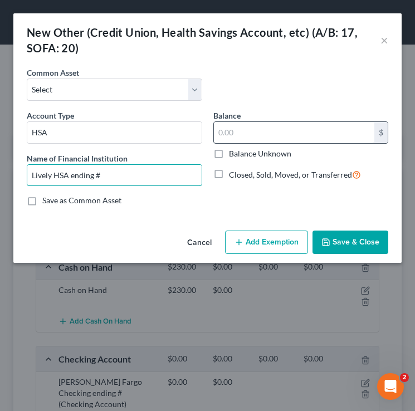
type input "Lively HSA ending #"
click at [266, 138] on input "text" at bounding box center [294, 132] width 161 height 21
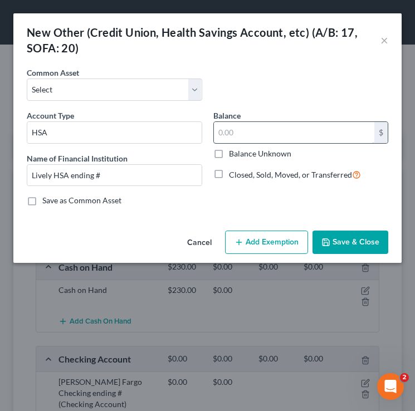
click at [313, 133] on input "text" at bounding box center [294, 132] width 161 height 21
type input "285.24"
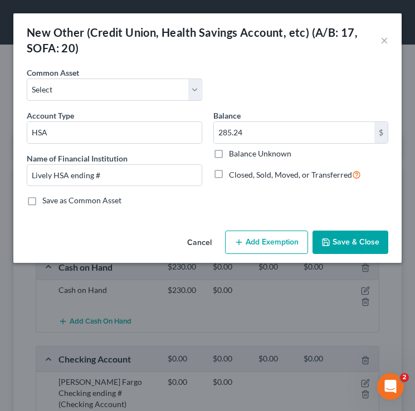
click at [356, 249] on button "Save & Close" at bounding box center [351, 242] width 76 height 23
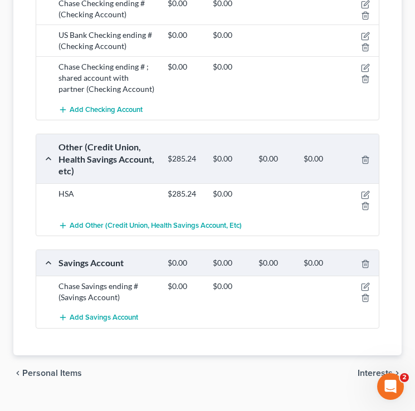
scroll to position [422, 0]
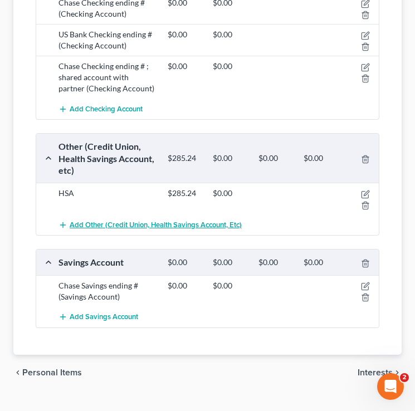
click at [110, 221] on span "Add Other (Credit Union, Health Savings Account, etc)" at bounding box center [156, 225] width 172 height 9
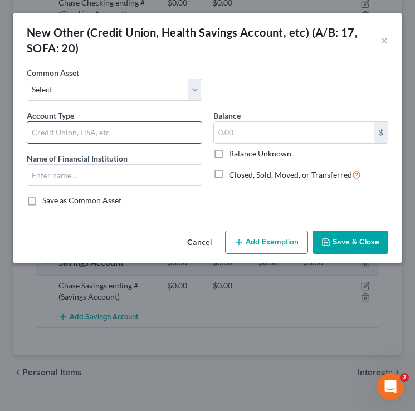
click at [80, 130] on input "text" at bounding box center [114, 132] width 174 height 21
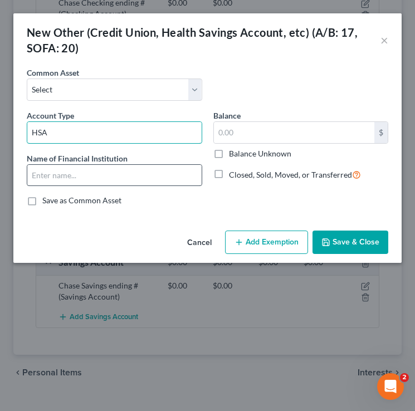
type input "HSA"
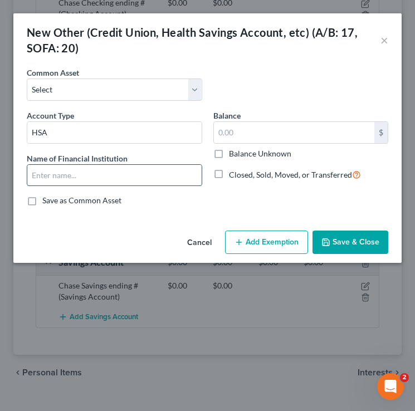
click at [77, 177] on input "text" at bounding box center [114, 175] width 174 height 21
type input "I"
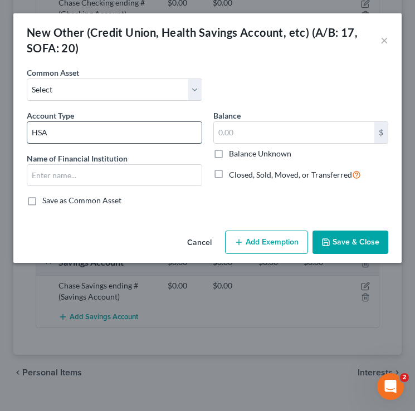
click at [61, 132] on input "HSA" at bounding box center [114, 132] width 174 height 21
type input "HSA; Inspira Spending Account"
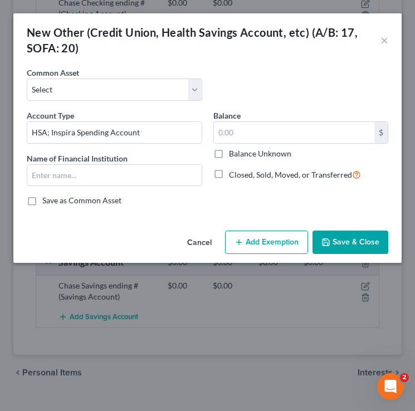
click at [57, 162] on span "Name of Financial Institution" at bounding box center [77, 158] width 101 height 9
click at [57, 168] on input "text" at bounding box center [114, 175] width 174 height 21
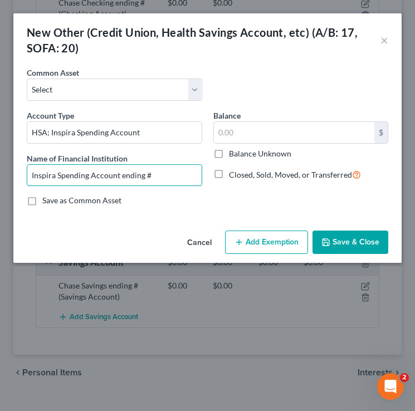
type input "Inspira Spending Account ending #"
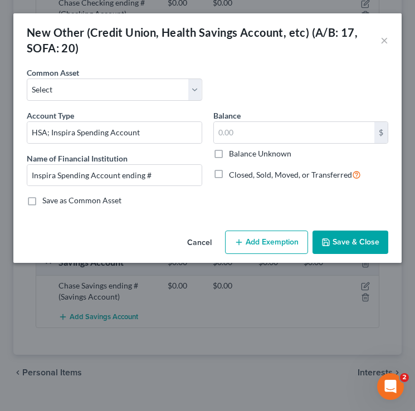
click at [333, 237] on button "Save & Close" at bounding box center [351, 242] width 76 height 23
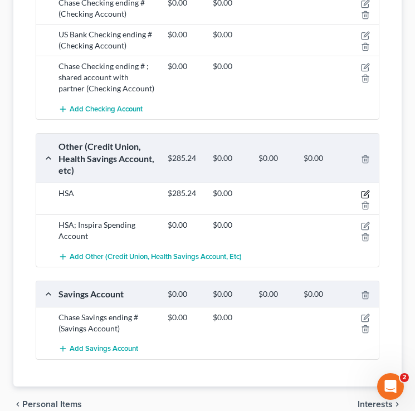
click at [367, 190] on icon "button" at bounding box center [365, 194] width 9 height 9
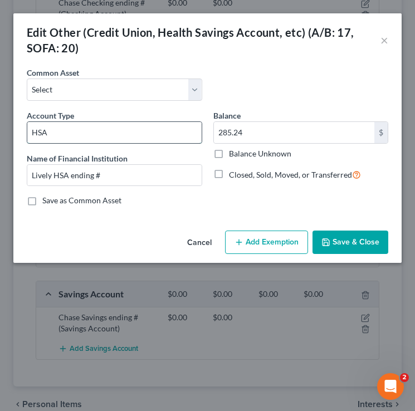
click at [80, 131] on input "HSA" at bounding box center [114, 132] width 174 height 21
type input "H"
type input "Lively HSA"
click at [353, 241] on button "Save & Close" at bounding box center [351, 242] width 76 height 23
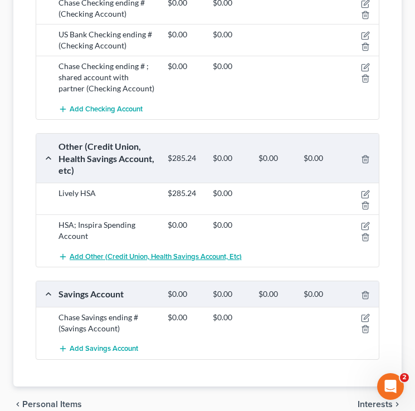
click at [92, 252] on span "Add Other (Credit Union, Health Savings Account, etc)" at bounding box center [156, 256] width 172 height 9
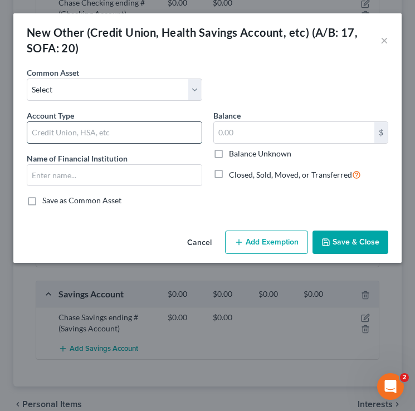
click at [55, 122] on input "text" at bounding box center [114, 132] width 174 height 21
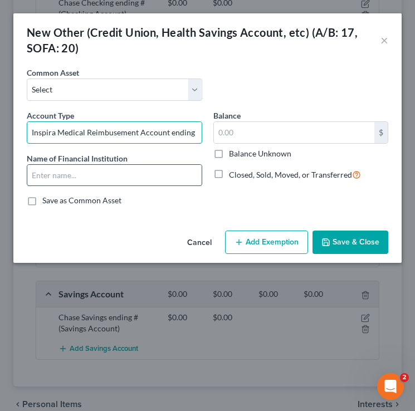
type input "HSA; Inspira Medical Reimbusement Account ending #"
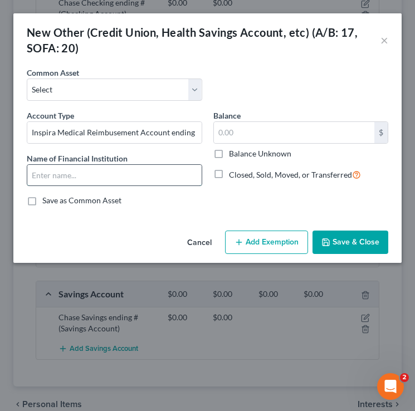
scroll to position [0, 0]
click at [60, 171] on input "text" at bounding box center [114, 175] width 174 height 21
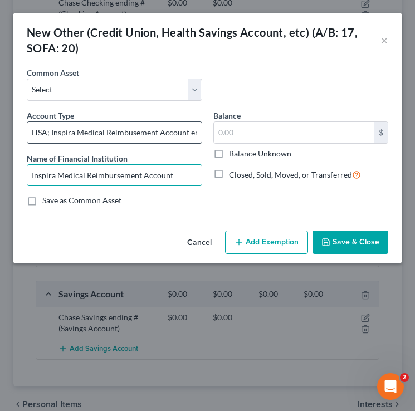
type input "Inspira Medical Reimbursement Account"
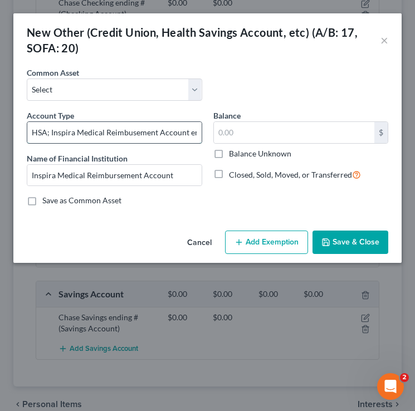
click at [132, 133] on input "HSA; Inspira Medical Reimbusement Account ending #" at bounding box center [114, 132] width 174 height 21
click at [143, 134] on input "HSA; Inspira Medical Reimbursement Account ending #" at bounding box center [114, 132] width 174 height 21
click at [185, 135] on input "HSA; Inspira Medical Reimbursement Account ending #" at bounding box center [114, 132] width 174 height 21
type input "HSA; Inspira Medical Reimbursement Account ending #"
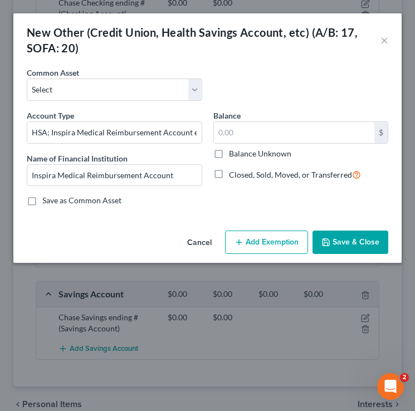
click at [347, 241] on button "Save & Close" at bounding box center [351, 242] width 76 height 23
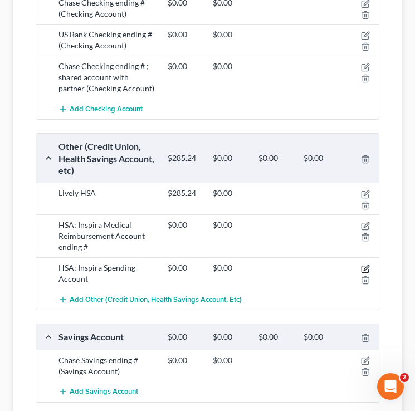
click at [367, 265] on icon "button" at bounding box center [365, 269] width 9 height 9
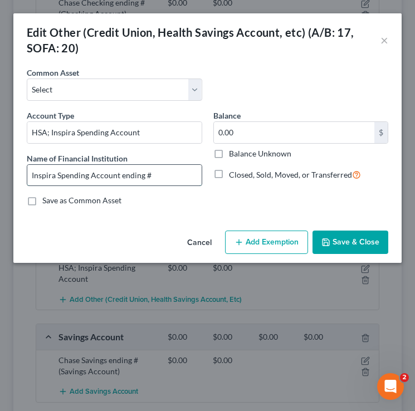
drag, startPoint x: 165, startPoint y: 176, endPoint x: 121, endPoint y: 174, distance: 43.5
click at [121, 174] on input "Inspira Spending Account ending #" at bounding box center [114, 175] width 174 height 21
click at [171, 165] on input "Inspira Spending Account ending #" at bounding box center [114, 175] width 174 height 21
drag, startPoint x: 191, startPoint y: 174, endPoint x: 2, endPoint y: 177, distance: 188.4
click at [2, 177] on div "Edit Other (Credit Union, Health Savings Account, etc) (A/B: 17, SOFA: 20) × An…" at bounding box center [207, 205] width 415 height 411
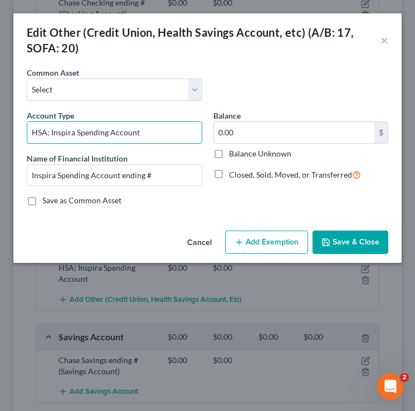
drag, startPoint x: 150, startPoint y: 131, endPoint x: 1, endPoint y: 129, distance: 149.4
click at [1, 129] on div "Edit Other (Credit Union, Health Savings Account, etc) (A/B: 17, SOFA: 20) × An…" at bounding box center [207, 205] width 415 height 411
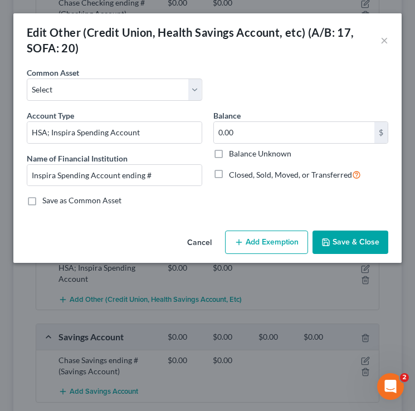
click at [134, 162] on div "Name of Financial Institution * Inspira Spending Account ending #" at bounding box center [115, 170] width 176 height 34
click at [387, 38] on button "×" at bounding box center [385, 39] width 8 height 13
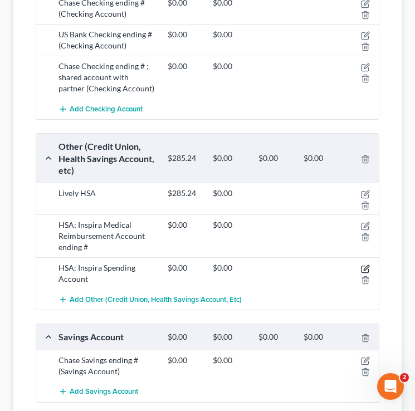
click at [367, 265] on icon "button" at bounding box center [366, 267] width 5 height 5
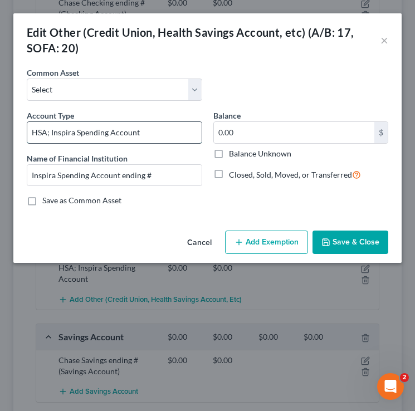
click at [164, 137] on input "HSA; Inspira Spending Account" at bounding box center [114, 132] width 174 height 21
type input "HSA; Inspira Spending Account ending #"
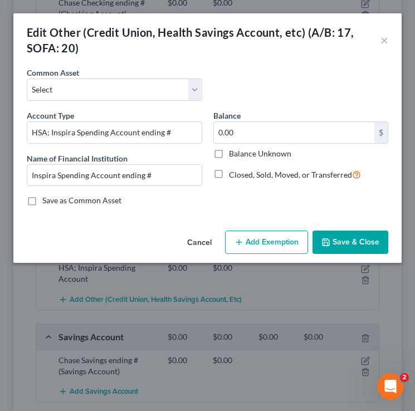
click at [354, 249] on button "Save & Close" at bounding box center [351, 242] width 76 height 23
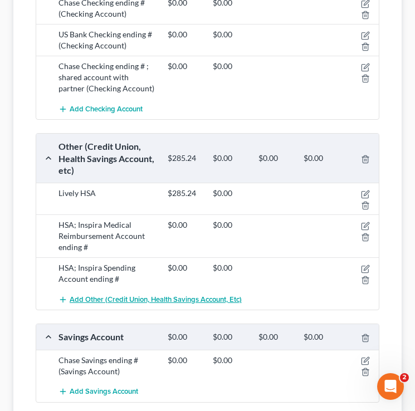
click at [101, 295] on span "Add Other (Credit Union, Health Savings Account, etc)" at bounding box center [156, 299] width 172 height 9
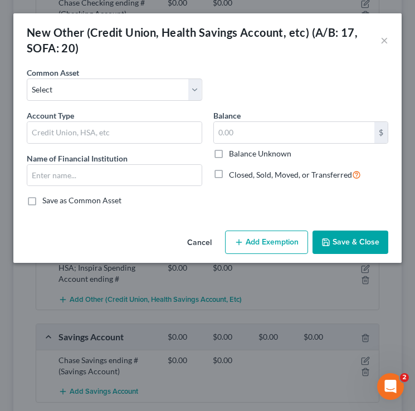
click at [88, 144] on div "Account Type Name of Financial Institution *" at bounding box center [114, 153] width 187 height 86
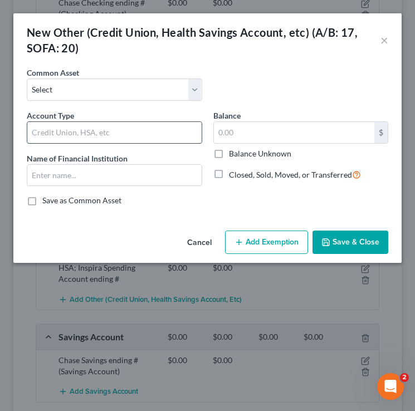
click at [88, 127] on input "text" at bounding box center [114, 132] width 174 height 21
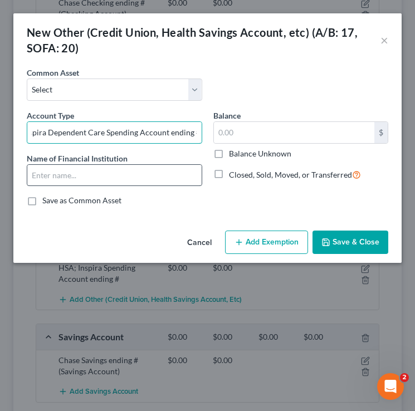
type input "HSA; Inspira Dependent Care Spending Account ending #"
click at [67, 176] on input "text" at bounding box center [114, 175] width 174 height 21
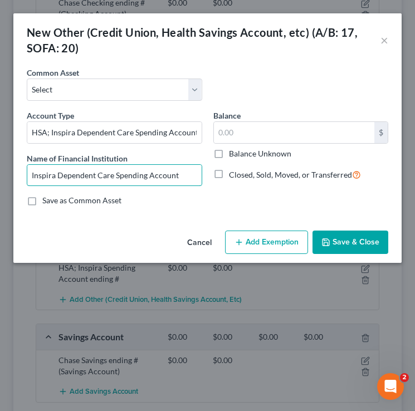
type input "Inspira Dependent Care Spending Account"
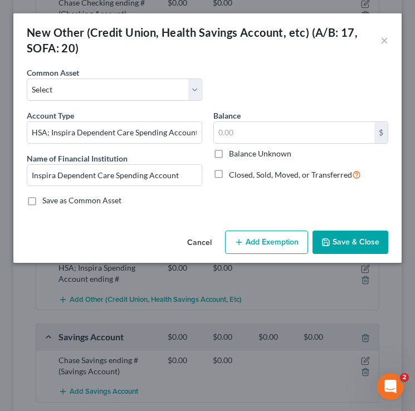
click at [351, 242] on button "Save & Close" at bounding box center [351, 242] width 76 height 23
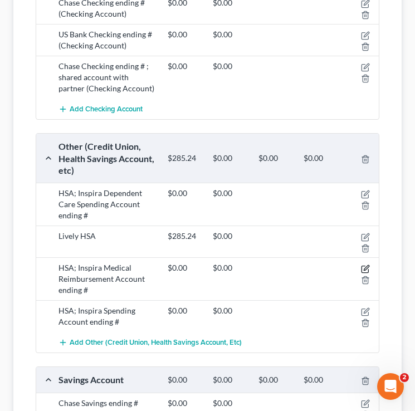
click at [364, 265] on icon "button" at bounding box center [366, 267] width 5 height 5
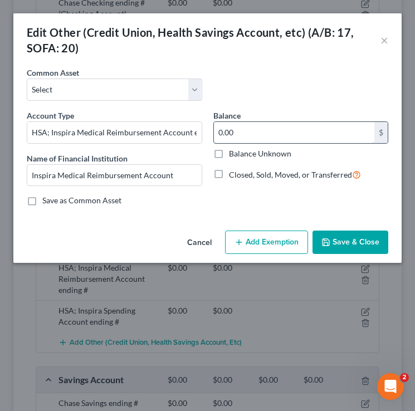
click at [245, 127] on input "0.00" at bounding box center [294, 132] width 161 height 21
type input "228.18"
click at [336, 240] on button "Save & Close" at bounding box center [351, 242] width 76 height 23
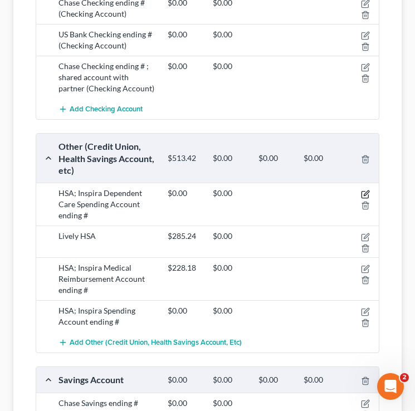
click at [366, 190] on icon "button" at bounding box center [365, 194] width 9 height 9
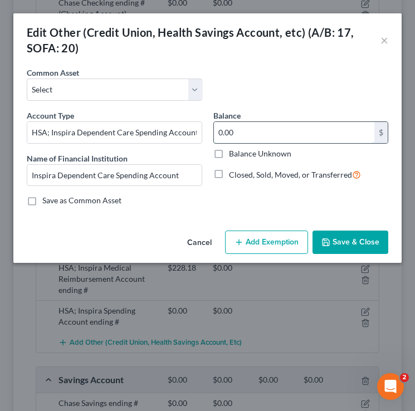
click at [260, 128] on input "0.00" at bounding box center [294, 132] width 161 height 21
type input "727.55"
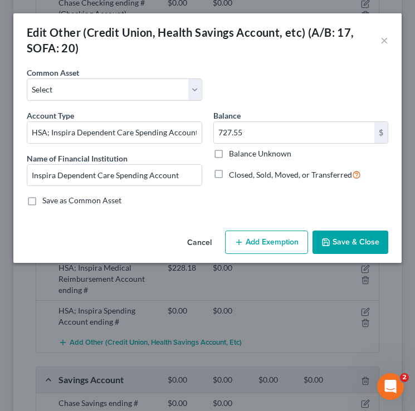
click at [372, 228] on div "Cancel Add Exemption Save & Close" at bounding box center [207, 244] width 388 height 37
click at [372, 242] on button "Save & Close" at bounding box center [351, 242] width 76 height 23
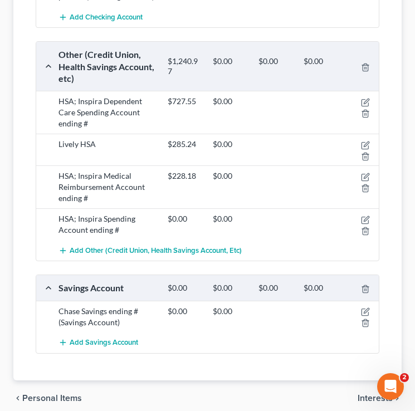
scroll to position [550, 0]
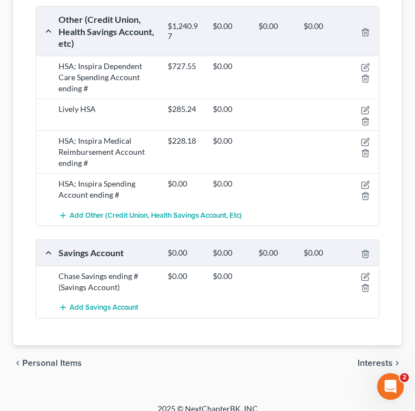
click at [368, 359] on span "Interests" at bounding box center [375, 363] width 35 height 9
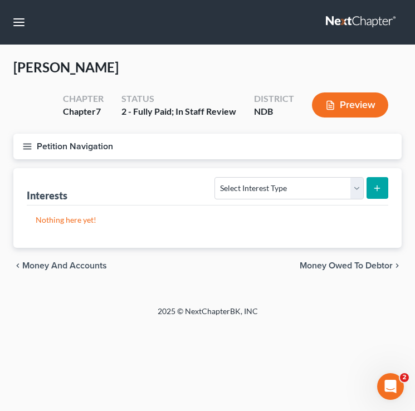
click at [27, 144] on icon "button" at bounding box center [27, 147] width 10 height 10
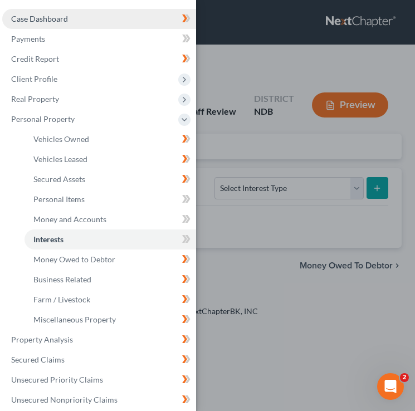
click at [56, 19] on span "Case Dashboard" at bounding box center [39, 18] width 57 height 9
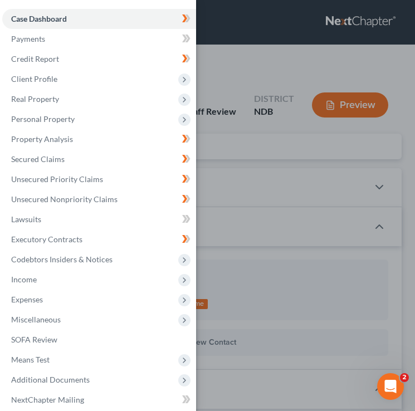
click at [302, 210] on div "Case Dashboard Payments Invoices Payments Payments Credit Report Client Profile" at bounding box center [207, 205] width 415 height 411
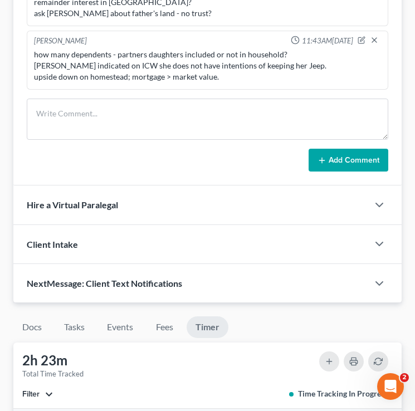
scroll to position [870, 0]
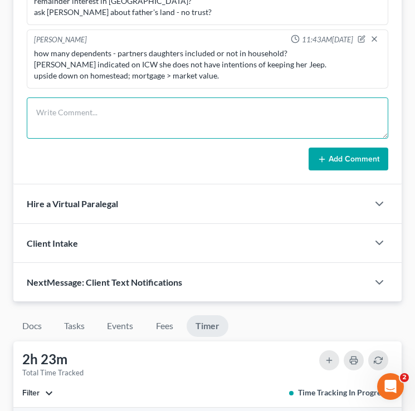
click at [144, 107] on textarea at bounding box center [208, 118] width 362 height 41
type textarea "add account numbers"
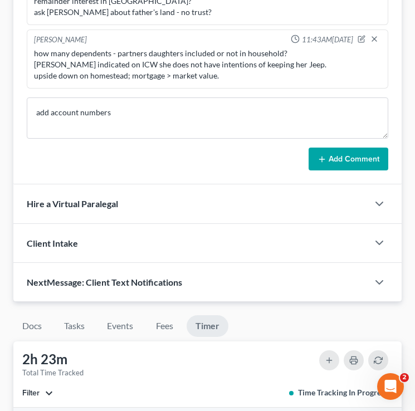
click at [352, 162] on button "Add Comment" at bounding box center [349, 159] width 80 height 23
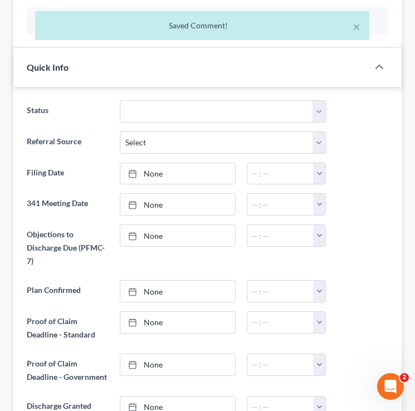
scroll to position [0, 0]
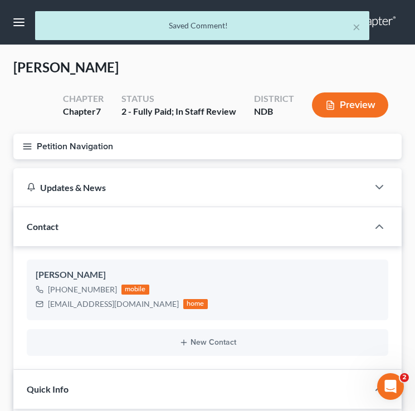
click at [31, 142] on icon "button" at bounding box center [27, 147] width 10 height 10
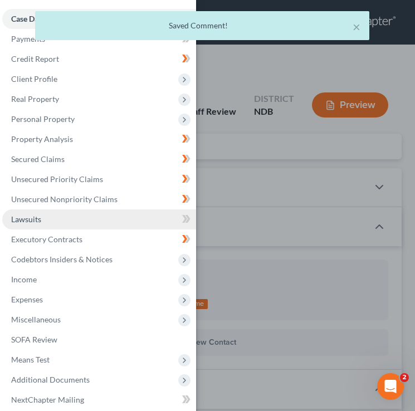
click at [104, 215] on link "Lawsuits" at bounding box center [99, 220] width 194 height 20
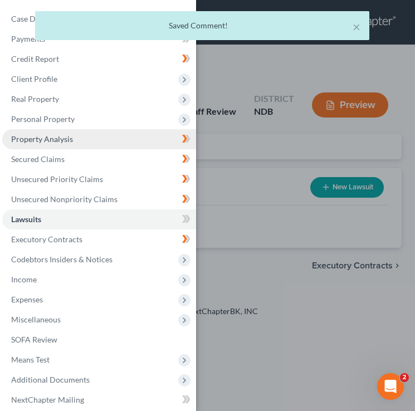
click at [124, 137] on link "Property Analysis" at bounding box center [99, 139] width 194 height 20
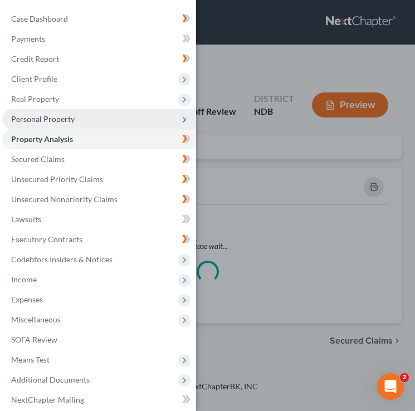
click at [118, 122] on span "Personal Property" at bounding box center [99, 119] width 194 height 20
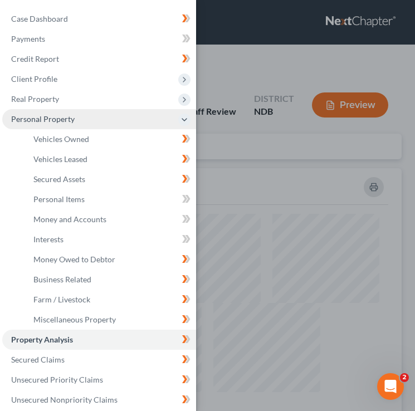
scroll to position [280, 388]
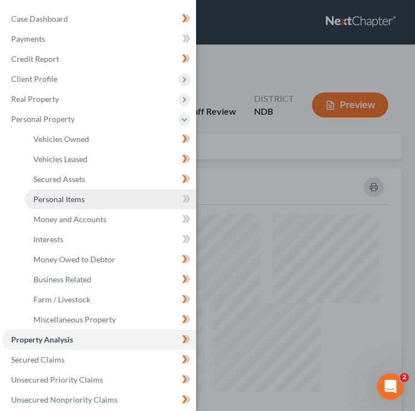
click at [127, 201] on link "Personal Items" at bounding box center [111, 199] width 172 height 20
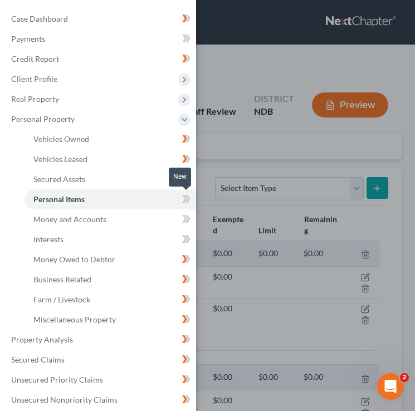
click at [186, 198] on icon at bounding box center [184, 199] width 5 height 8
click at [186, 213] on icon at bounding box center [186, 219] width 8 height 14
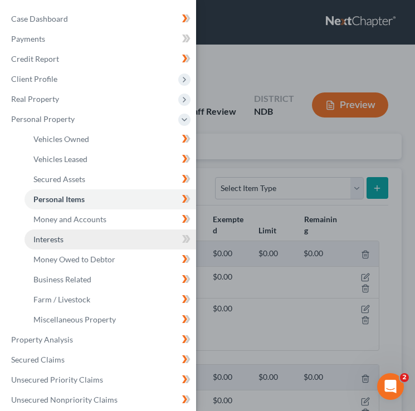
click at [149, 236] on link "Interests" at bounding box center [111, 240] width 172 height 20
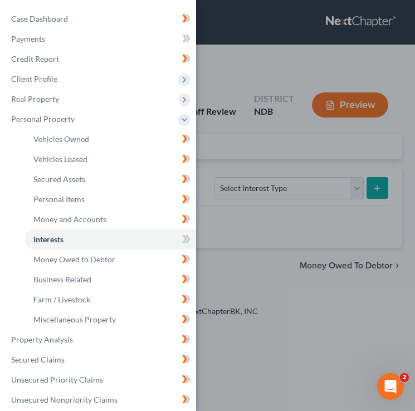
click at [294, 193] on div "Case Dashboard Payments Invoices Payments Payments Credit Report Client Profile" at bounding box center [207, 205] width 415 height 411
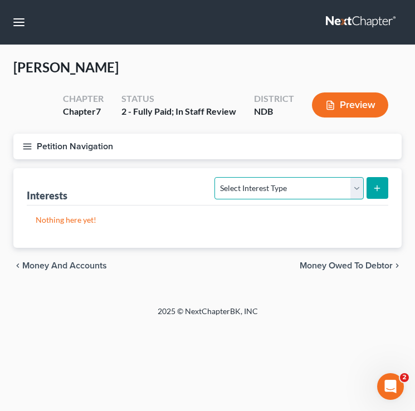
click at [272, 187] on select "Select Interest Type 401K (A/B: 21) Annuity (A/B: 23) Bond (A/B: 18) Education …" at bounding box center [289, 188] width 149 height 22
select select "401k"
click at [217, 177] on select "Select Interest Type 401K (A/B: 21) Annuity (A/B: 23) Bond (A/B: 18) Education …" at bounding box center [289, 188] width 149 height 22
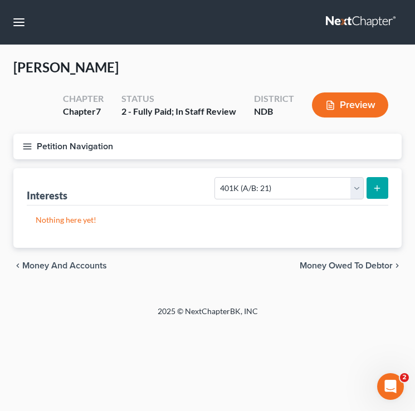
click at [371, 192] on button "submit" at bounding box center [378, 188] width 22 height 22
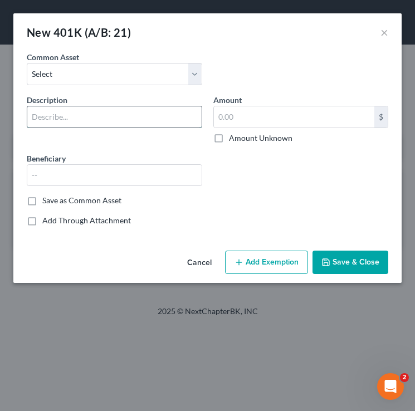
click at [92, 113] on input "text" at bounding box center [114, 116] width 174 height 21
type input "Empower 401k ending #"
click at [352, 264] on button "Save & Close" at bounding box center [351, 262] width 76 height 23
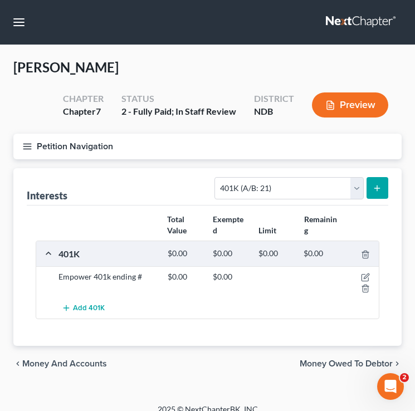
click at [325, 361] on span "Money Owed to Debtor" at bounding box center [346, 363] width 93 height 9
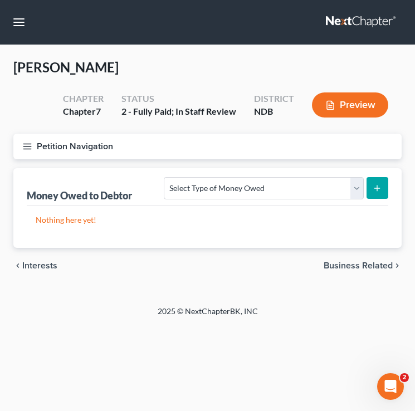
click at [29, 145] on icon "button" at bounding box center [27, 147] width 10 height 10
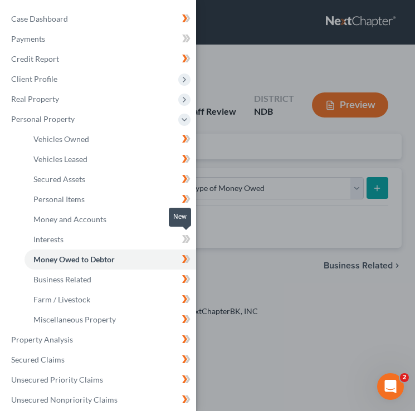
click at [184, 236] on icon at bounding box center [184, 239] width 5 height 8
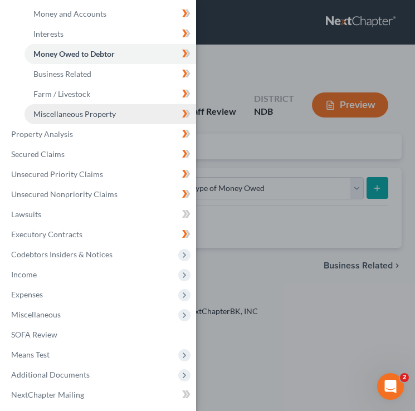
scroll to position [211, 0]
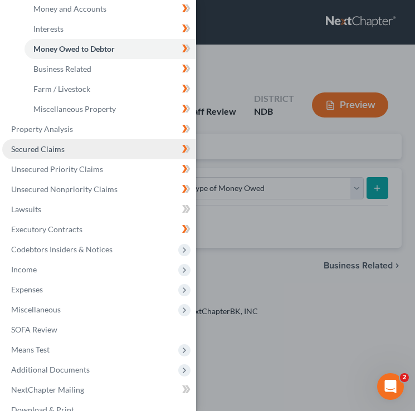
click at [125, 140] on link "Secured Claims" at bounding box center [99, 149] width 194 height 20
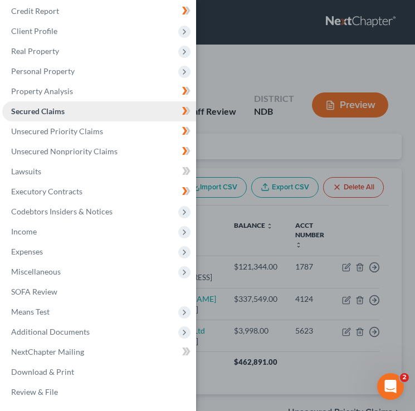
scroll to position [48, 0]
click at [286, 113] on div "Case Dashboard Payments Invoices Payments Payments Credit Report Client Profile" at bounding box center [207, 205] width 415 height 411
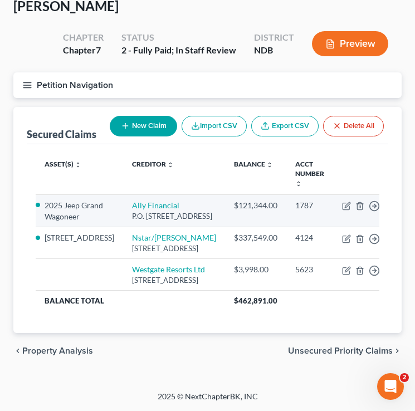
scroll to position [92, 0]
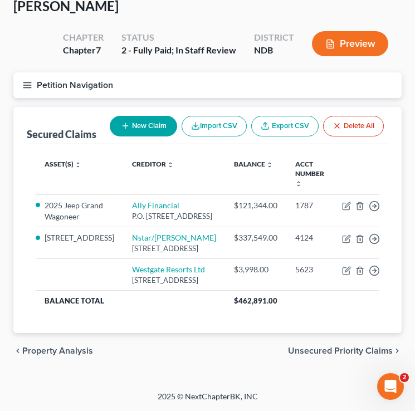
click at [342, 351] on span "Unsecured Priority Claims" at bounding box center [340, 351] width 105 height 9
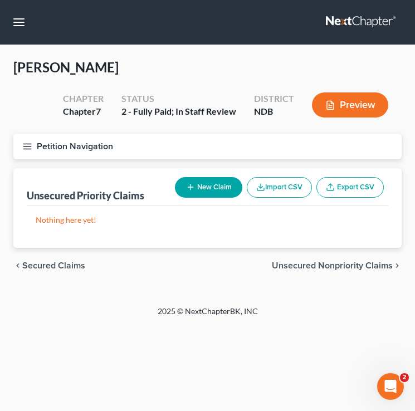
click at [328, 265] on span "Unsecured Nonpriority Claims" at bounding box center [332, 265] width 121 height 9
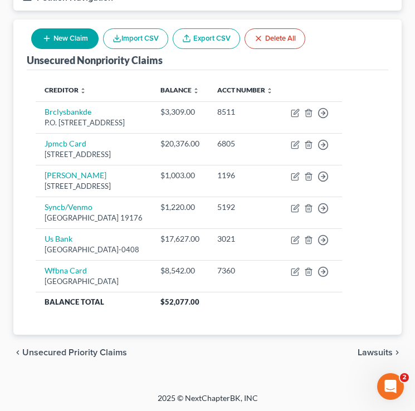
scroll to position [150, 0]
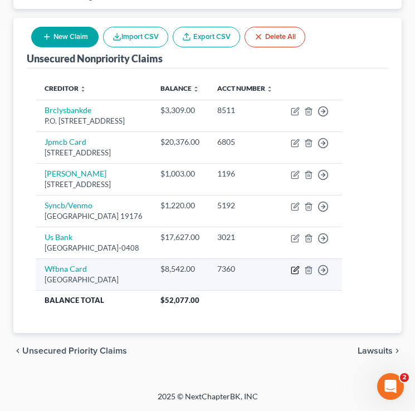
click at [300, 275] on icon "button" at bounding box center [295, 270] width 9 height 9
select select "24"
select select "0"
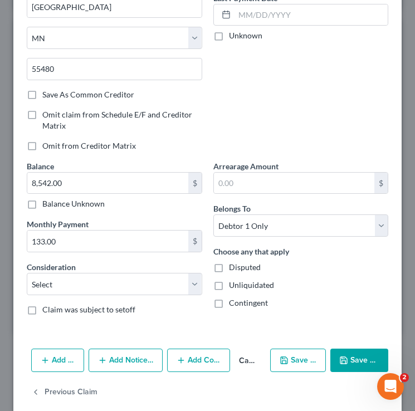
scroll to position [0, 0]
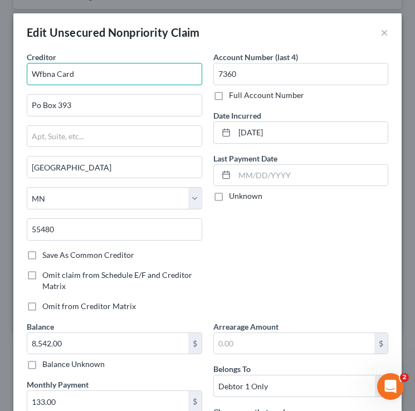
drag, startPoint x: 56, startPoint y: 76, endPoint x: 43, endPoint y: 76, distance: 12.8
click at [43, 76] on input "Wfbna Card" at bounding box center [115, 74] width 176 height 22
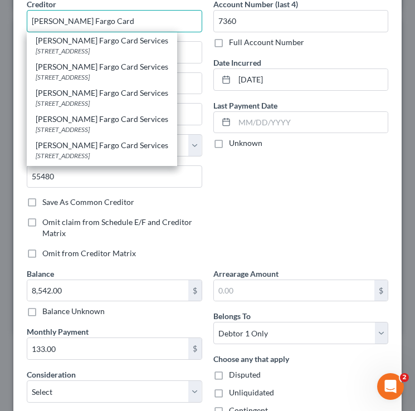
scroll to position [176, 0]
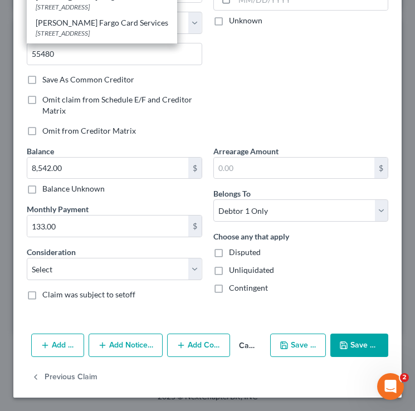
type input "Wells Fargo Card"
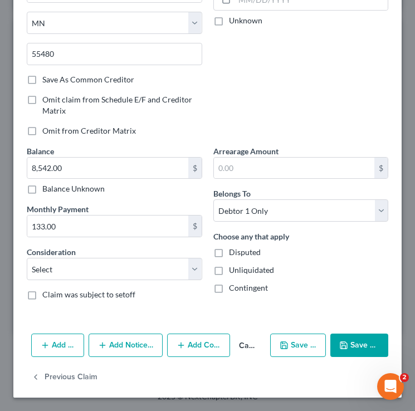
click at [135, 256] on div "Consideration Select Cable / Satellite Services Collection Agency Credit Card D…" at bounding box center [115, 263] width 176 height 34
click at [135, 272] on select "Select Cable / Satellite Services Collection Agency Credit Card Debt Debt Couns…" at bounding box center [115, 269] width 176 height 22
click at [383, 340] on button "Save & Close" at bounding box center [359, 345] width 58 height 23
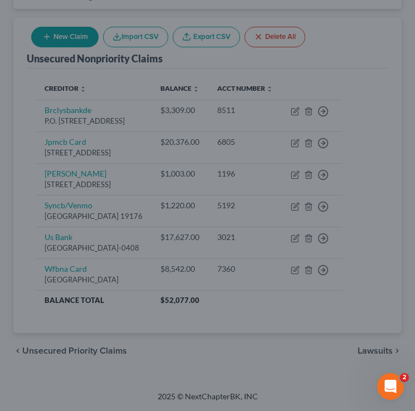
type input "0"
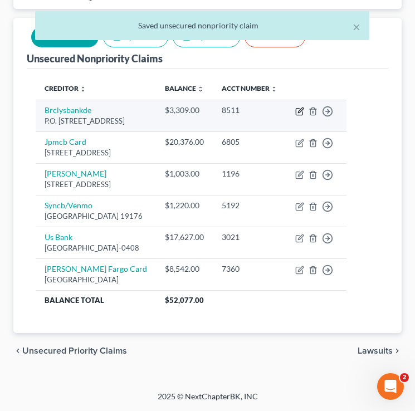
click at [304, 116] on icon "button" at bounding box center [299, 111] width 9 height 9
select select "7"
select select "0"
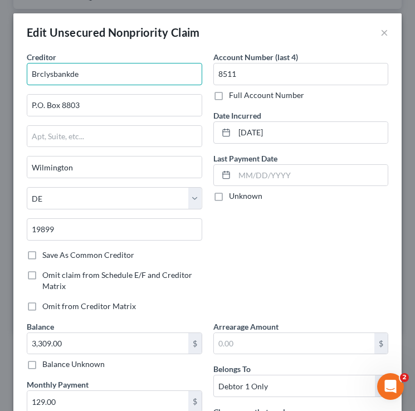
drag, startPoint x: 86, startPoint y: 76, endPoint x: 37, endPoint y: 76, distance: 48.5
click at [38, 76] on input "Brclysbankde" at bounding box center [115, 74] width 176 height 22
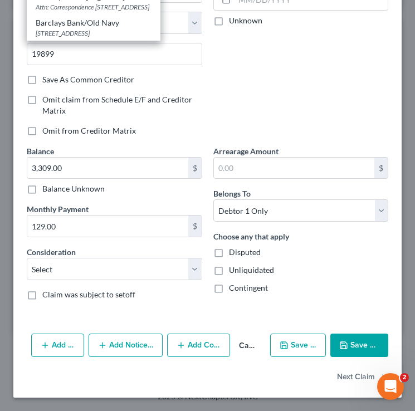
type input "Barclays Bank"
click at [377, 341] on button "Save & Close" at bounding box center [359, 345] width 58 height 23
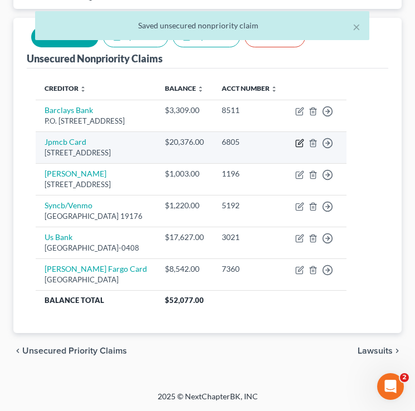
click at [304, 148] on icon "button" at bounding box center [299, 143] width 9 height 9
select select "7"
select select "0"
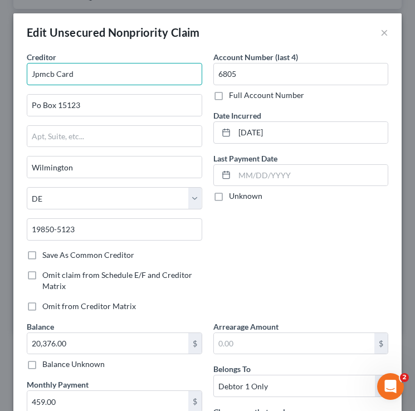
drag, startPoint x: 57, startPoint y: 72, endPoint x: 36, endPoint y: 72, distance: 21.7
click at [36, 72] on input "Jpmcb Card" at bounding box center [115, 74] width 176 height 22
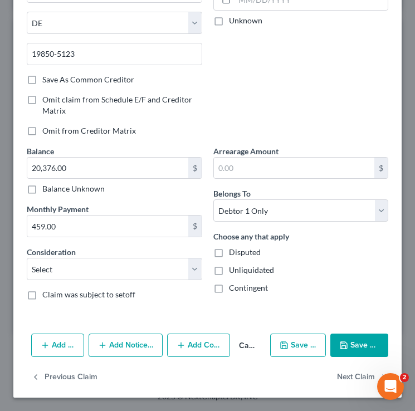
type input "JP Morgan Chase Card"
click at [375, 347] on button "Save & Close" at bounding box center [359, 345] width 58 height 23
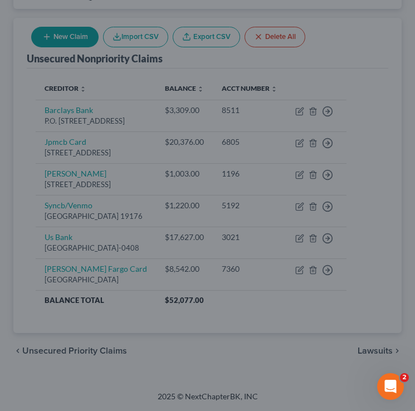
type input "0"
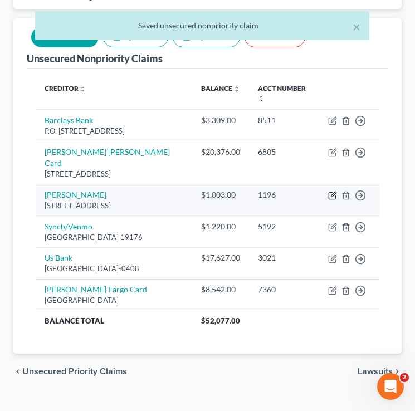
click at [329, 195] on icon "button" at bounding box center [332, 195] width 9 height 9
select select "35"
select select "2"
select select "0"
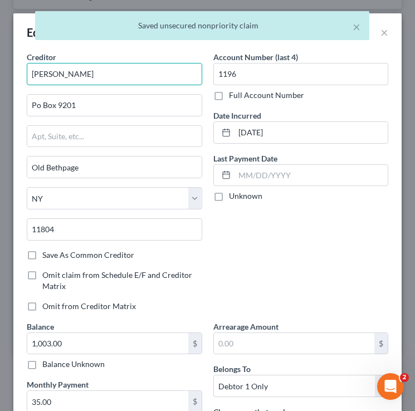
click at [114, 79] on input "Merrick Bk" at bounding box center [115, 74] width 176 height 22
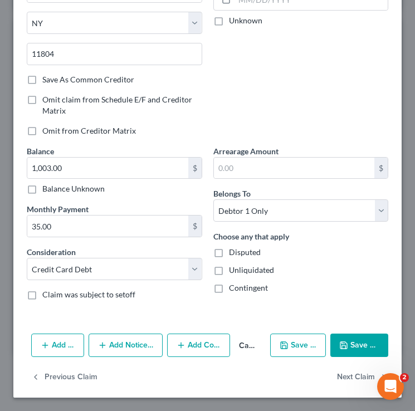
type input "Merrick Bank"
click at [356, 347] on button "Save & Close" at bounding box center [359, 345] width 58 height 23
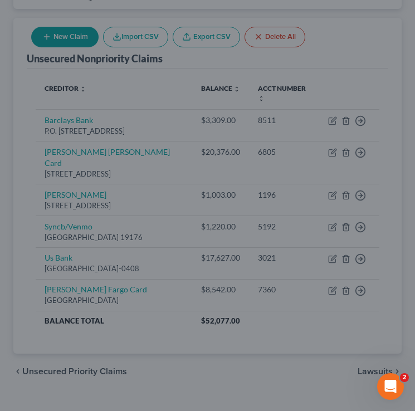
type input "0"
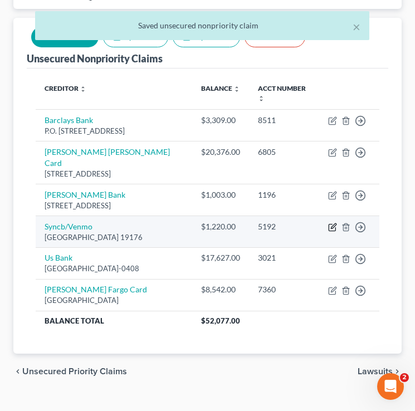
click at [333, 231] on icon "button" at bounding box center [332, 227] width 9 height 9
select select "39"
select select "2"
select select "0"
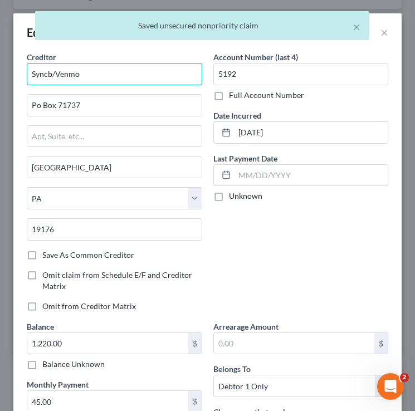
click at [57, 74] on input "Syncb/Venmo" at bounding box center [115, 74] width 176 height 22
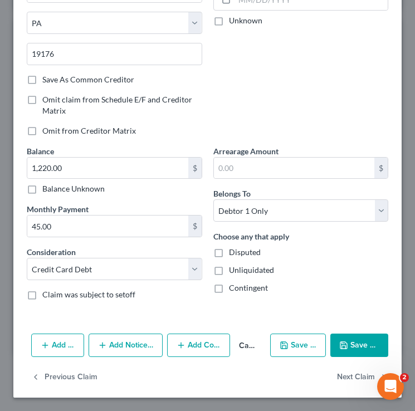
type input "Sychrony Bank Venmo"
click at [361, 339] on button "Save & Close" at bounding box center [359, 345] width 58 height 23
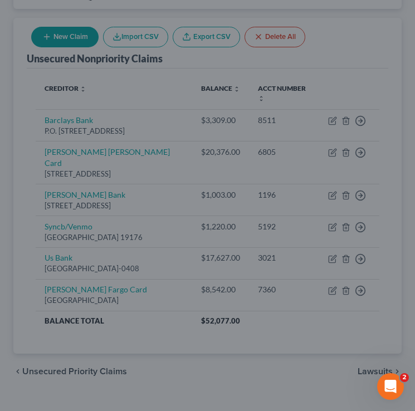
type input "0"
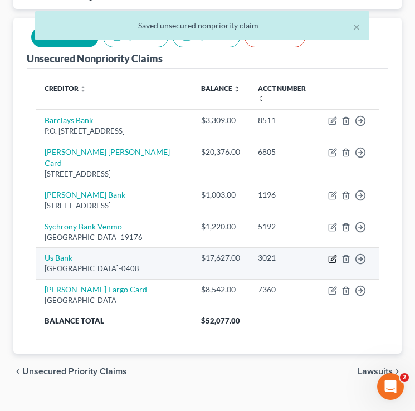
click at [330, 258] on icon "button" at bounding box center [332, 259] width 9 height 9
select select "26"
select select "0"
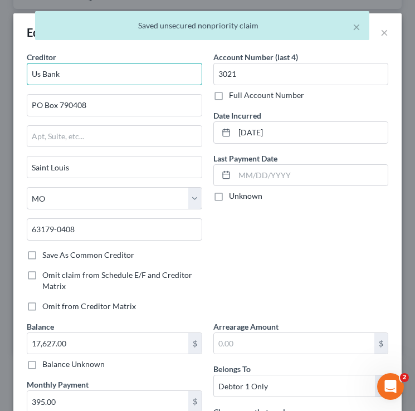
click at [43, 77] on input "Us Bank" at bounding box center [115, 74] width 176 height 22
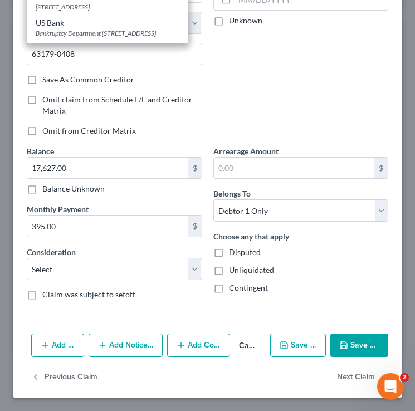
type input "US Bank"
click at [370, 346] on button "Save & Close" at bounding box center [359, 345] width 58 height 23
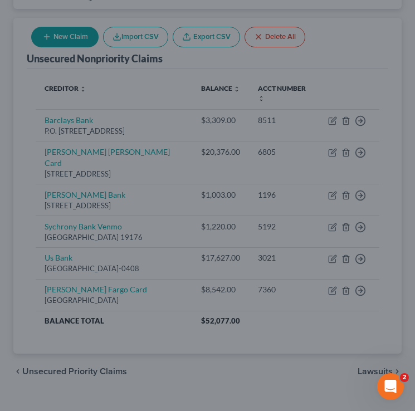
type input "0"
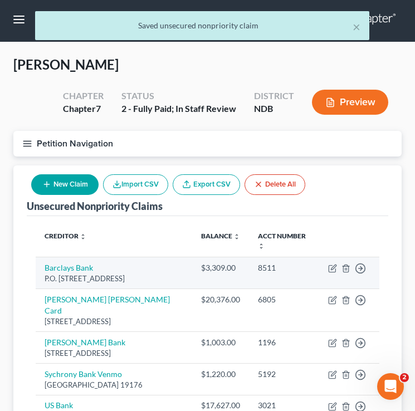
scroll to position [0, 0]
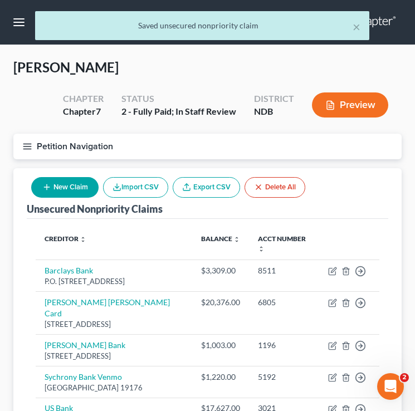
click at [31, 145] on icon "button" at bounding box center [27, 147] width 10 height 10
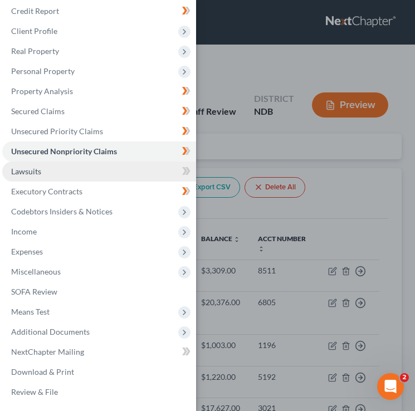
click at [72, 173] on link "Lawsuits" at bounding box center [99, 172] width 194 height 20
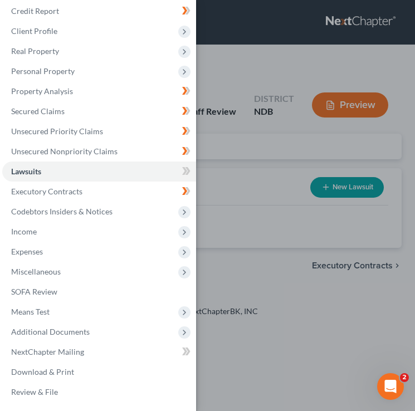
click at [293, 175] on div "Case Dashboard Payments Invoices Payments Payments Credit Report Client Profile" at bounding box center [207, 205] width 415 height 411
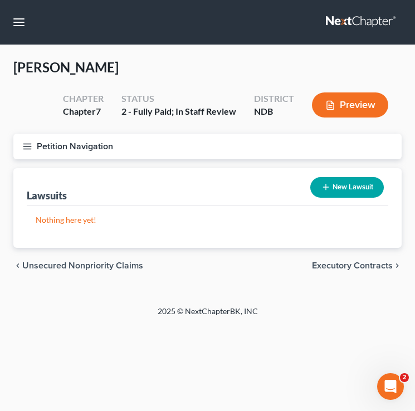
click at [28, 143] on icon "button" at bounding box center [27, 147] width 10 height 10
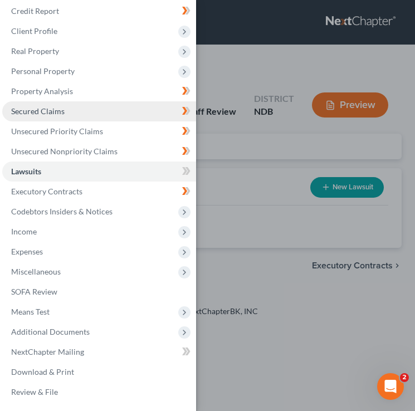
click at [81, 109] on link "Secured Claims" at bounding box center [99, 111] width 194 height 20
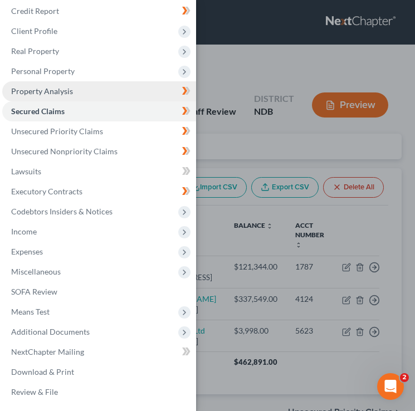
click at [77, 89] on link "Property Analysis" at bounding box center [99, 91] width 194 height 20
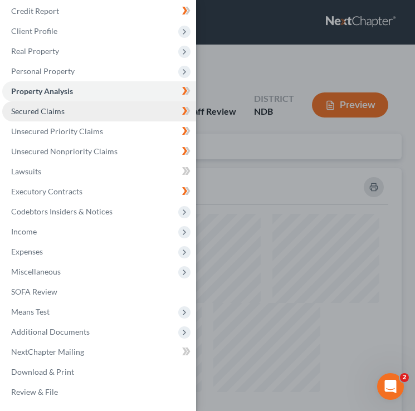
scroll to position [300, 388]
click at [84, 109] on link "Secured Claims" at bounding box center [99, 111] width 194 height 20
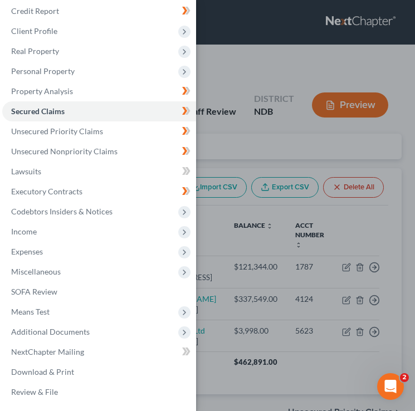
click at [244, 140] on div "Case Dashboard Payments Invoices Payments Payments Credit Report Client Profile" at bounding box center [207, 205] width 415 height 411
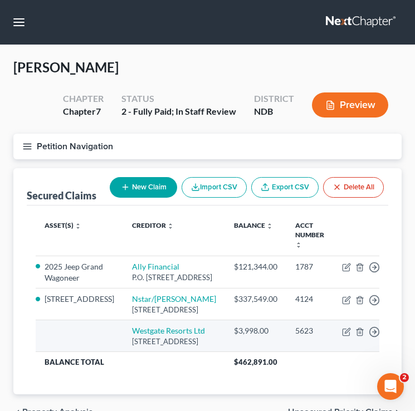
scroll to position [92, 0]
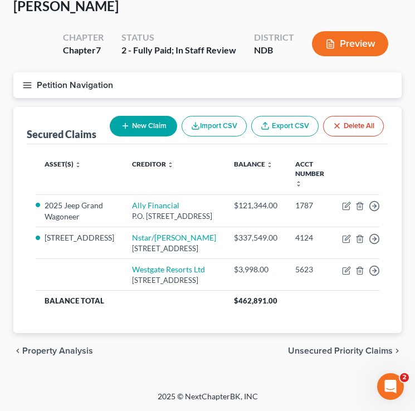
click at [64, 348] on span "Property Analysis" at bounding box center [57, 351] width 71 height 9
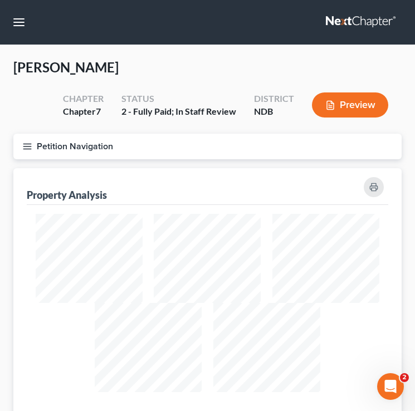
click at [25, 147] on line "button" at bounding box center [27, 147] width 8 height 0
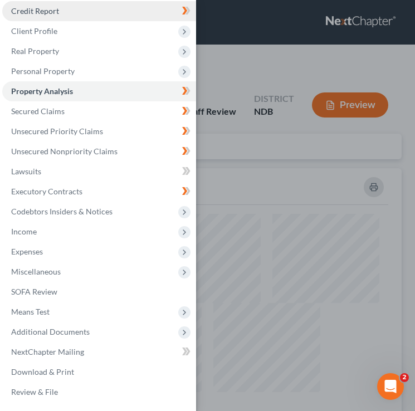
click at [65, 11] on link "Credit Report" at bounding box center [99, 11] width 194 height 20
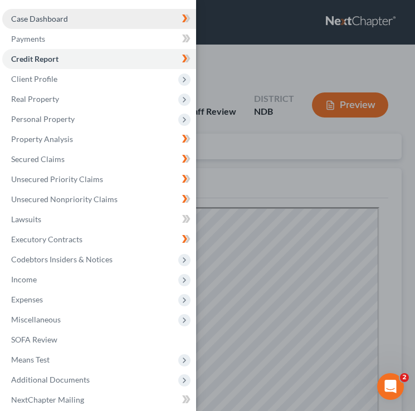
click at [108, 25] on link "Case Dashboard" at bounding box center [99, 19] width 194 height 20
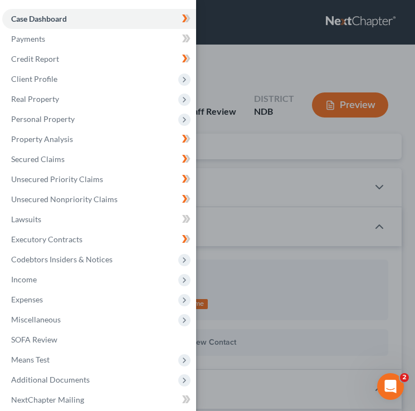
click at [250, 103] on div "Case Dashboard Payments Invoices Payments Payments Credit Report Client Profile" at bounding box center [207, 205] width 415 height 411
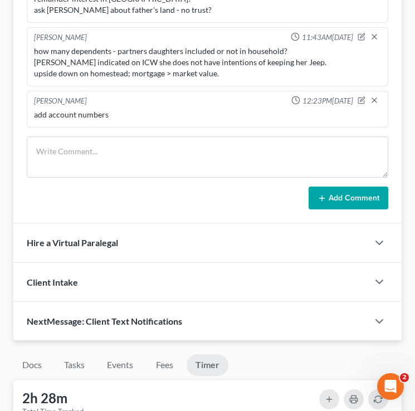
scroll to position [887, 0]
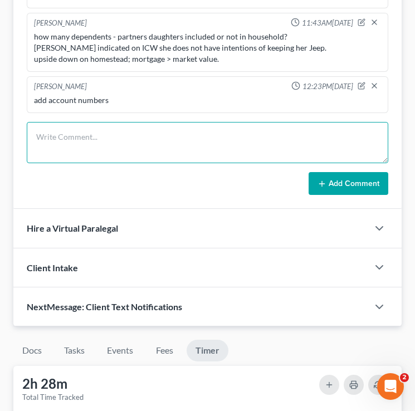
click at [114, 133] on textarea at bounding box center [208, 142] width 362 height 41
type textarea "need 401k docs and term life insurance docs"
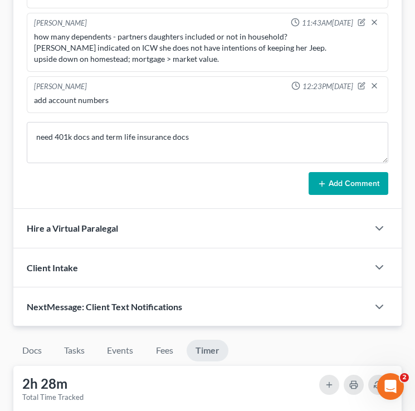
click at [346, 188] on button "Add Comment" at bounding box center [349, 183] width 80 height 23
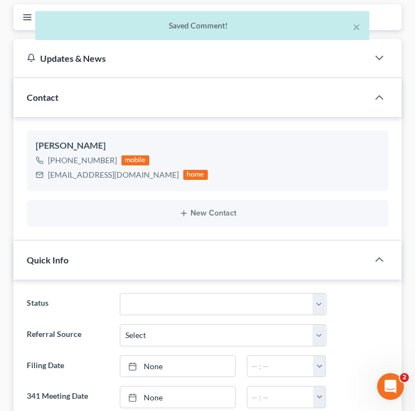
scroll to position [95, 0]
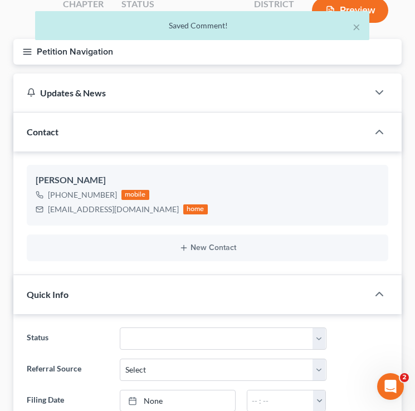
click at [30, 49] on line "button" at bounding box center [27, 49] width 8 height 0
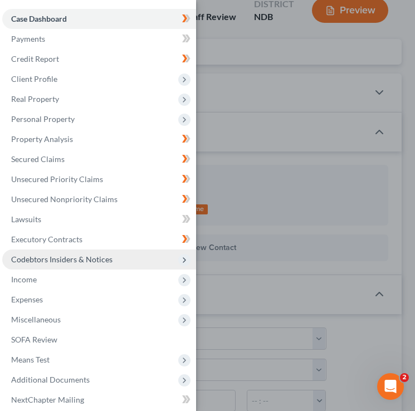
click at [100, 253] on span "Codebtors Insiders & Notices" at bounding box center [99, 260] width 194 height 20
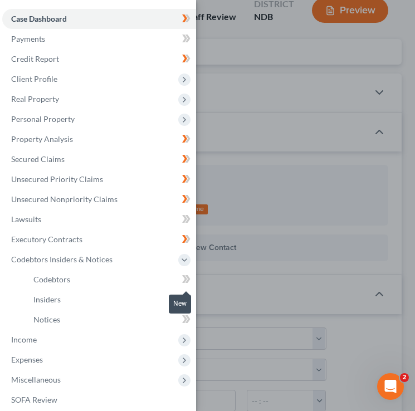
click at [188, 278] on icon at bounding box center [188, 279] width 5 height 8
drag, startPoint x: 188, startPoint y: 292, endPoint x: 188, endPoint y: 301, distance: 8.9
click at [188, 293] on icon at bounding box center [186, 300] width 8 height 14
click at [182, 315] on span at bounding box center [187, 321] width 20 height 17
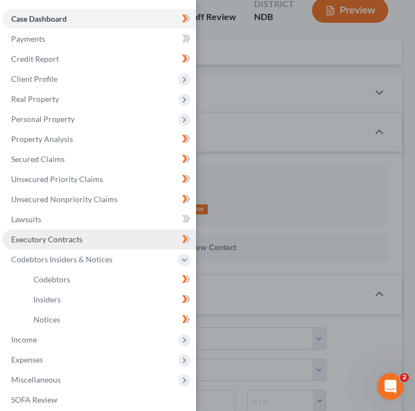
click at [93, 241] on link "Executory Contracts" at bounding box center [99, 240] width 194 height 20
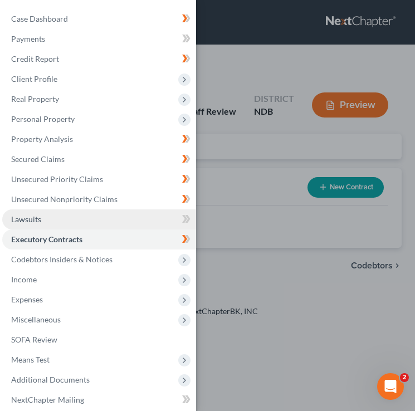
click at [95, 227] on link "Lawsuits" at bounding box center [99, 220] width 194 height 20
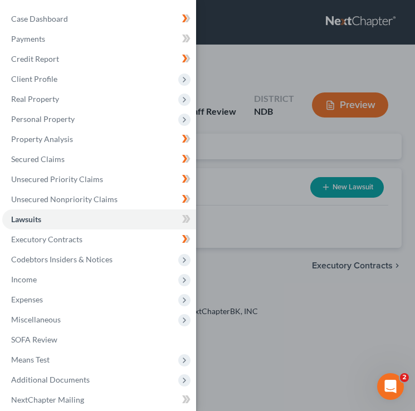
click at [285, 207] on div "Case Dashboard Payments Invoices Payments Payments Credit Report Client Profile" at bounding box center [207, 205] width 415 height 411
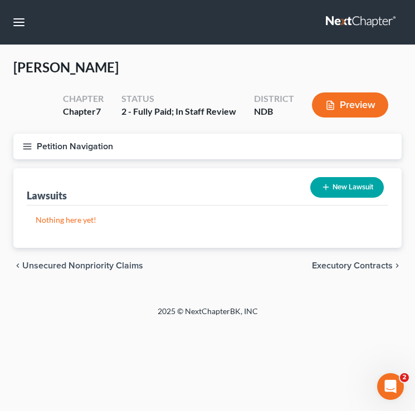
click at [376, 187] on button "New Lawsuit" at bounding box center [347, 187] width 74 height 21
select select "0"
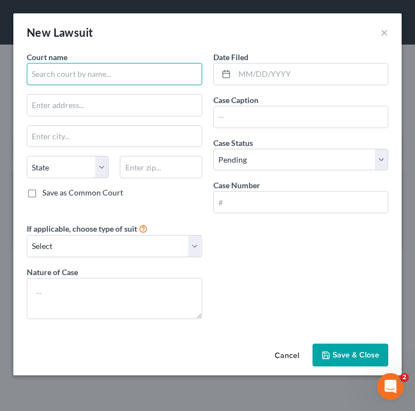
click at [90, 71] on input "text" at bounding box center [115, 74] width 176 height 22
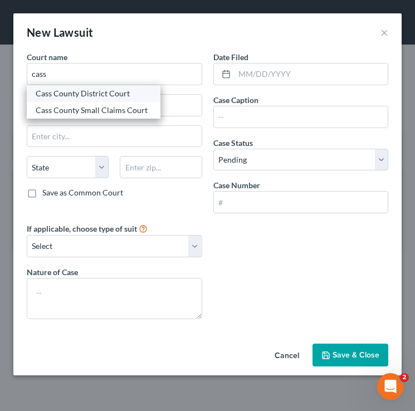
click at [86, 93] on div "Cass County District Court" at bounding box center [94, 93] width 116 height 11
type input "Cass County District Court"
type input "211 9th Street South"
type input "Fargo"
select select "29"
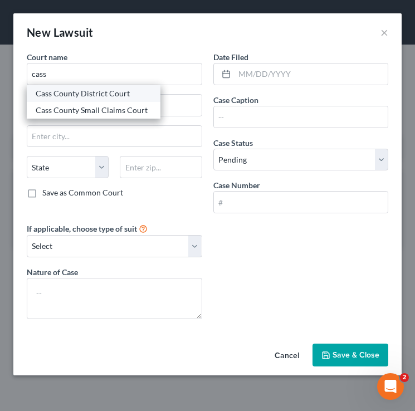
type input "58103"
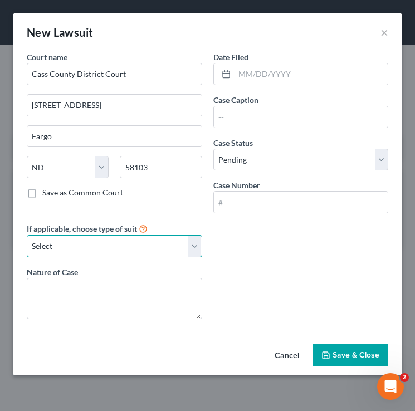
click at [79, 241] on select "Select Repossession Garnishment Foreclosure Attached, Seized, Or Levied Other" at bounding box center [115, 246] width 176 height 22
select select "4"
click at [27, 235] on select "Select Repossession Garnishment Foreclosure Attached, Seized, Or Levied Other" at bounding box center [115, 246] width 176 height 22
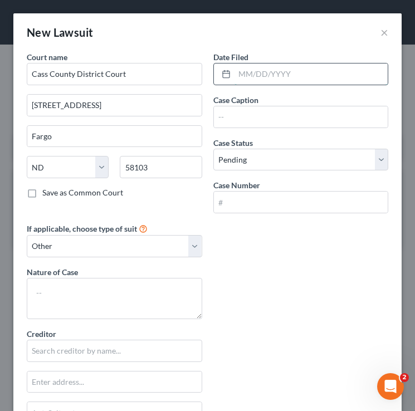
click at [257, 77] on input "text" at bounding box center [312, 74] width 154 height 21
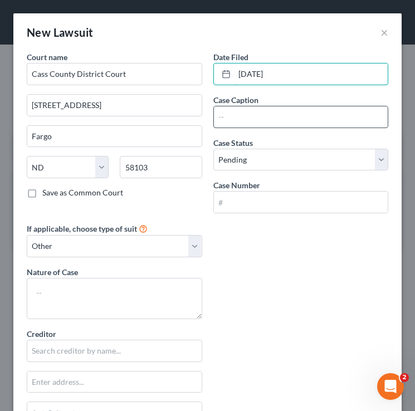
type input "10/16/2024"
click at [258, 121] on input "text" at bounding box center [301, 116] width 174 height 21
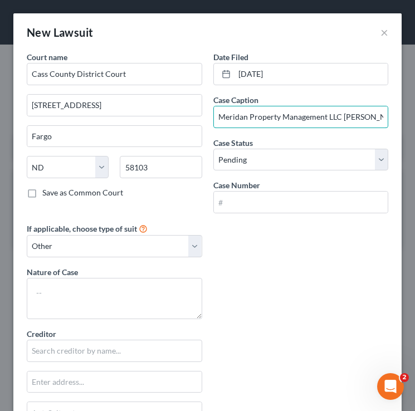
type input "Meridan Property Management LLC v. Biddle"
click at [241, 201] on input "text" at bounding box center [301, 202] width 174 height 21
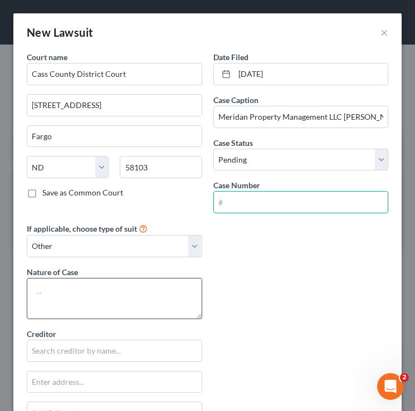
scroll to position [89, 0]
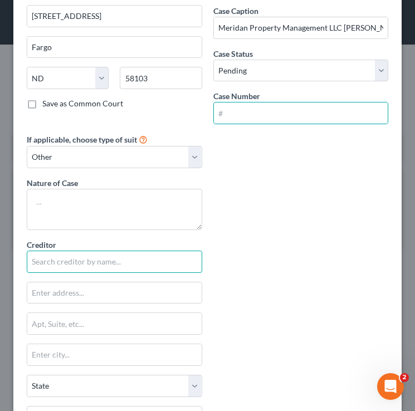
click at [69, 264] on input "text" at bounding box center [115, 262] width 176 height 22
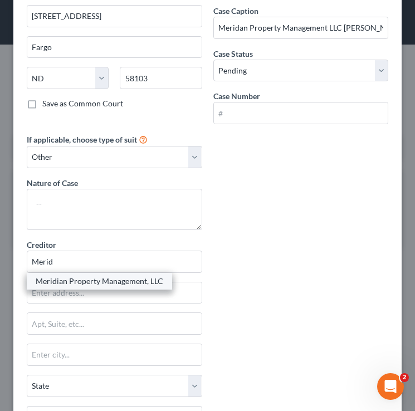
click at [67, 282] on div "Meridian Property Management, LLC" at bounding box center [100, 281] width 128 height 11
type input "Meridian Property Management, LLC"
type input "2832 Sheyenne St"
type input "West Fargo"
select select "29"
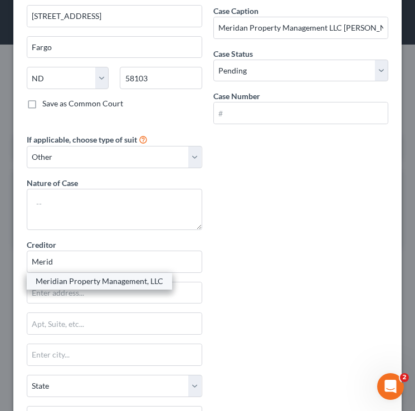
type input "58078"
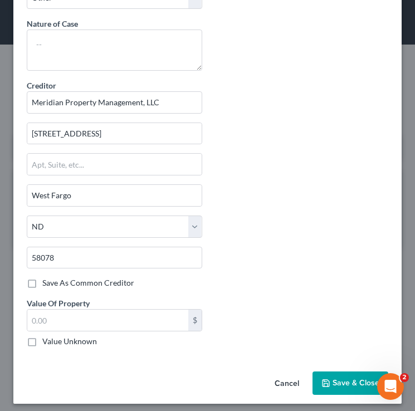
scroll to position [255, 0]
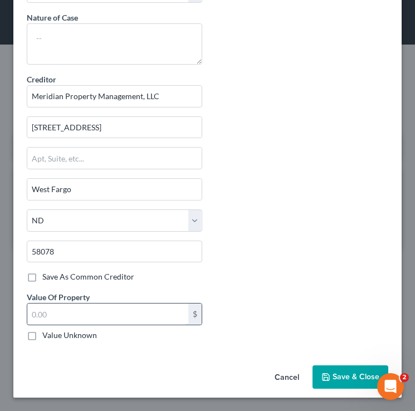
click at [115, 321] on input "text" at bounding box center [107, 314] width 161 height 21
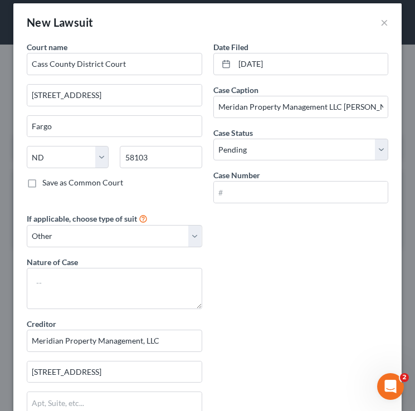
scroll to position [0, 0]
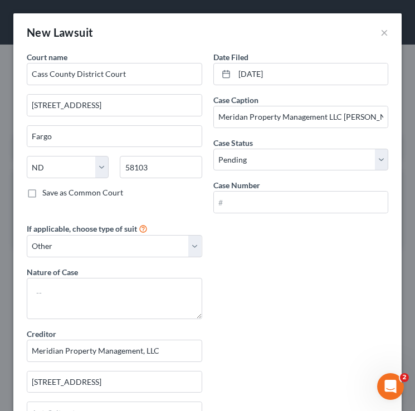
type input "1,000"
click at [236, 190] on label "Case Number" at bounding box center [236, 185] width 47 height 12
click at [250, 204] on input "text" at bounding box center [301, 202] width 174 height 21
click at [250, 208] on input "text" at bounding box center [301, 202] width 174 height 21
paste input "09-2024-SC-00636"
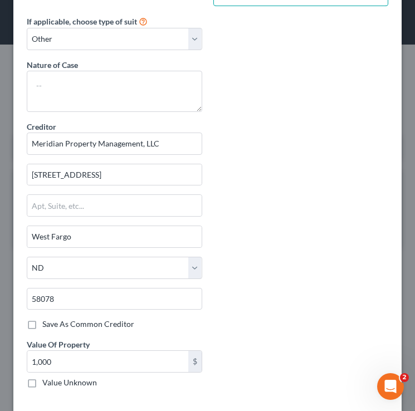
scroll to position [255, 0]
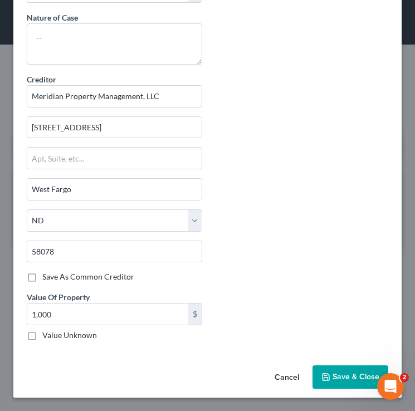
type input "09-2024-SC-00636"
click at [349, 371] on button "Save & Close" at bounding box center [351, 377] width 76 height 23
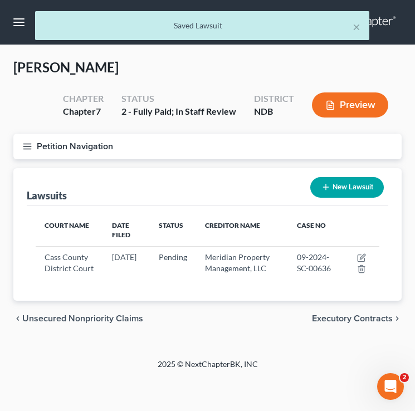
click at [31, 145] on icon "button" at bounding box center [27, 147] width 10 height 10
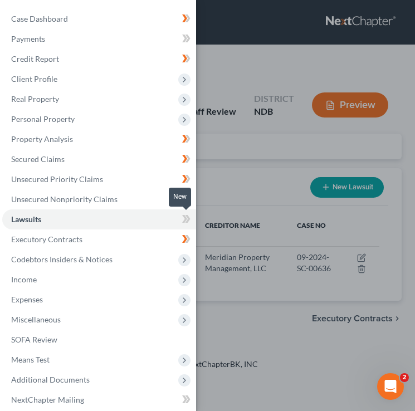
click at [182, 223] on icon at bounding box center [186, 219] width 8 height 14
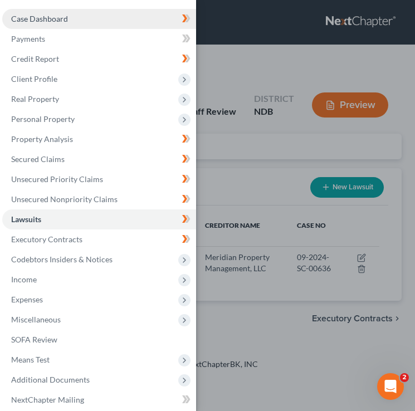
click at [102, 14] on link "Case Dashboard" at bounding box center [99, 19] width 194 height 20
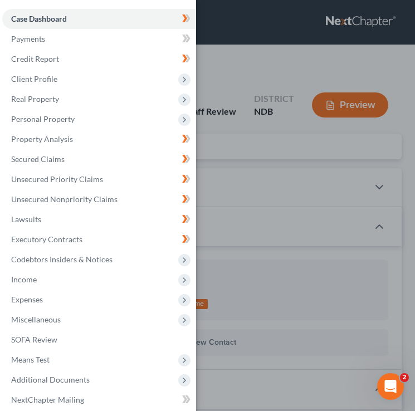
click at [244, 207] on div "Case Dashboard Payments Invoices Payments Payments Credit Report Client Profile" at bounding box center [207, 205] width 415 height 411
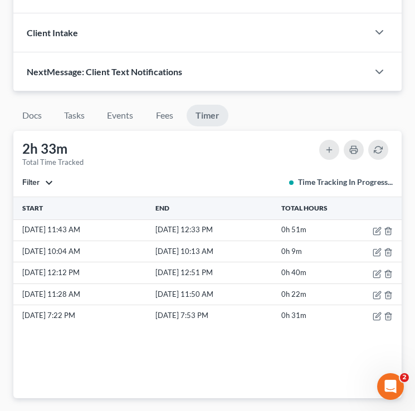
scroll to position [1081, 0]
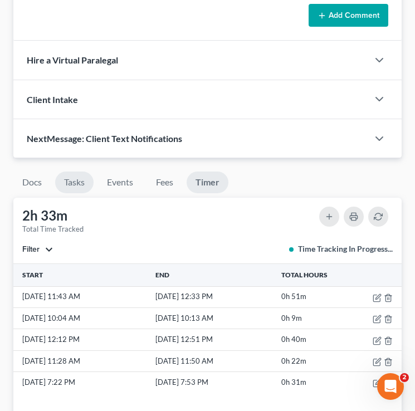
click at [77, 177] on link "Tasks" at bounding box center [74, 183] width 38 height 22
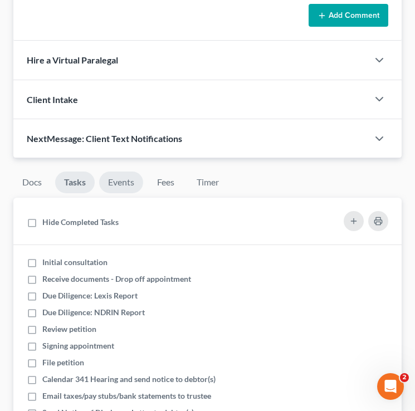
click at [113, 177] on link "Events" at bounding box center [121, 183] width 44 height 22
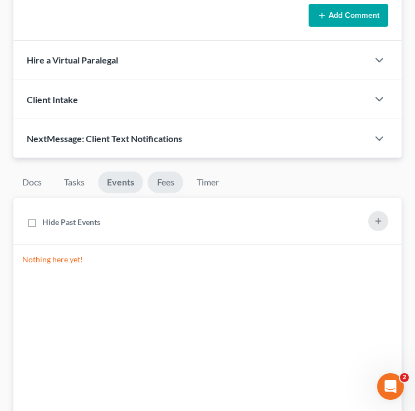
drag, startPoint x: 140, startPoint y: 184, endPoint x: 155, endPoint y: 184, distance: 15.0
click at [140, 184] on link "Events" at bounding box center [120, 183] width 45 height 22
click at [167, 184] on link "Fees" at bounding box center [166, 183] width 36 height 22
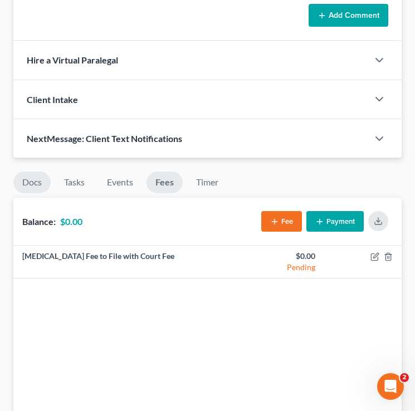
click at [35, 181] on link "Docs" at bounding box center [31, 183] width 37 height 22
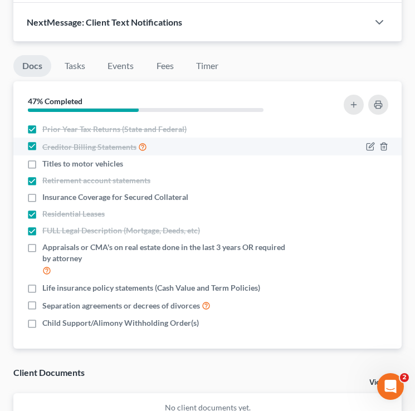
scroll to position [1213, 0]
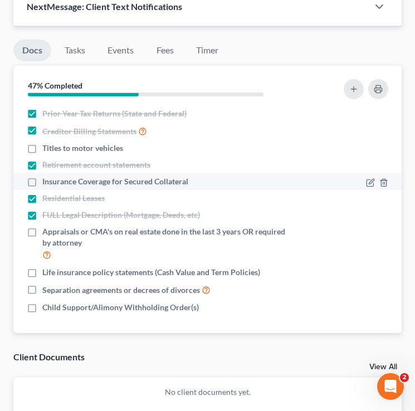
click at [90, 184] on span "Insurance Coverage for Secured Collateral" at bounding box center [115, 181] width 146 height 11
click at [54, 183] on input "Insurance Coverage for Secured Collateral" at bounding box center [50, 179] width 7 height 7
checkbox input "true"
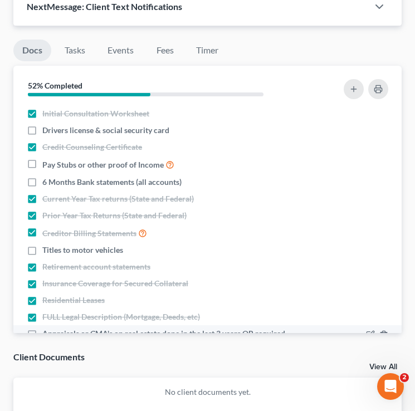
scroll to position [102, 0]
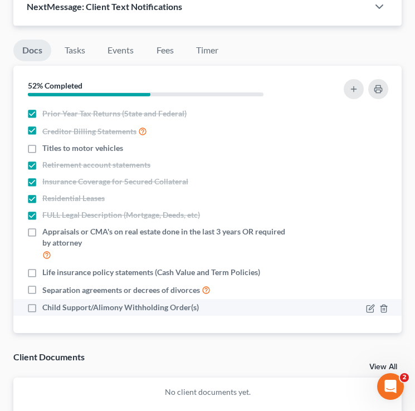
click at [42, 306] on label "Child Support/Alimony Withholding Order(s)" at bounding box center [120, 307] width 157 height 11
click at [47, 306] on input "Child Support/Alimony Withholding Order(s)" at bounding box center [50, 305] width 7 height 7
checkbox input "true"
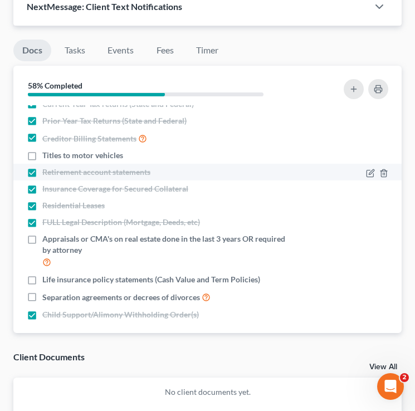
scroll to position [94, 0]
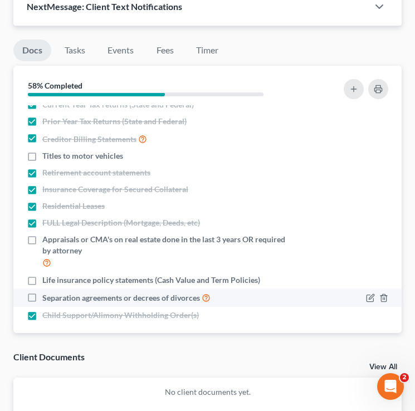
click at [42, 298] on label "Separation agreements or decrees of divorces" at bounding box center [126, 297] width 168 height 13
click at [47, 298] on input "Separation agreements or decrees of divorces" at bounding box center [50, 294] width 7 height 7
checkbox input "true"
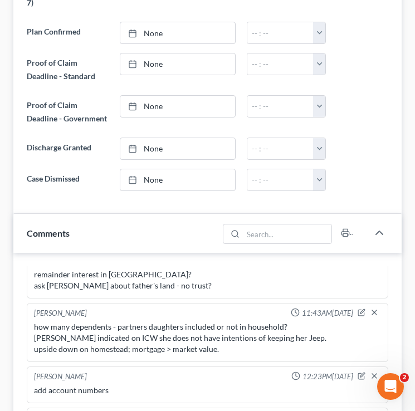
scroll to position [0, 0]
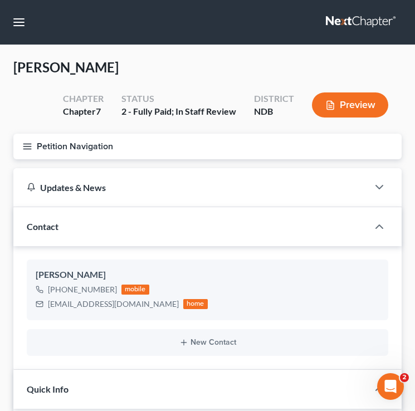
click at [30, 139] on button "Petition Navigation" at bounding box center [207, 147] width 388 height 26
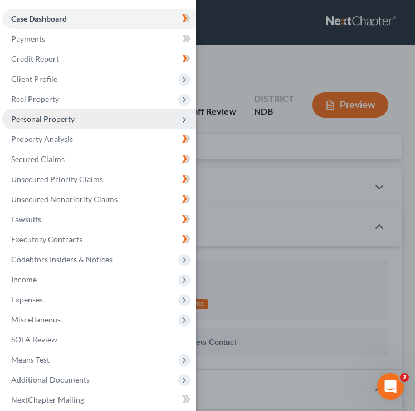
click at [61, 115] on span "Personal Property" at bounding box center [43, 118] width 64 height 9
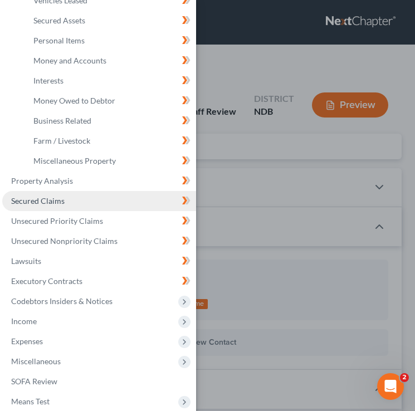
click at [94, 198] on link "Secured Claims" at bounding box center [99, 201] width 194 height 20
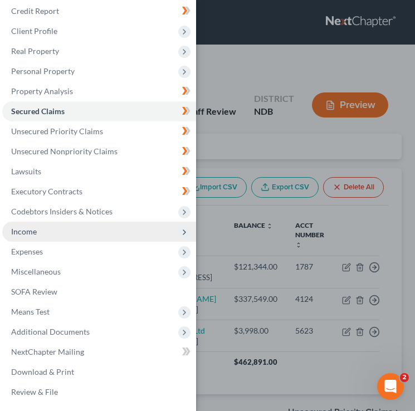
click at [98, 230] on span "Income" at bounding box center [99, 232] width 194 height 20
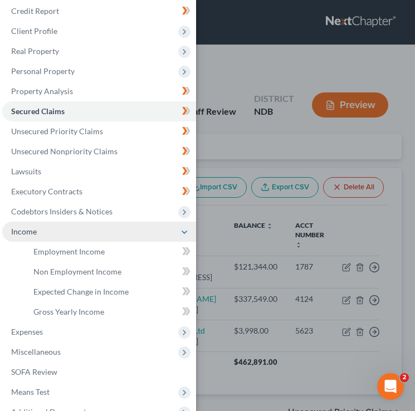
scroll to position [99, 0]
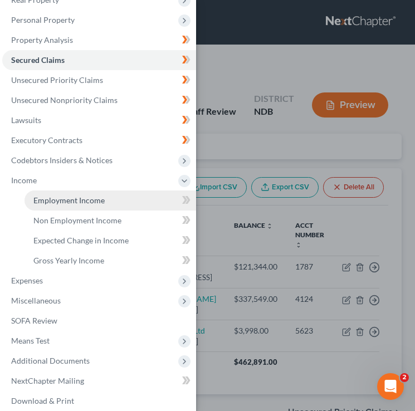
click at [91, 201] on span "Employment Income" at bounding box center [68, 200] width 71 height 9
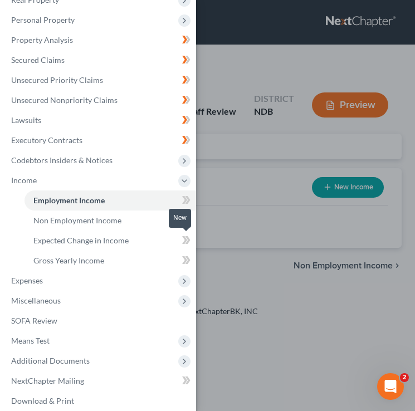
click at [182, 240] on icon at bounding box center [186, 241] width 8 height 14
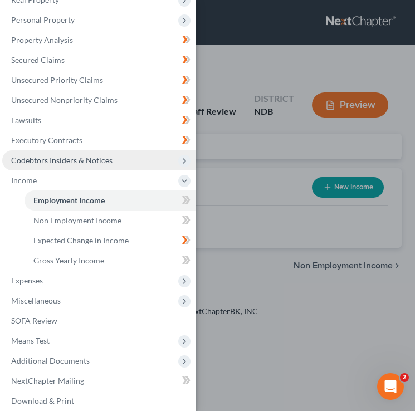
click at [74, 152] on span "Codebtors Insiders & Notices" at bounding box center [99, 160] width 194 height 20
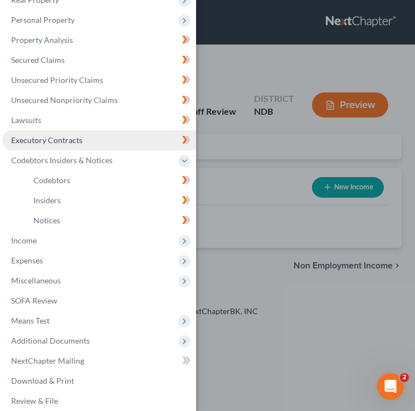
click at [69, 138] on span "Executory Contracts" at bounding box center [46, 139] width 71 height 9
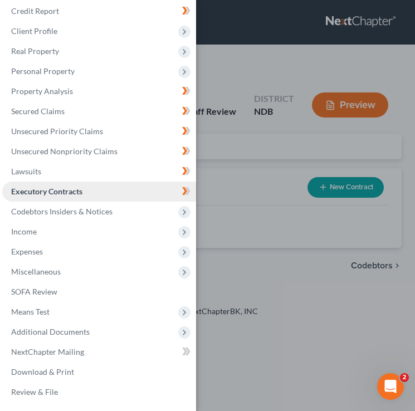
scroll to position [48, 0]
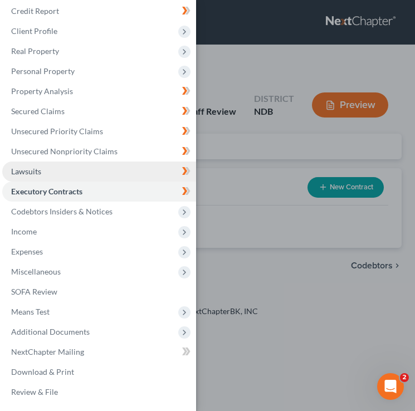
click at [70, 167] on link "Lawsuits" at bounding box center [99, 172] width 194 height 20
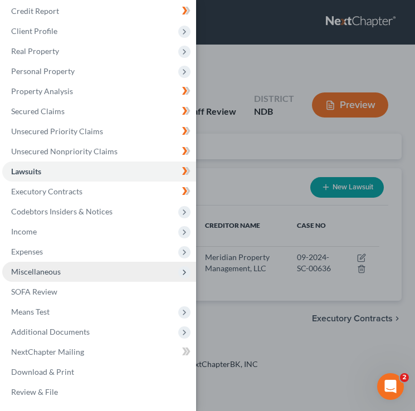
click at [91, 276] on span "Miscellaneous" at bounding box center [99, 272] width 194 height 20
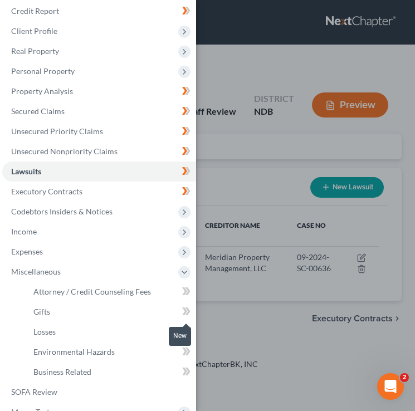
click at [180, 311] on span at bounding box center [187, 313] width 20 height 17
click at [187, 330] on icon at bounding box center [186, 332] width 8 height 14
click at [187, 351] on icon at bounding box center [184, 352] width 5 height 8
click at [187, 369] on icon at bounding box center [188, 372] width 5 height 8
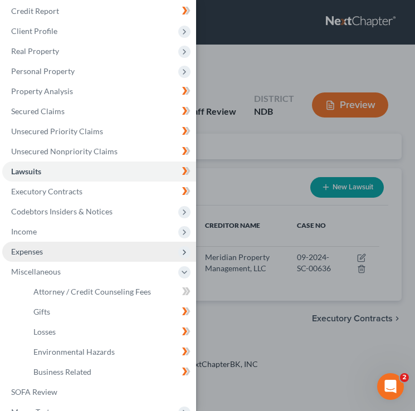
click at [142, 246] on span "Expenses" at bounding box center [99, 252] width 194 height 20
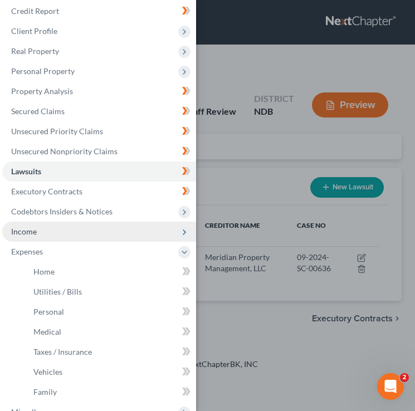
click at [129, 227] on span "Income" at bounding box center [99, 232] width 194 height 20
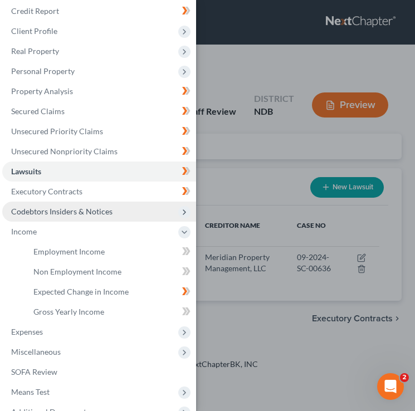
click at [124, 212] on span "Codebtors Insiders & Notices" at bounding box center [99, 212] width 194 height 20
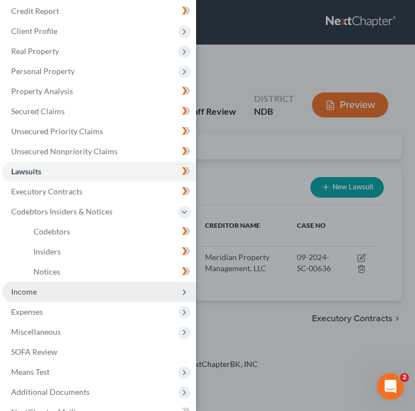
click at [79, 288] on span "Income" at bounding box center [99, 292] width 194 height 20
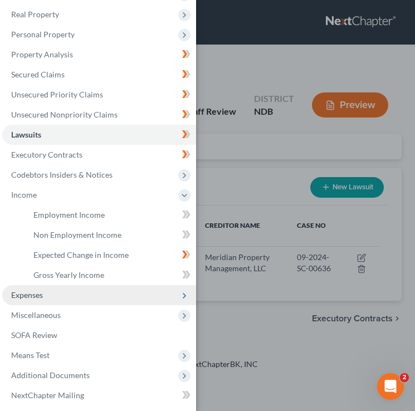
scroll to position [85, 0]
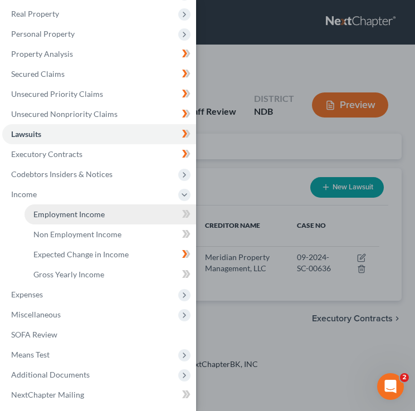
click at [87, 211] on span "Employment Income" at bounding box center [68, 214] width 71 height 9
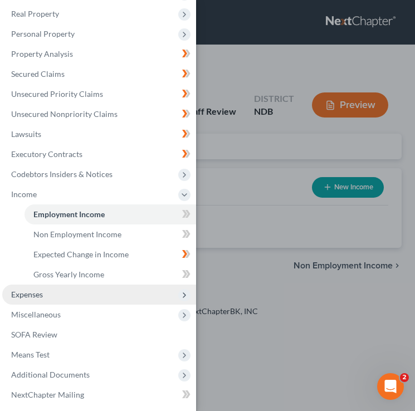
click at [40, 298] on span "Expenses" at bounding box center [27, 294] width 32 height 9
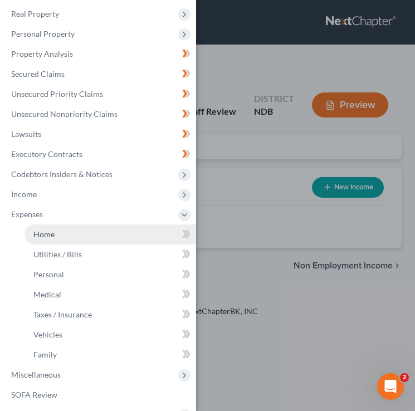
click at [60, 232] on link "Home" at bounding box center [111, 235] width 172 height 20
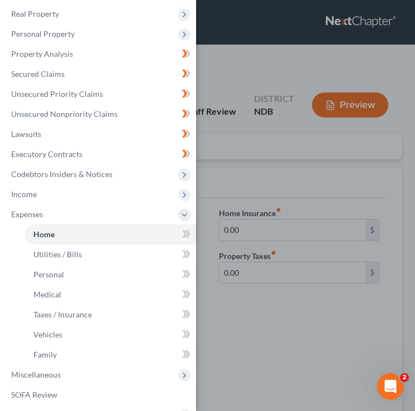
click at [275, 161] on div "Case Dashboard Payments Invoices Payments Payments Credit Report Client Profile" at bounding box center [207, 205] width 415 height 411
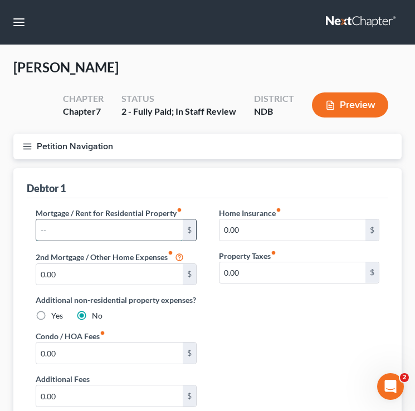
click at [74, 227] on input "text" at bounding box center [109, 230] width 147 height 21
type input "2,618.60"
click at [281, 231] on input "0.00" at bounding box center [293, 230] width 147 height 21
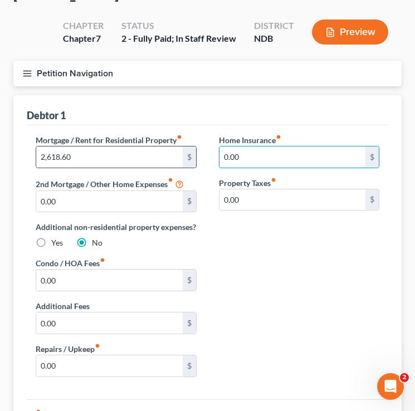
scroll to position [75, 0]
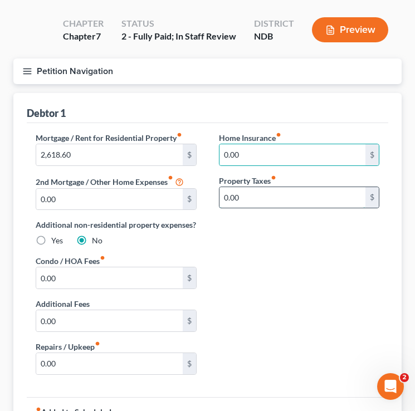
click at [274, 189] on input "0.00" at bounding box center [293, 197] width 147 height 21
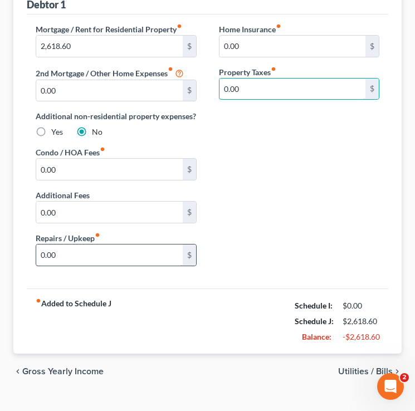
scroll to position [186, 0]
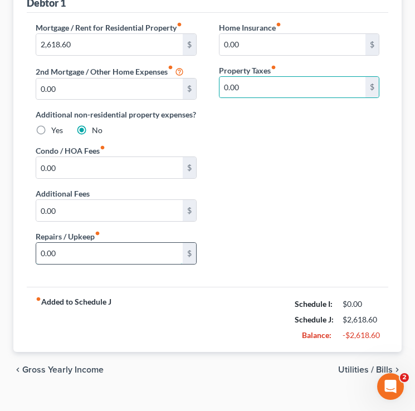
click at [113, 264] on input "0.00" at bounding box center [109, 253] width 147 height 21
type input "100"
click at [358, 375] on span "Utilities / Bills" at bounding box center [365, 370] width 55 height 9
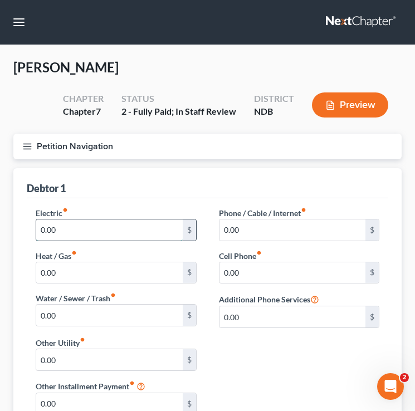
click at [82, 232] on input "0.00" at bounding box center [109, 230] width 147 height 21
type input "200"
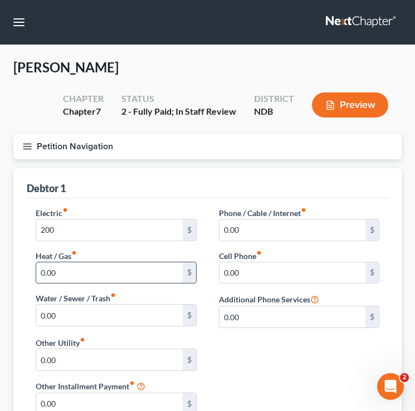
click at [62, 275] on input "0.00" at bounding box center [109, 272] width 147 height 21
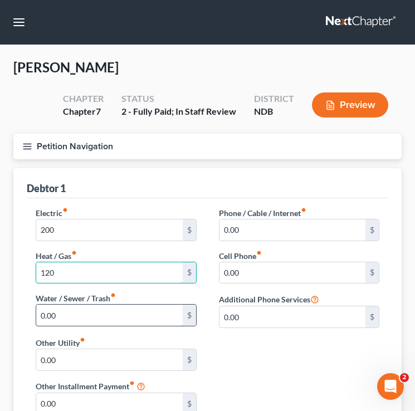
type input "120"
click at [91, 314] on input "0.00" at bounding box center [109, 315] width 147 height 21
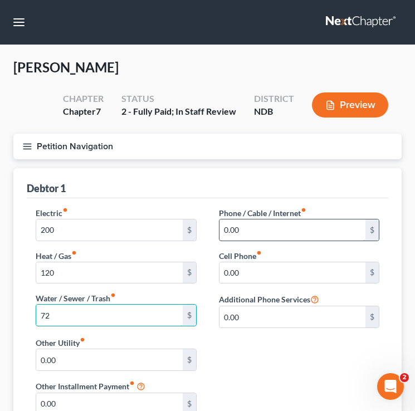
type input "72"
click at [267, 227] on input "0.00" at bounding box center [293, 230] width 147 height 21
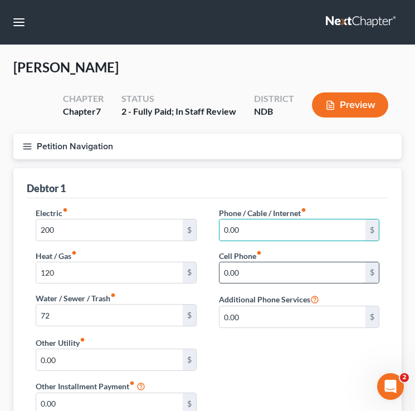
click at [250, 269] on input "0.00" at bounding box center [293, 272] width 147 height 21
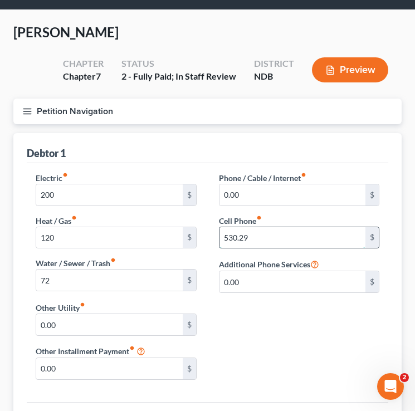
scroll to position [36, 0]
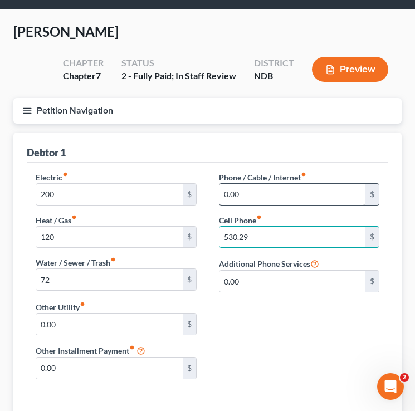
type input "530.29"
click at [252, 197] on input "0.00" at bounding box center [293, 194] width 147 height 21
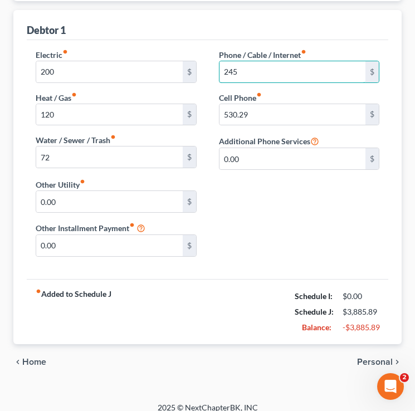
scroll to position [160, 0]
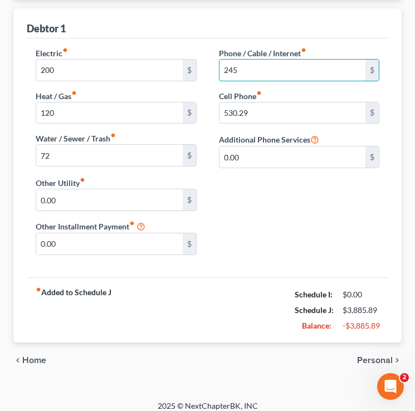
type input "245"
click at [361, 359] on span "Personal" at bounding box center [375, 360] width 36 height 9
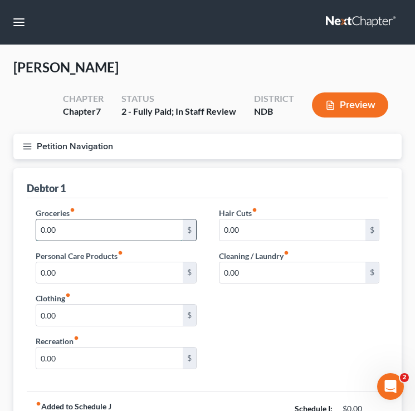
click at [102, 228] on input "0.00" at bounding box center [109, 230] width 147 height 21
type input "1"
type input "800"
click at [59, 275] on input "0.00" at bounding box center [109, 272] width 147 height 21
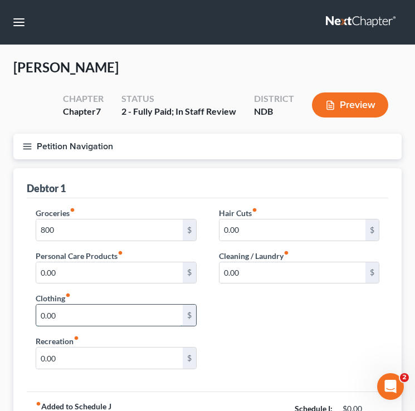
click at [86, 317] on input "0.00" at bounding box center [109, 315] width 147 height 21
type input "1"
type input "0"
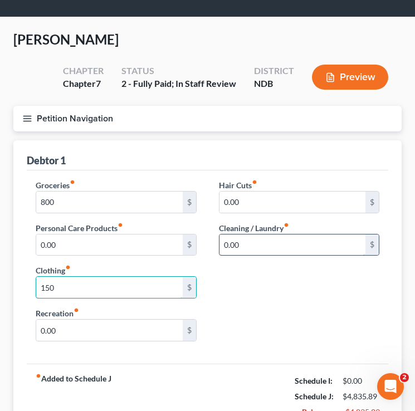
scroll to position [31, 0]
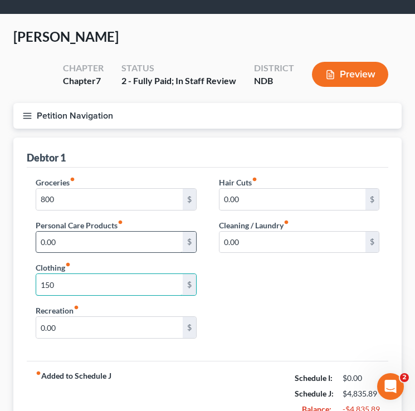
type input "150"
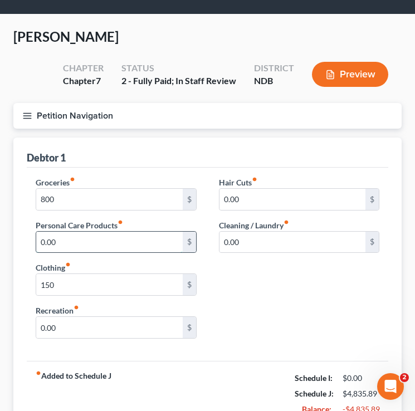
click at [124, 246] on input "0.00" at bounding box center [109, 242] width 147 height 21
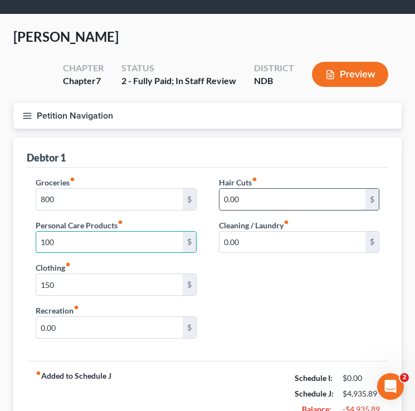
type input "100"
click at [248, 201] on input "0.00" at bounding box center [293, 199] width 147 height 21
type input "5"
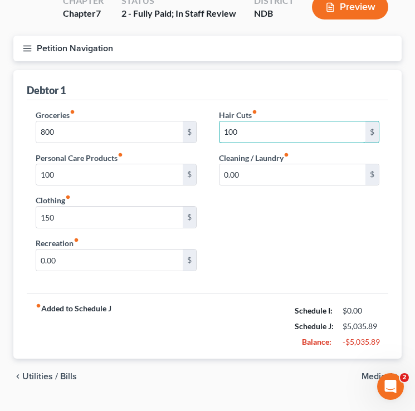
scroll to position [100, 0]
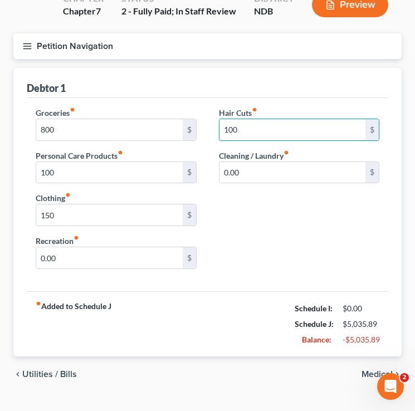
type input "100"
click at [360, 375] on div "chevron_left Utilities / Bills Medical chevron_right" at bounding box center [207, 375] width 388 height 36
click at [362, 375] on span "Medical" at bounding box center [377, 374] width 31 height 9
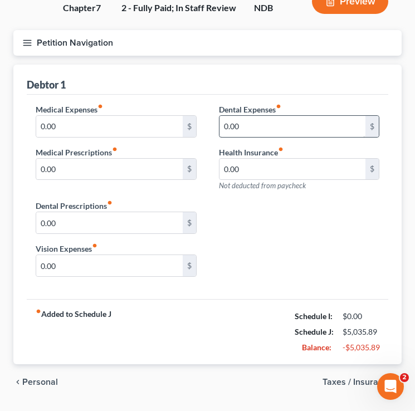
scroll to position [110, 0]
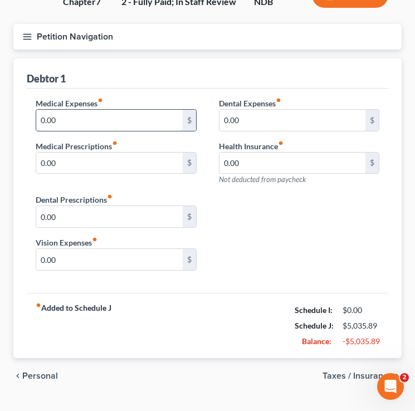
click at [94, 121] on input "0.00" at bounding box center [109, 120] width 147 height 21
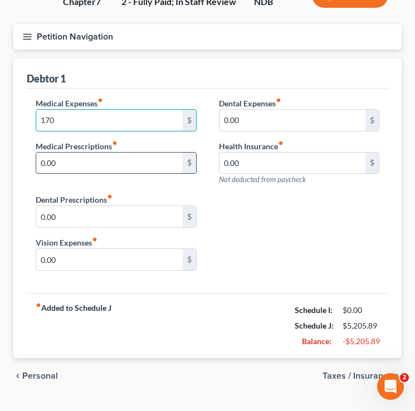
type input "170"
click at [84, 163] on input "0.00" at bounding box center [109, 163] width 147 height 21
type input "20"
click at [84, 125] on input "170" at bounding box center [109, 120] width 147 height 21
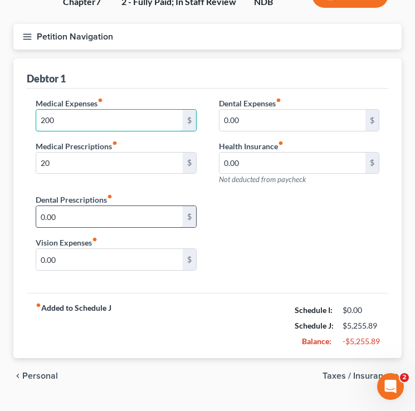
type input "200"
click at [99, 215] on input "0.00" at bounding box center [109, 216] width 147 height 21
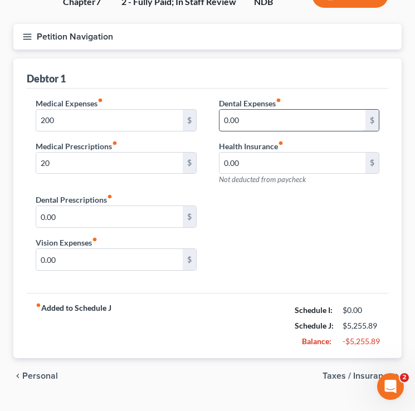
click at [254, 119] on input "0.00" at bounding box center [293, 120] width 147 height 21
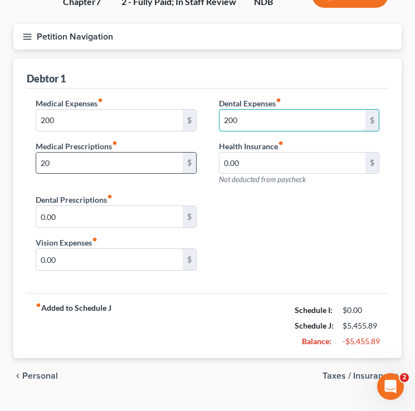
type input "200"
click at [79, 161] on input "20" at bounding box center [109, 163] width 147 height 21
type input "70"
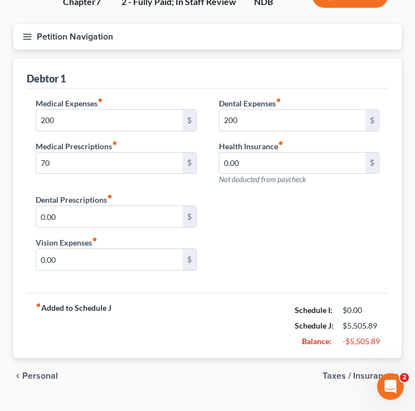
click at [346, 377] on span "Taxes / Insurance" at bounding box center [358, 376] width 70 height 9
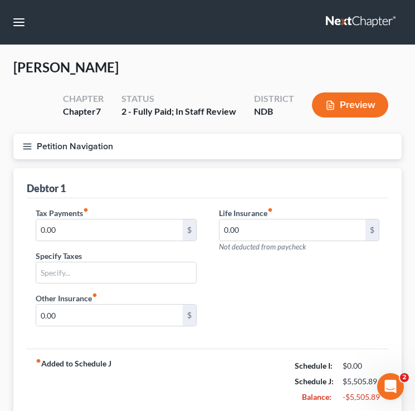
scroll to position [80, 0]
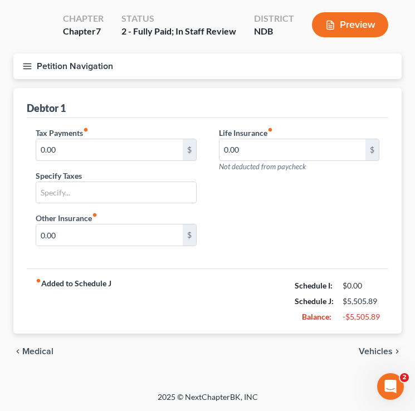
click at [372, 350] on span "Vehicles" at bounding box center [376, 351] width 34 height 9
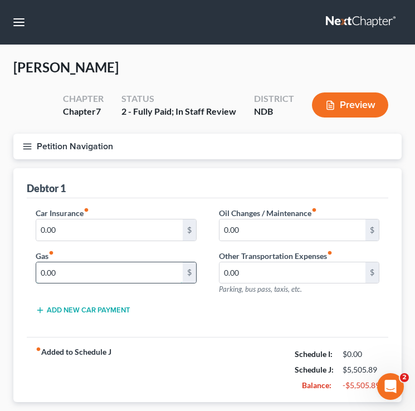
click at [104, 273] on input "0.00" at bounding box center [109, 272] width 147 height 21
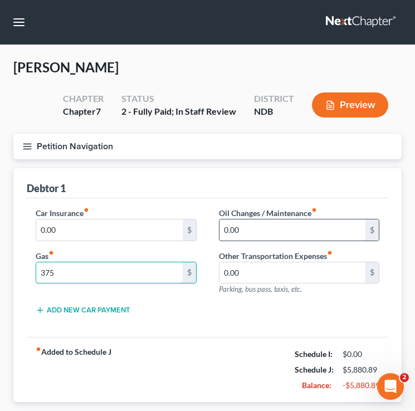
type input "375"
click at [249, 231] on input "0.00" at bounding box center [293, 230] width 147 height 21
type input "0"
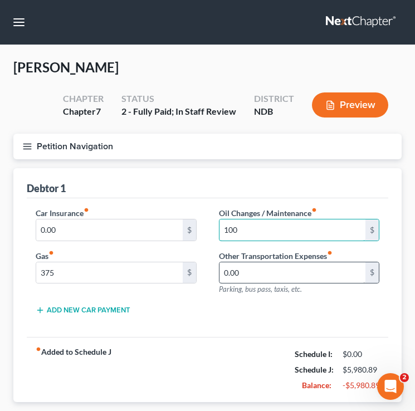
type input "100"
click at [245, 278] on input "0.00" at bounding box center [293, 272] width 147 height 21
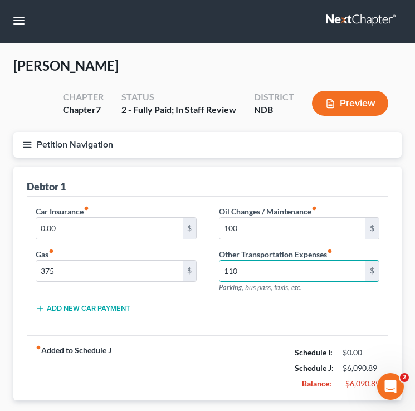
scroll to position [7, 0]
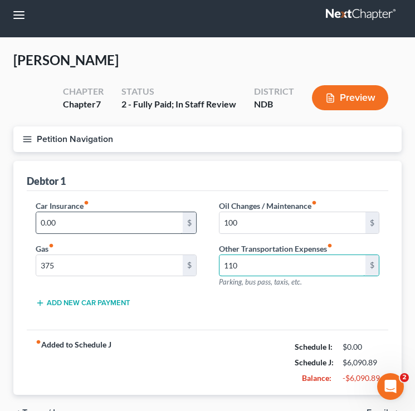
type input "110"
click at [124, 226] on input "0.00" at bounding box center [109, 222] width 147 height 21
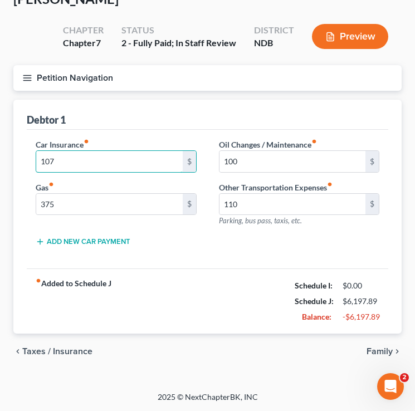
type input "107"
click at [382, 352] on span "Family" at bounding box center [380, 351] width 26 height 9
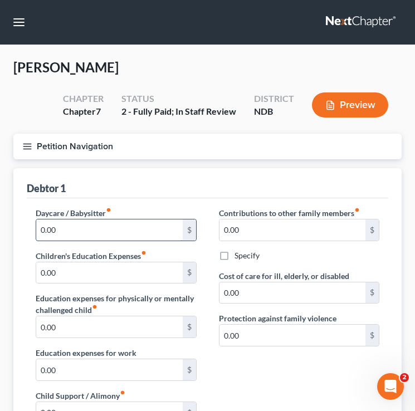
click at [81, 229] on input "0.00" at bounding box center [109, 230] width 147 height 21
type input "2,500"
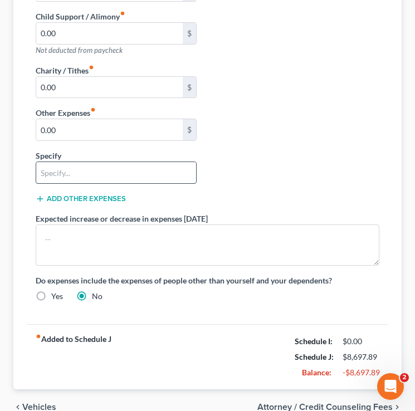
scroll to position [412, 0]
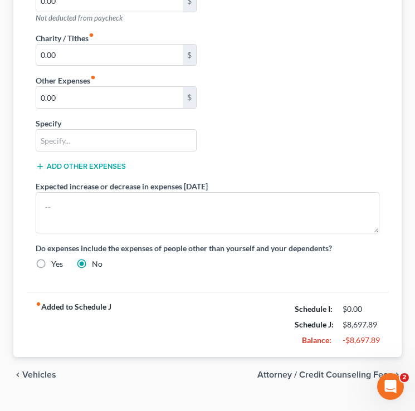
click at [26, 376] on span "Vehicles" at bounding box center [39, 375] width 34 height 9
click at [26, 376] on div "Petition Navigation Case Dashboard Payments Invoices Payments Payments Credit R…" at bounding box center [207, 62] width 388 height 680
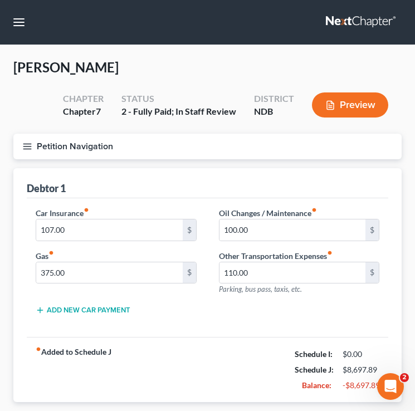
click at [102, 302] on div "Car Insurance fiber_manual_record 107.00 $ Gas fiber_manual_record 375.00 $" at bounding box center [116, 255] width 183 height 97
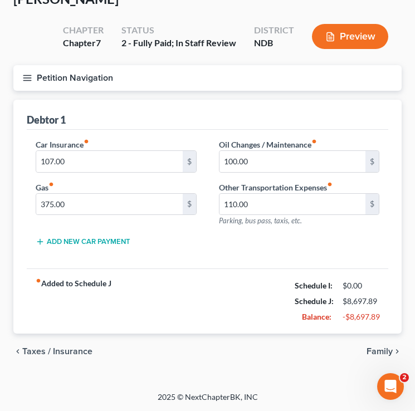
click at [99, 239] on button "Add New Car Payment" at bounding box center [83, 241] width 95 height 9
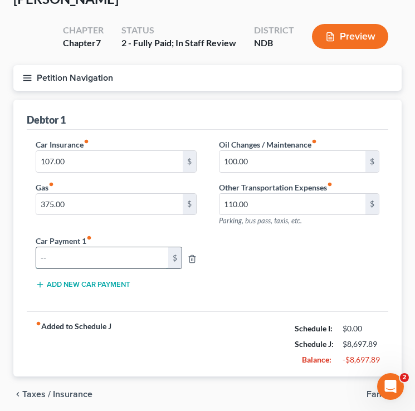
click at [99, 262] on input "text" at bounding box center [102, 257] width 132 height 21
type input "2,313.89"
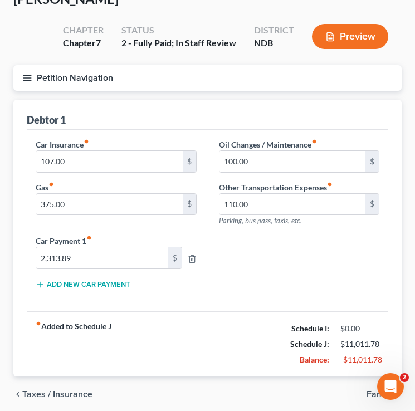
click at [243, 288] on div "Car Insurance fiber_manual_record 107.00 $ Gas fiber_manual_record 375.00 $ Oil…" at bounding box center [208, 218] width 366 height 159
click at [50, 393] on span "Taxes / Insurance" at bounding box center [57, 394] width 70 height 9
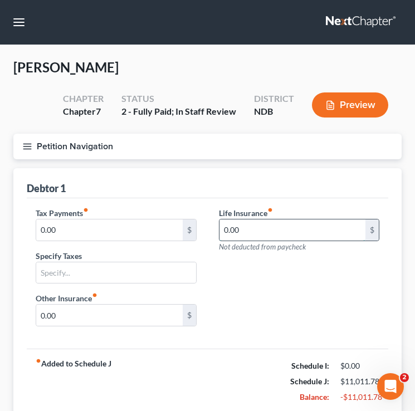
click at [269, 234] on input "0.00" at bounding box center [293, 230] width 147 height 21
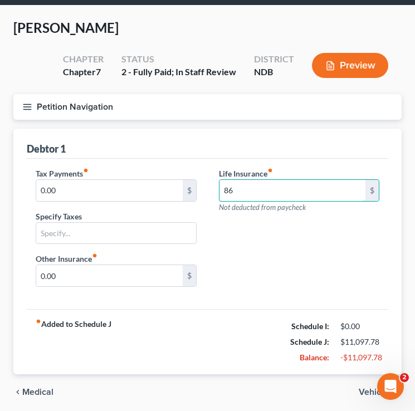
scroll to position [80, 0]
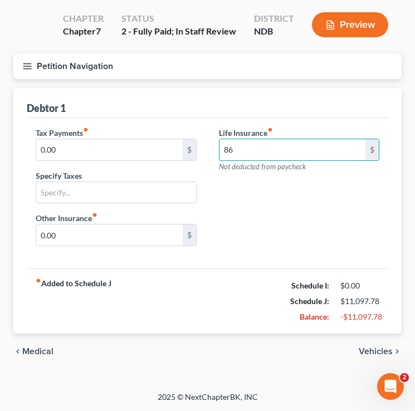
type input "86"
click at [43, 349] on span "Medical" at bounding box center [37, 351] width 31 height 9
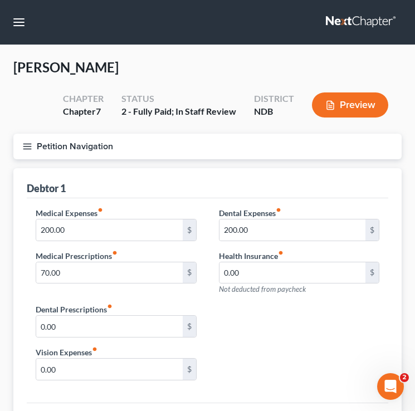
click at [30, 145] on icon "button" at bounding box center [27, 147] width 10 height 10
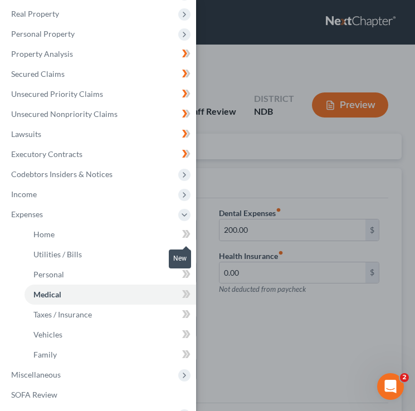
click at [186, 234] on icon at bounding box center [184, 234] width 5 height 8
click at [186, 261] on span at bounding box center [187, 255] width 20 height 17
click at [186, 278] on icon at bounding box center [188, 274] width 5 height 8
click at [186, 293] on icon at bounding box center [184, 294] width 5 height 8
click at [186, 311] on icon at bounding box center [188, 314] width 5 height 8
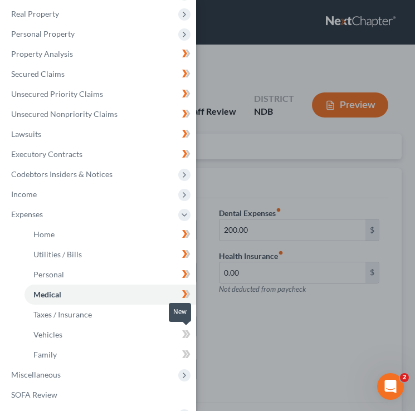
click at [185, 333] on icon at bounding box center [184, 334] width 5 height 8
click at [185, 349] on icon at bounding box center [186, 355] width 8 height 14
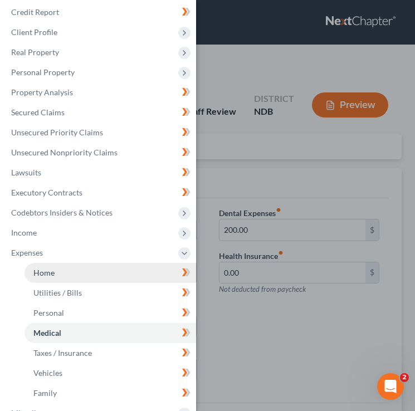
scroll to position [43, 0]
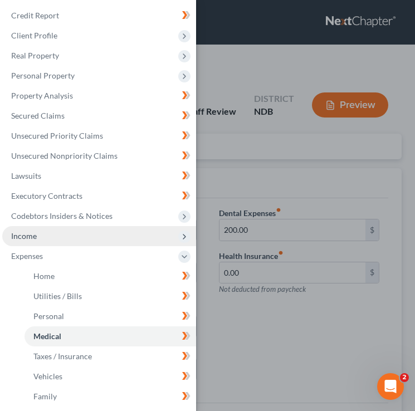
click at [86, 231] on span "Income" at bounding box center [99, 236] width 194 height 20
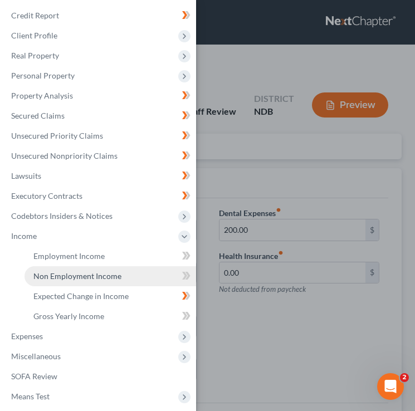
click at [86, 274] on span "Non Employment Income" at bounding box center [77, 275] width 88 height 9
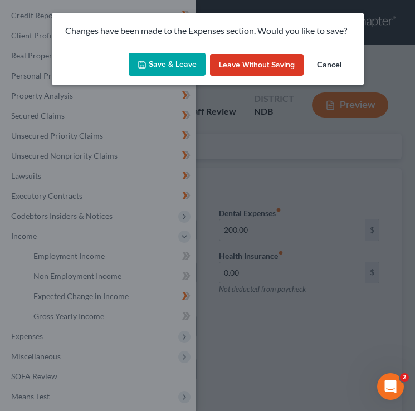
click at [162, 60] on button "Save & Leave" at bounding box center [167, 64] width 77 height 23
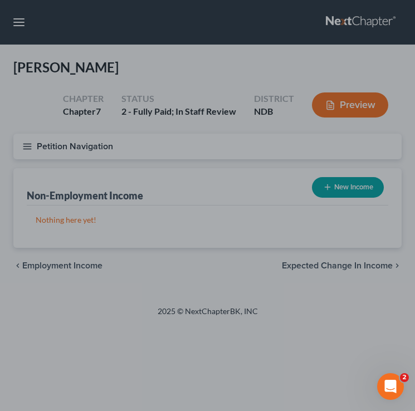
click at [320, 164] on div at bounding box center [207, 205] width 415 height 411
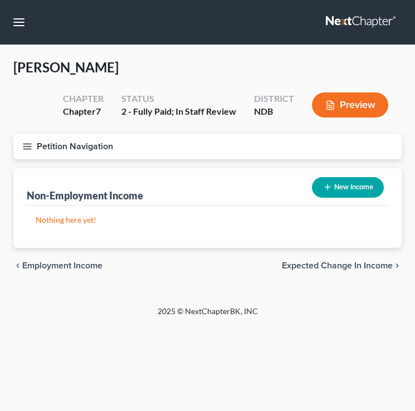
click at [343, 195] on button "New Income" at bounding box center [348, 187] width 72 height 21
select select "0"
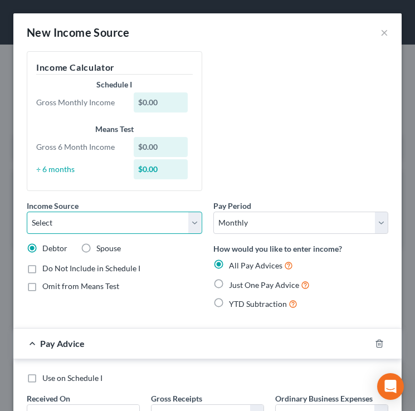
click at [153, 216] on select "Select Unemployment Disability (from employer) Pension Retirement Social Securi…" at bounding box center [115, 223] width 176 height 22
select select "7"
click at [27, 212] on select "Select Unemployment Disability (from employer) Pension Retirement Social Securi…" at bounding box center [115, 223] width 176 height 22
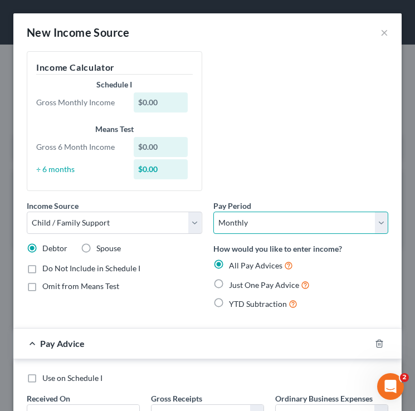
click at [270, 221] on select "Select Monthly Twice Monthly Every Other Week Weekly" at bounding box center [301, 223] width 176 height 22
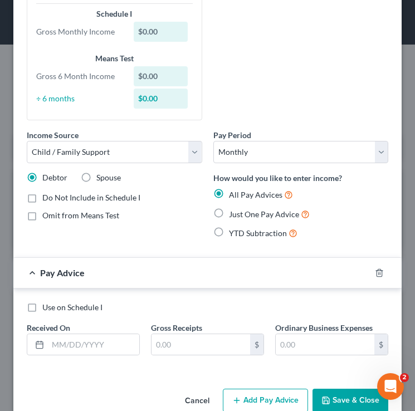
scroll to position [72, 0]
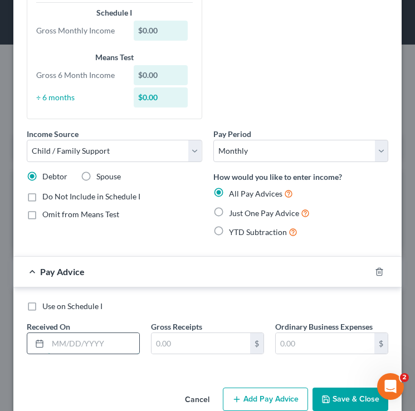
click at [90, 342] on input "text" at bounding box center [93, 343] width 91 height 21
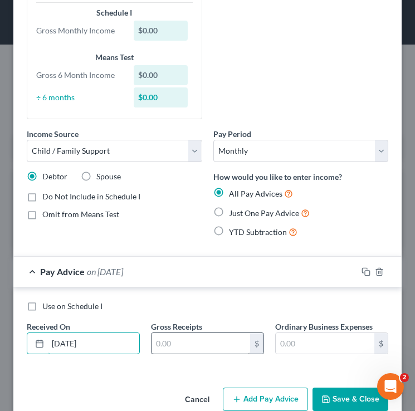
type input "10/01/2025"
click at [181, 336] on input "text" at bounding box center [201, 343] width 99 height 21
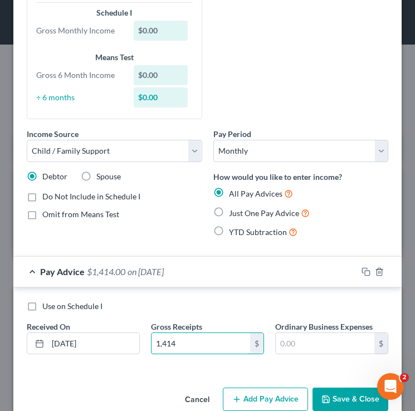
type input "1,414"
click at [348, 401] on button "Save & Close" at bounding box center [351, 399] width 76 height 23
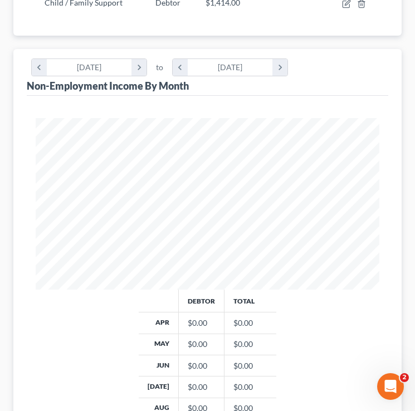
scroll to position [246, 0]
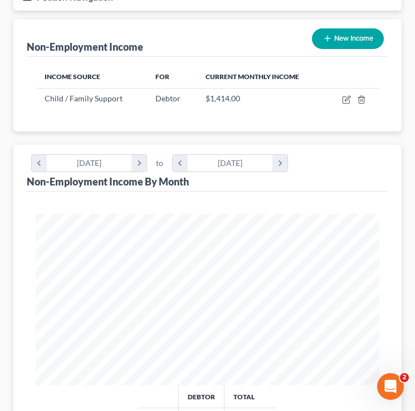
scroll to position [148, 0]
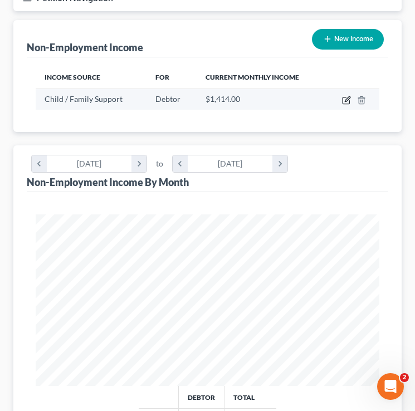
click at [347, 98] on icon "button" at bounding box center [347, 98] width 5 height 5
select select "7"
select select "0"
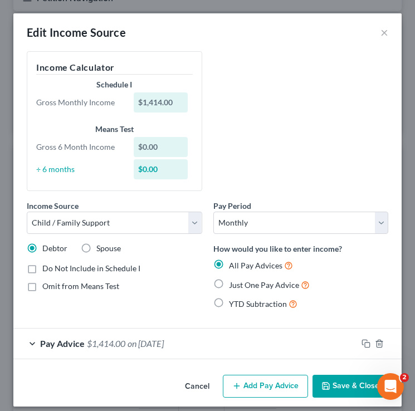
click at [229, 285] on label "Just One Pay Advice" at bounding box center [269, 285] width 81 height 13
click at [234, 285] on input "Just One Pay Advice" at bounding box center [237, 282] width 7 height 7
radio input "true"
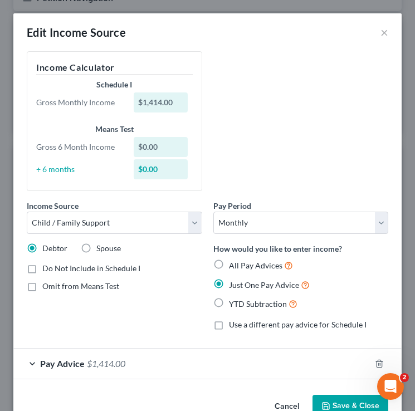
scroll to position [29, 0]
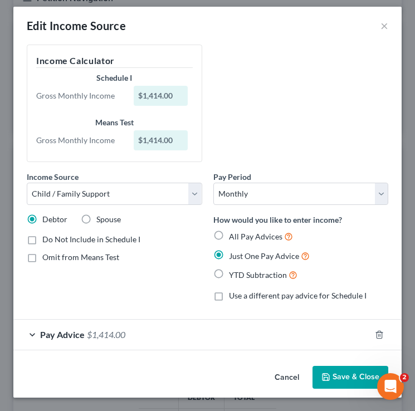
click at [66, 330] on span "Pay Advice" at bounding box center [62, 334] width 45 height 11
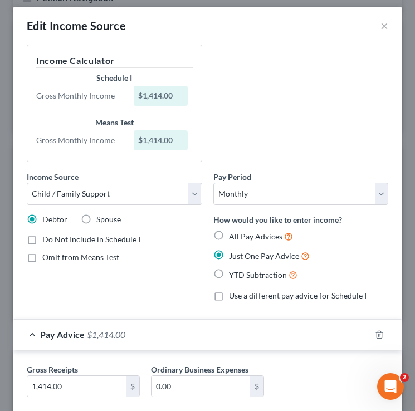
scroll to position [72, 0]
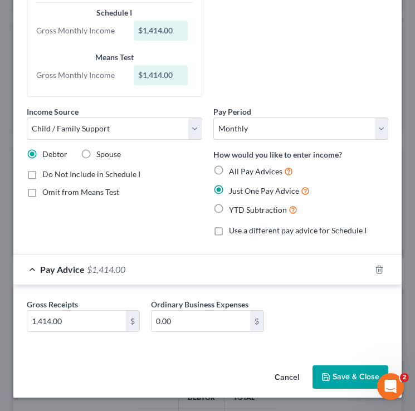
click at [333, 378] on button "Save & Close" at bounding box center [351, 377] width 76 height 23
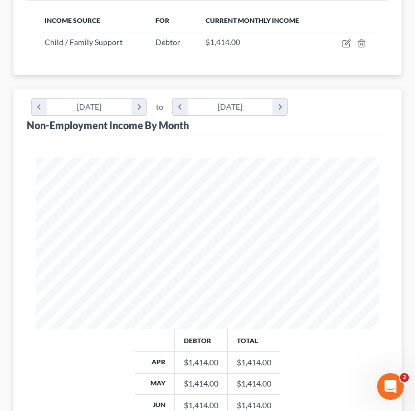
scroll to position [0, 0]
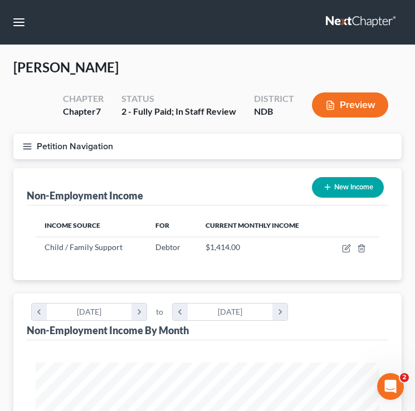
click at [27, 149] on icon "button" at bounding box center [27, 147] width 10 height 10
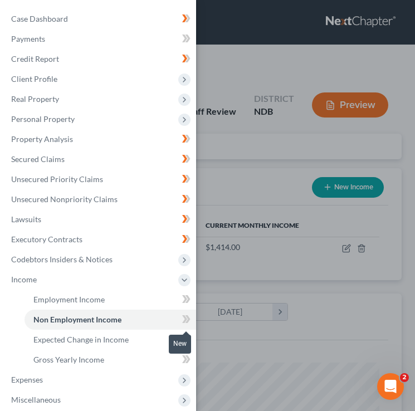
click at [188, 322] on icon at bounding box center [188, 319] width 5 height 8
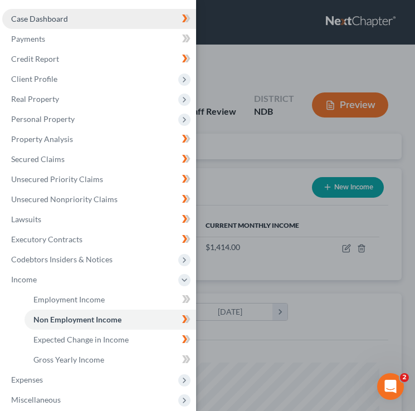
click at [137, 21] on link "Case Dashboard" at bounding box center [99, 19] width 194 height 20
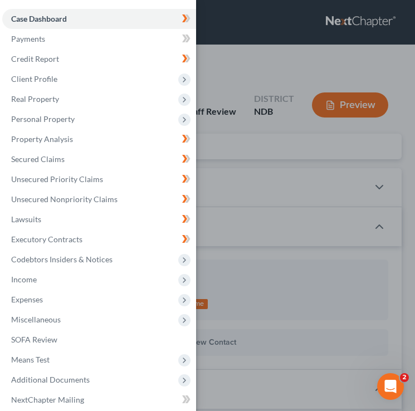
click at [287, 123] on div "Case Dashboard Payments Invoices Payments Payments Credit Report Client Profile" at bounding box center [207, 205] width 415 height 411
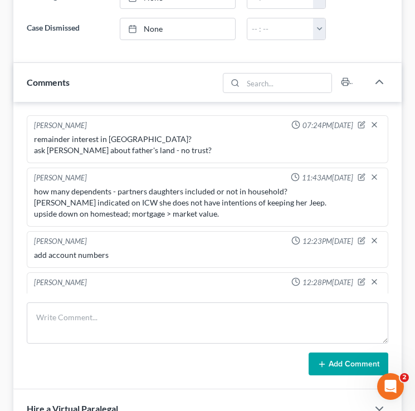
scroll to position [16, 0]
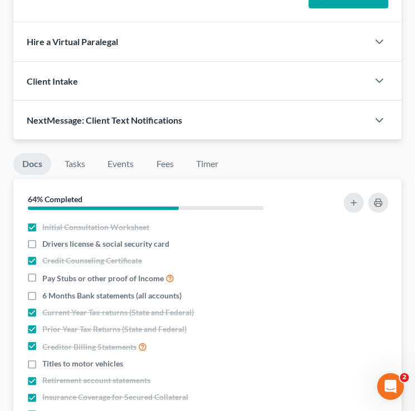
scroll to position [1097, 0]
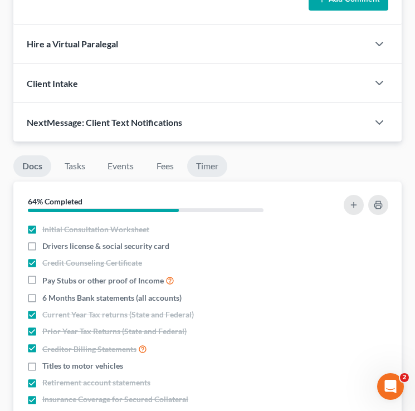
click at [213, 164] on link "Timer" at bounding box center [207, 166] width 40 height 22
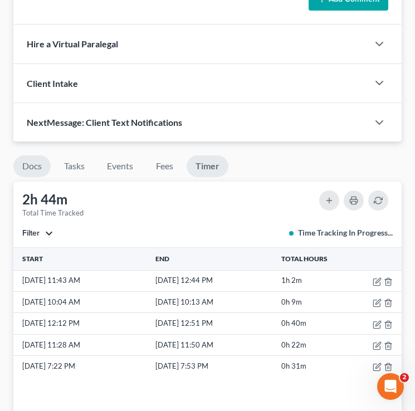
click at [25, 165] on link "Docs" at bounding box center [31, 166] width 37 height 22
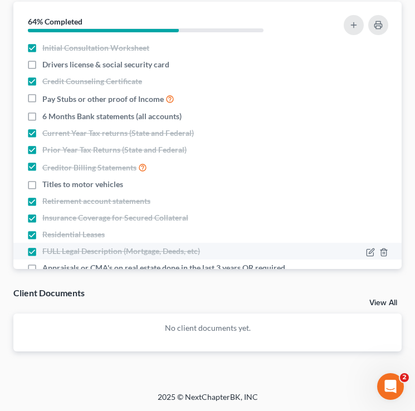
scroll to position [4, 0]
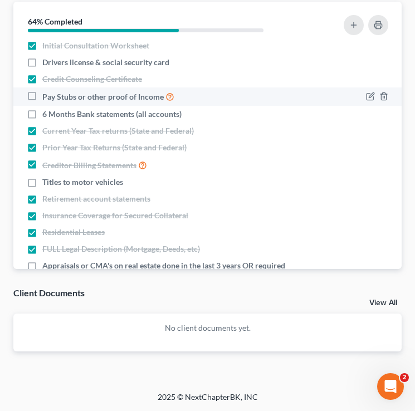
click at [42, 95] on label "Pay Stubs or other proof of Income" at bounding box center [108, 96] width 132 height 13
click at [47, 95] on input "Pay Stubs or other proof of Income" at bounding box center [50, 93] width 7 height 7
checkbox input "true"
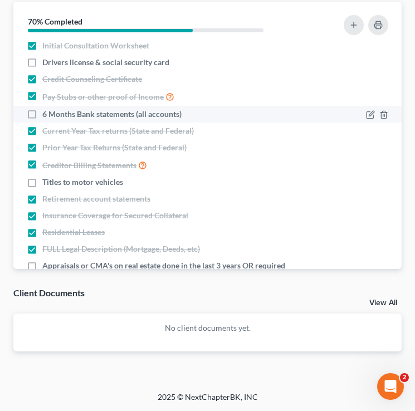
click at [42, 109] on label "6 Months Bank statements (all accounts)" at bounding box center [111, 114] width 139 height 11
click at [47, 109] on input "6 Months Bank statements (all accounts)" at bounding box center [50, 112] width 7 height 7
checkbox input "true"
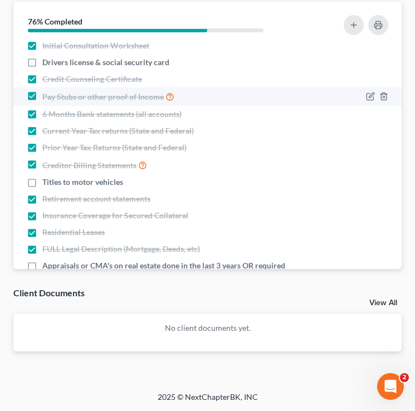
click at [42, 94] on label "Pay Stubs or other proof of Income" at bounding box center [108, 96] width 132 height 13
click at [47, 94] on input "Pay Stubs or other proof of Income" at bounding box center [50, 93] width 7 height 7
checkbox input "false"
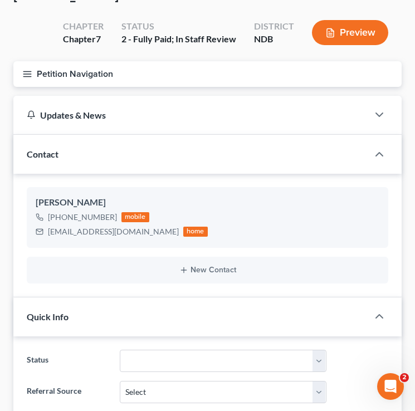
scroll to position [0, 0]
